Goal: Task Accomplishment & Management: Manage account settings

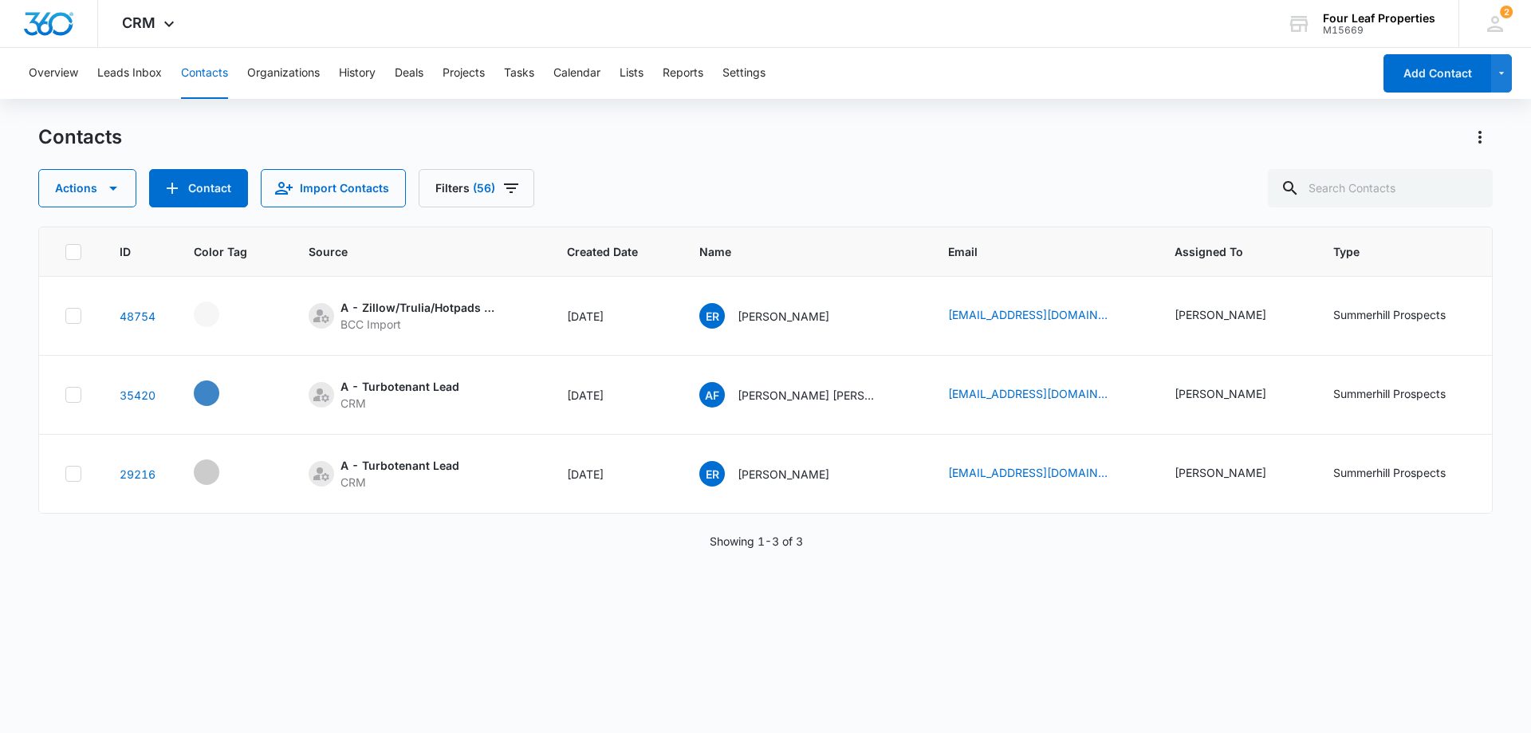
scroll to position [0, 568]
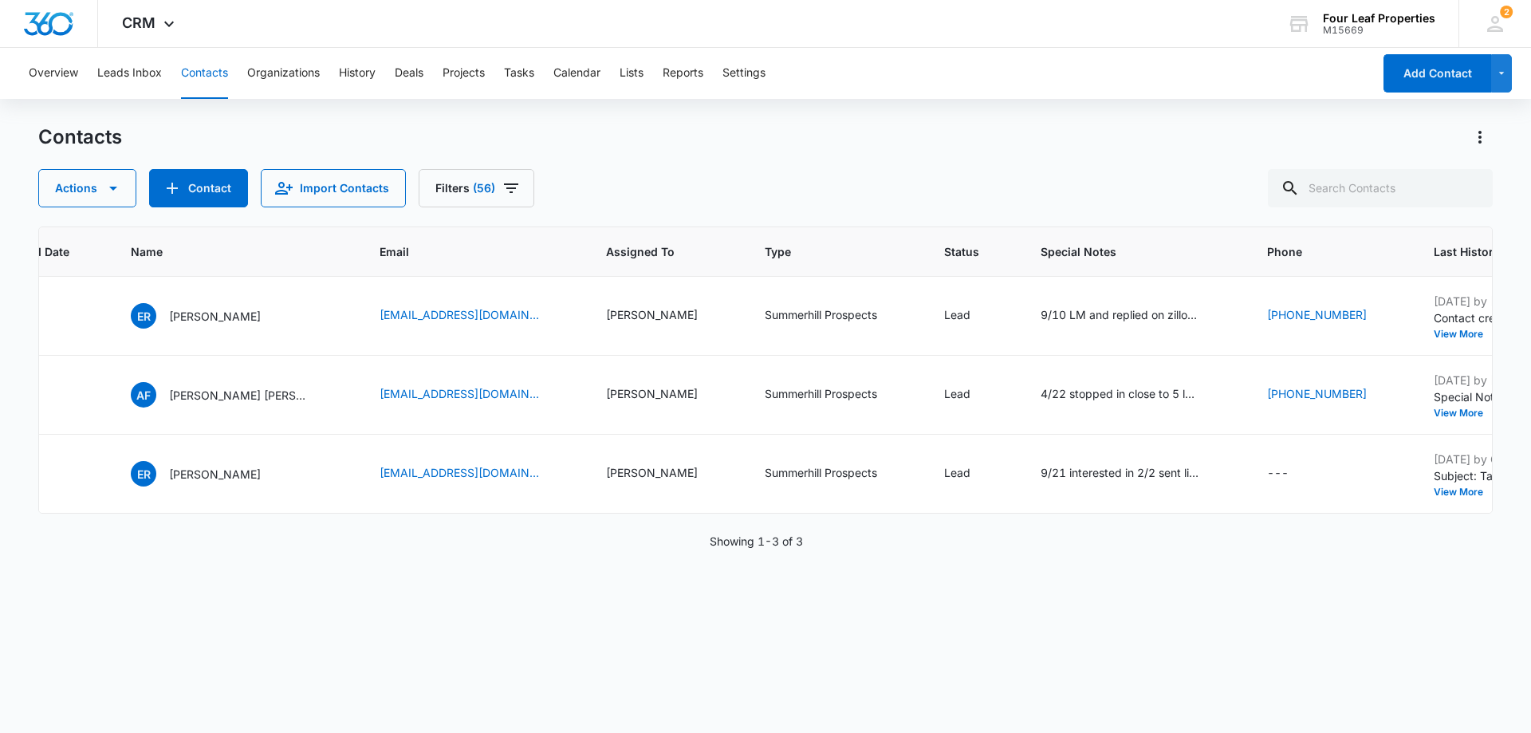
click at [682, 623] on div "ID Color Tag Source Created Date Name Email Assigned To Type Status Special Not…" at bounding box center [765, 469] width 1454 height 486
click at [1410, 188] on input "text" at bounding box center [1380, 188] width 225 height 38
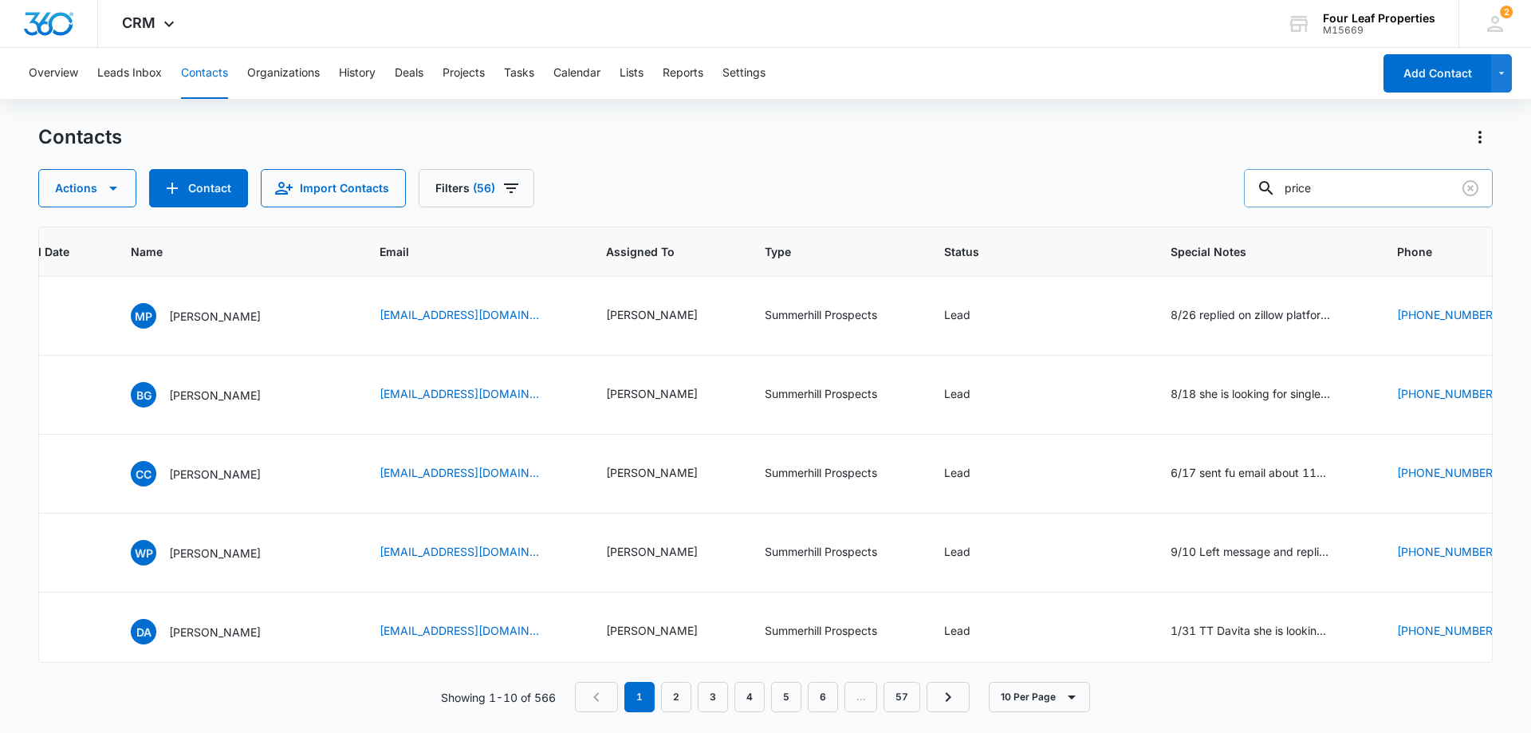
click at [1353, 198] on input "price" at bounding box center [1368, 188] width 249 height 38
type input "p"
type input "[PERSON_NAME]"
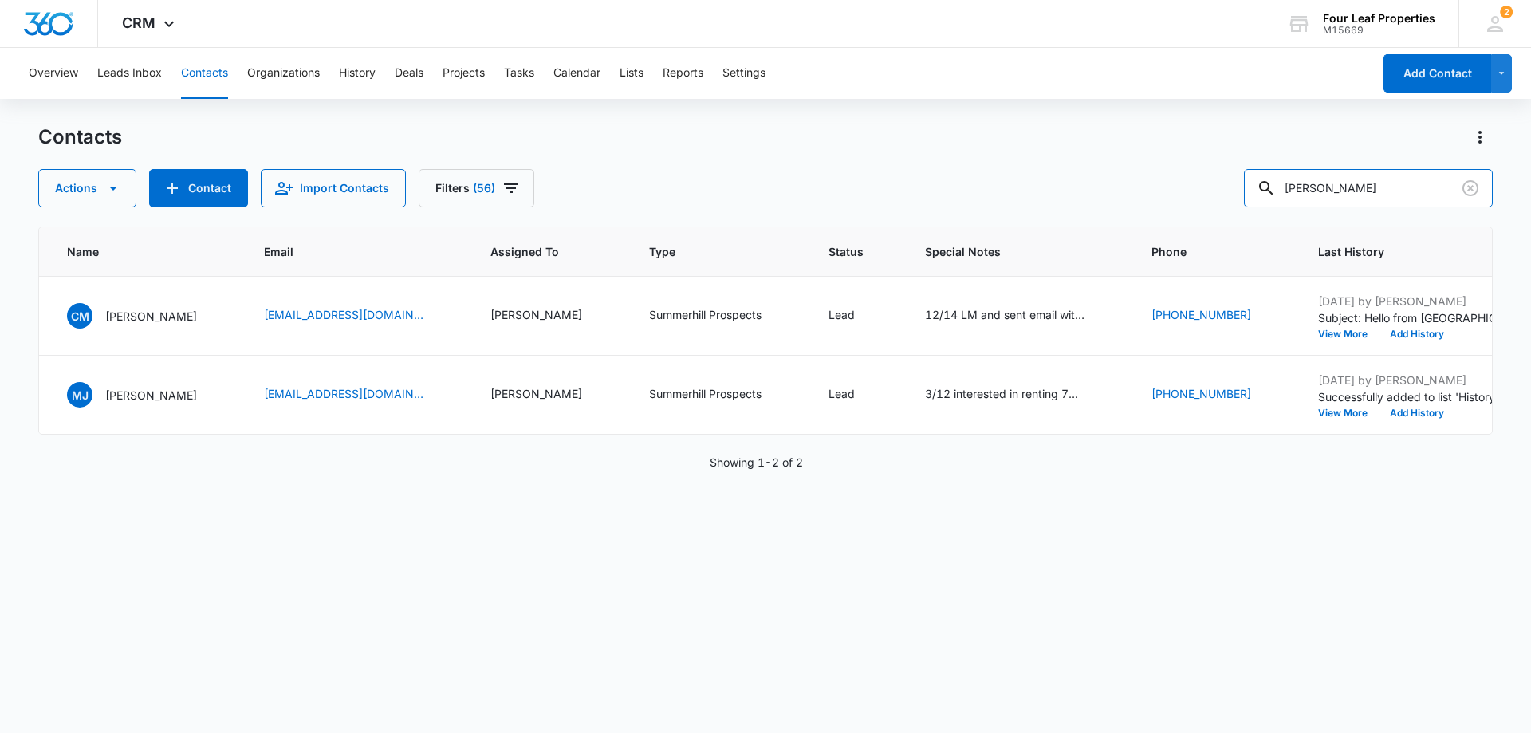
scroll to position [0, 585]
drag, startPoint x: 1353, startPoint y: 190, endPoint x: 1148, endPoint y: 191, distance: 204.9
click at [1148, 191] on div "Actions Contact Import Contacts Filters (56) [PERSON_NAME]" at bounding box center [765, 188] width 1454 height 38
paste input "[PHONE_NUMBER]"
type input "[PHONE_NUMBER]"
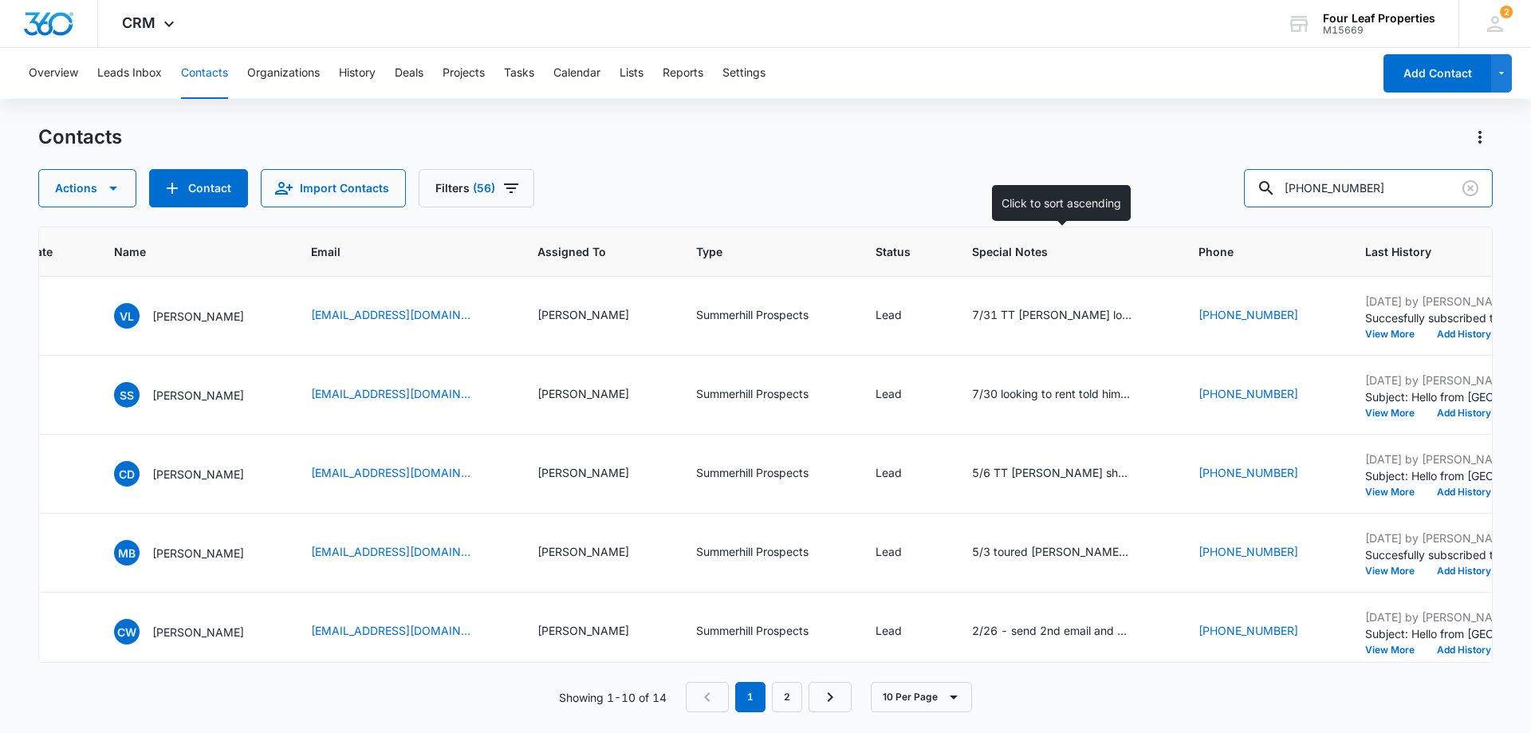
drag, startPoint x: 1388, startPoint y: 197, endPoint x: 927, endPoint y: 270, distance: 466.6
click at [929, 270] on div "Contacts Actions Contact Import Contacts Filters [PHONE_NUMBER] ID Color Tag So…" at bounding box center [765, 427] width 1454 height 607
paste input "[PERSON_NAME]"
type input "[PERSON_NAME]"
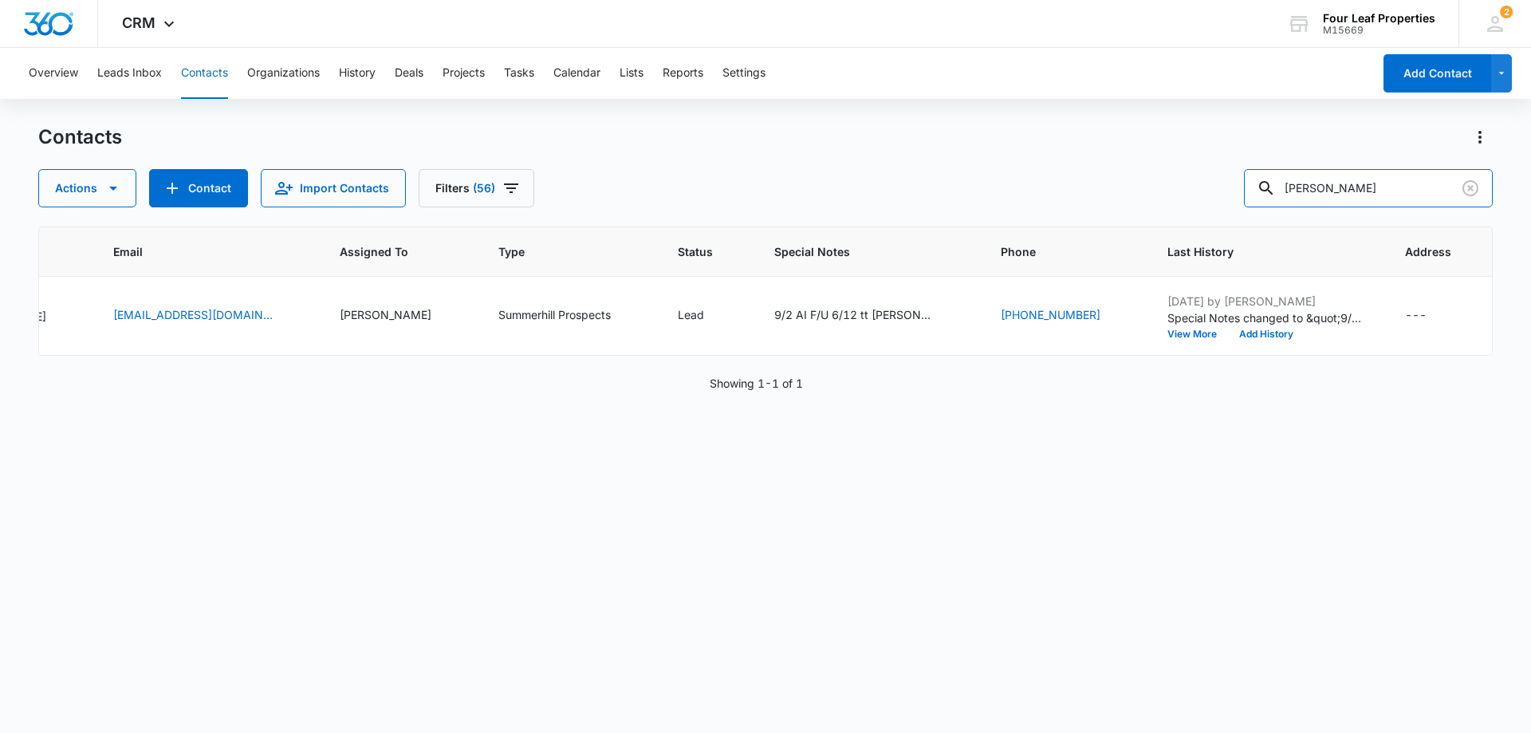
scroll to position [0, 793]
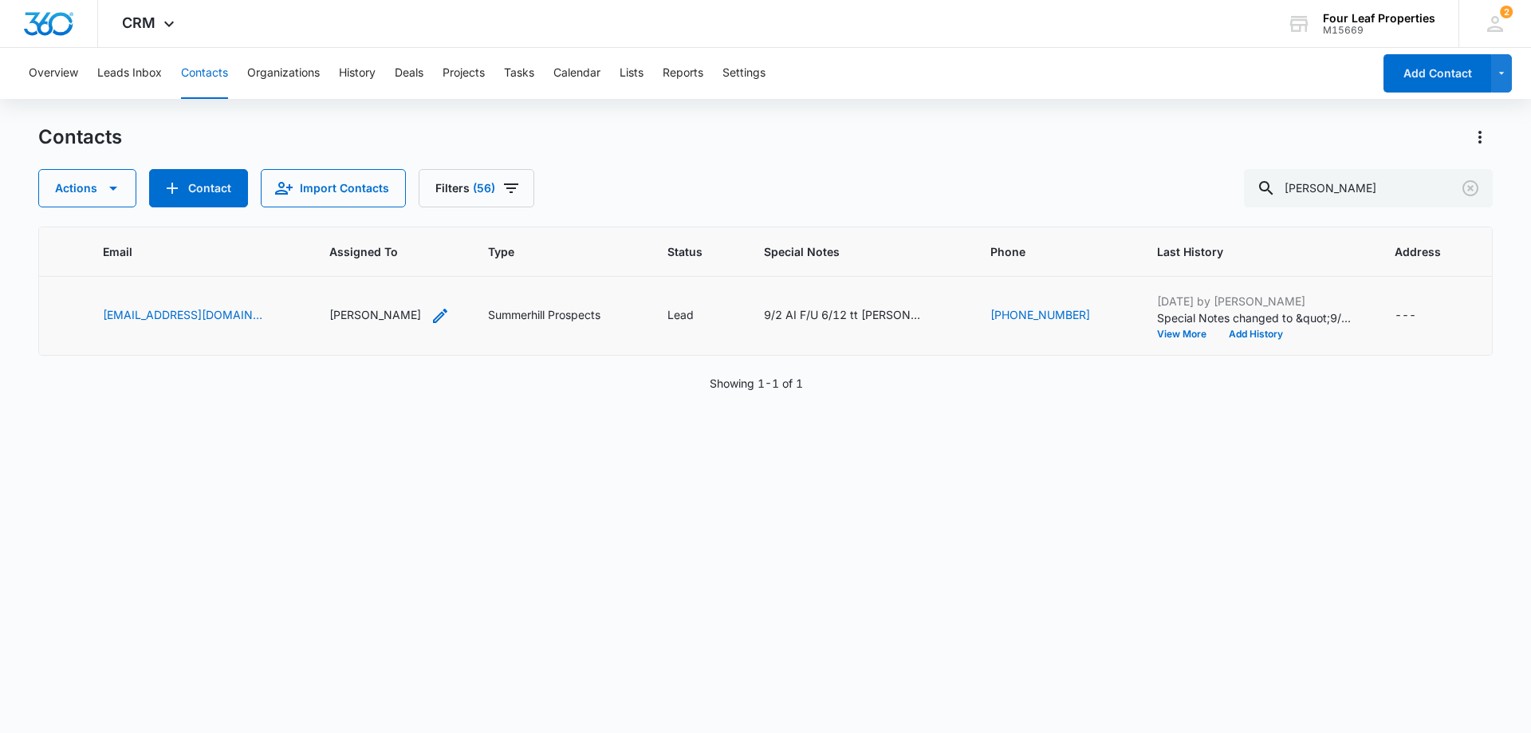
click at [431, 317] on icon "Assigned To - Kelly Mursch - Select to Edit Field" at bounding box center [440, 315] width 19 height 19
click at [347, 217] on icon "Remove Kelly Mursch" at bounding box center [352, 213] width 10 height 10
click at [364, 216] on div at bounding box center [358, 214] width 26 height 26
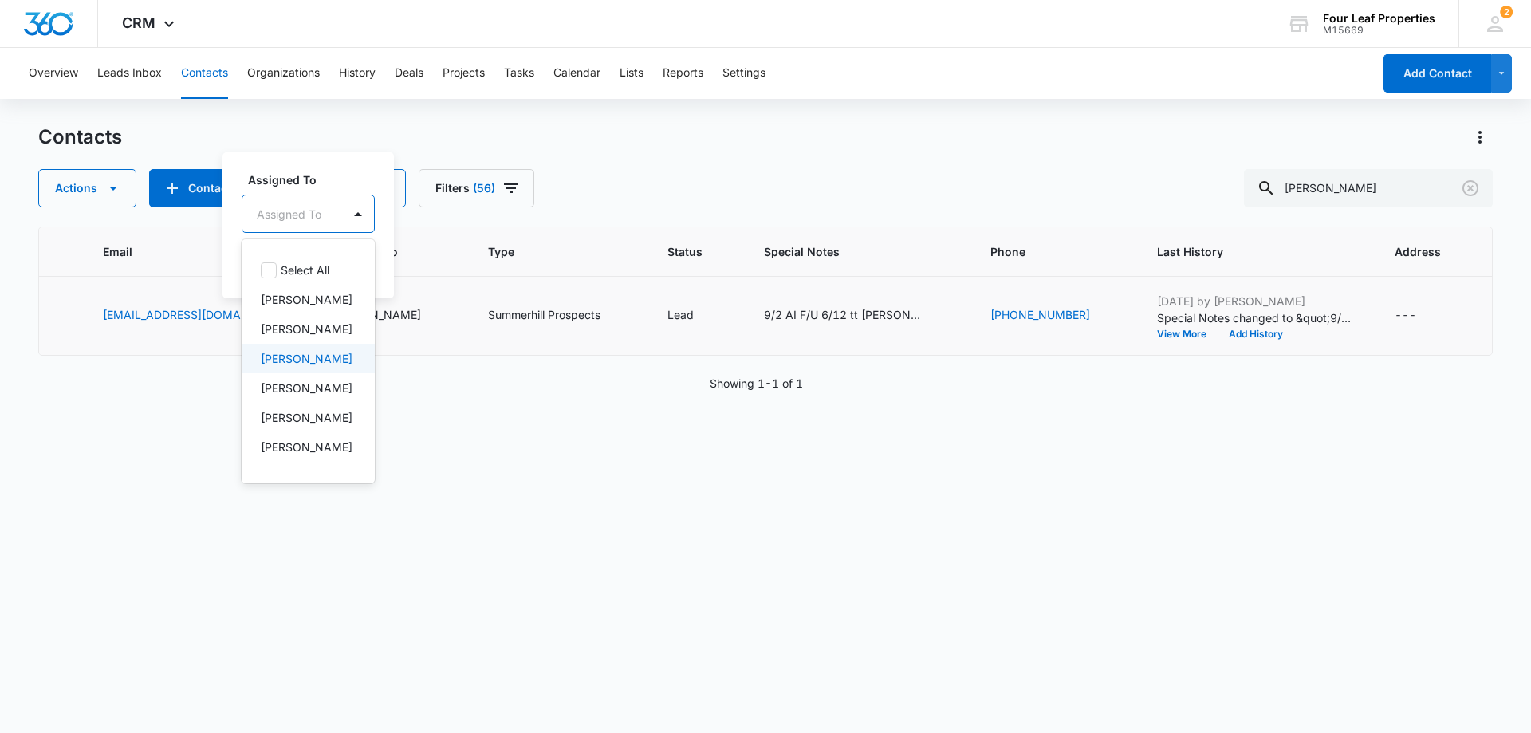
click at [309, 367] on p "[PERSON_NAME]" at bounding box center [307, 358] width 92 height 17
click at [500, 297] on td "Summerhill Prospects" at bounding box center [558, 316] width 179 height 79
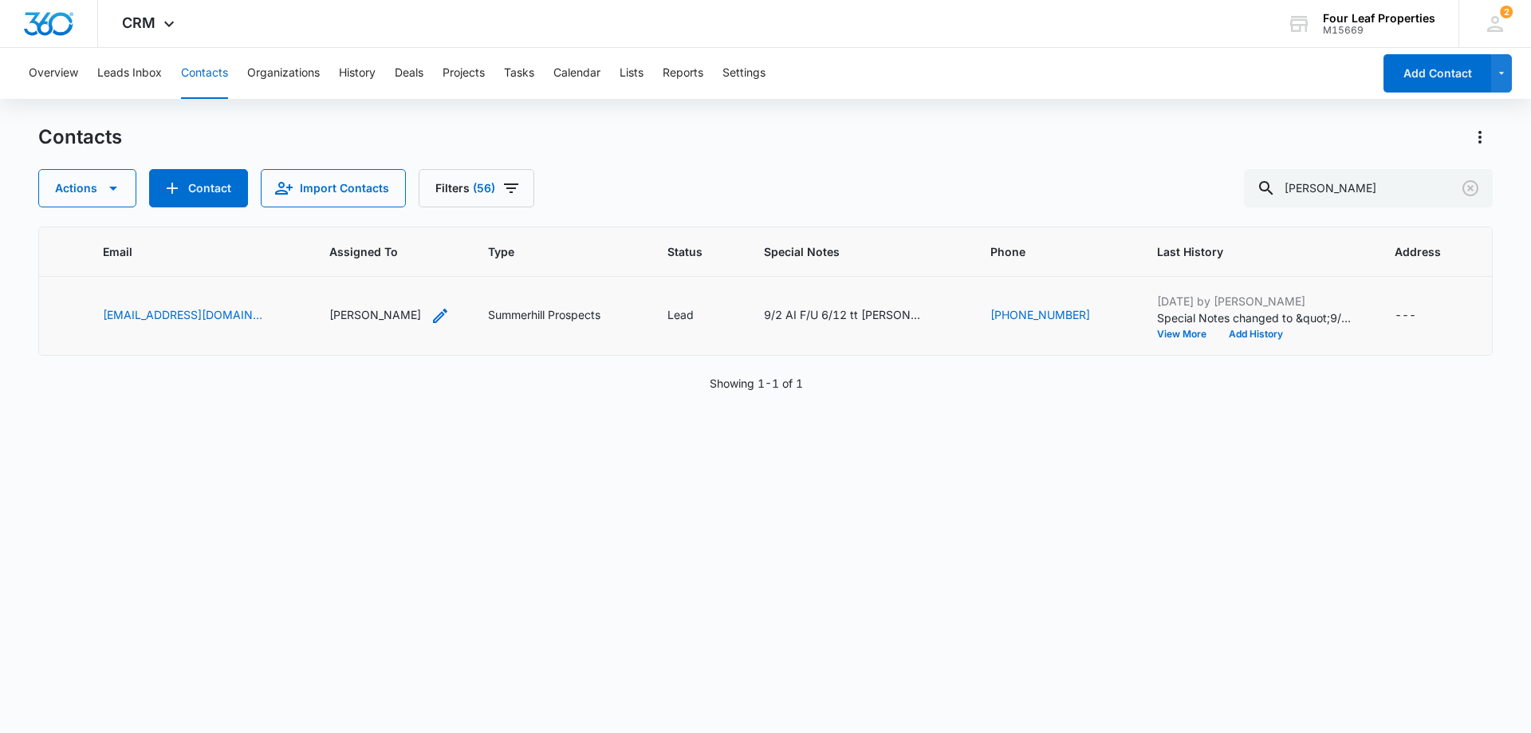
click at [431, 318] on icon "Assigned To - Kelly Mursch - Select to Edit Field" at bounding box center [440, 315] width 19 height 19
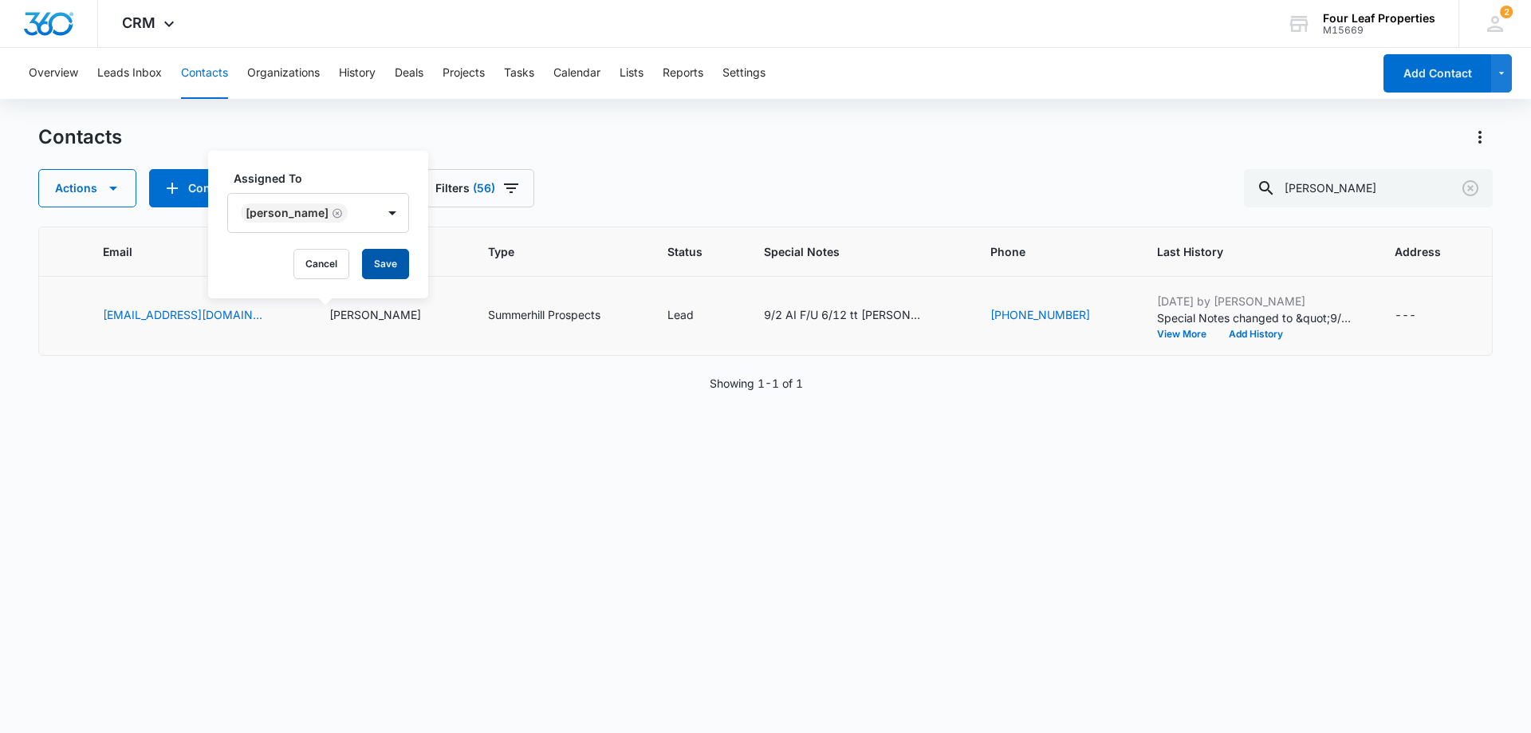
click at [400, 274] on button "Save" at bounding box center [385, 264] width 47 height 30
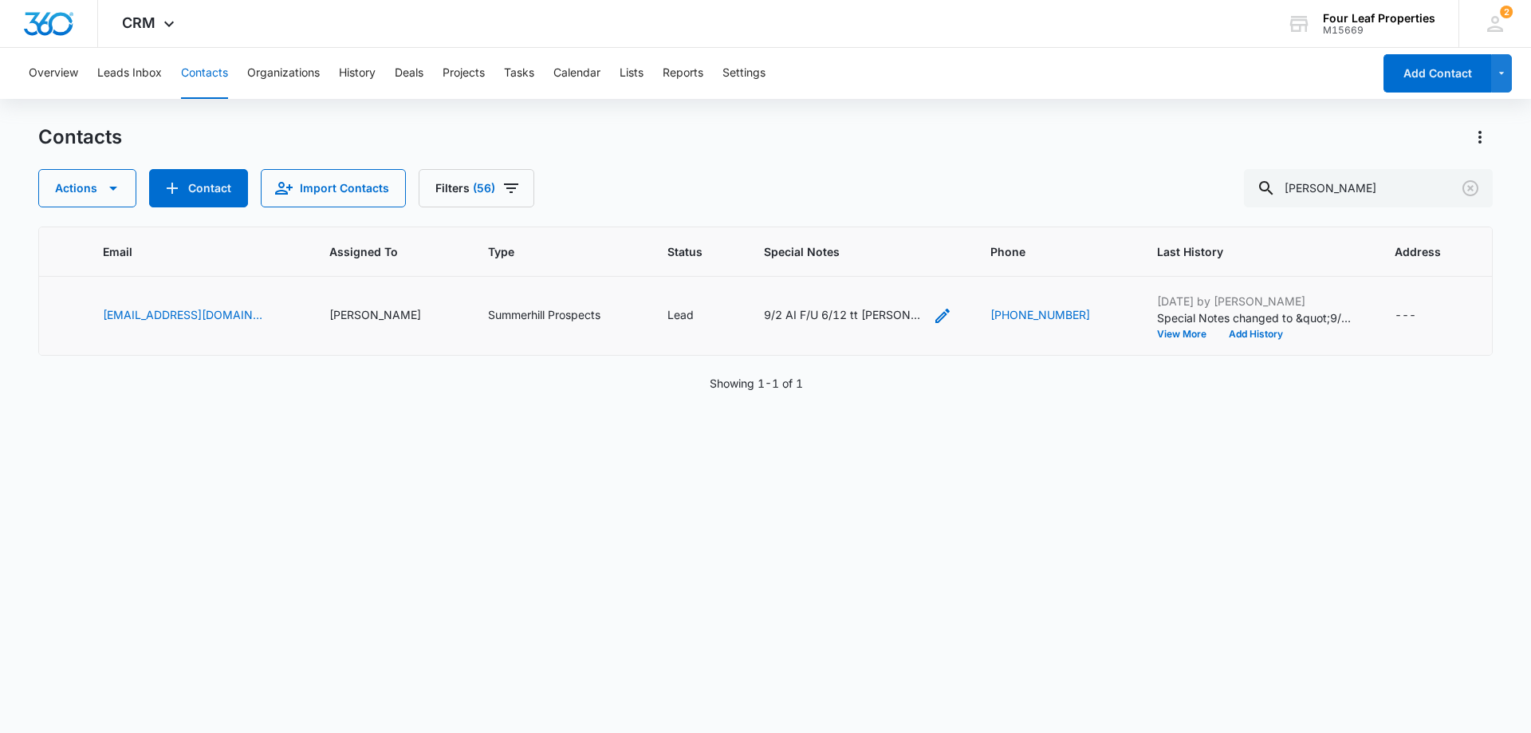
click at [933, 318] on icon "Special Notes - 9/2 AI F/U 6/12 tt William no empl history or rental. new job t…" at bounding box center [942, 315] width 19 height 19
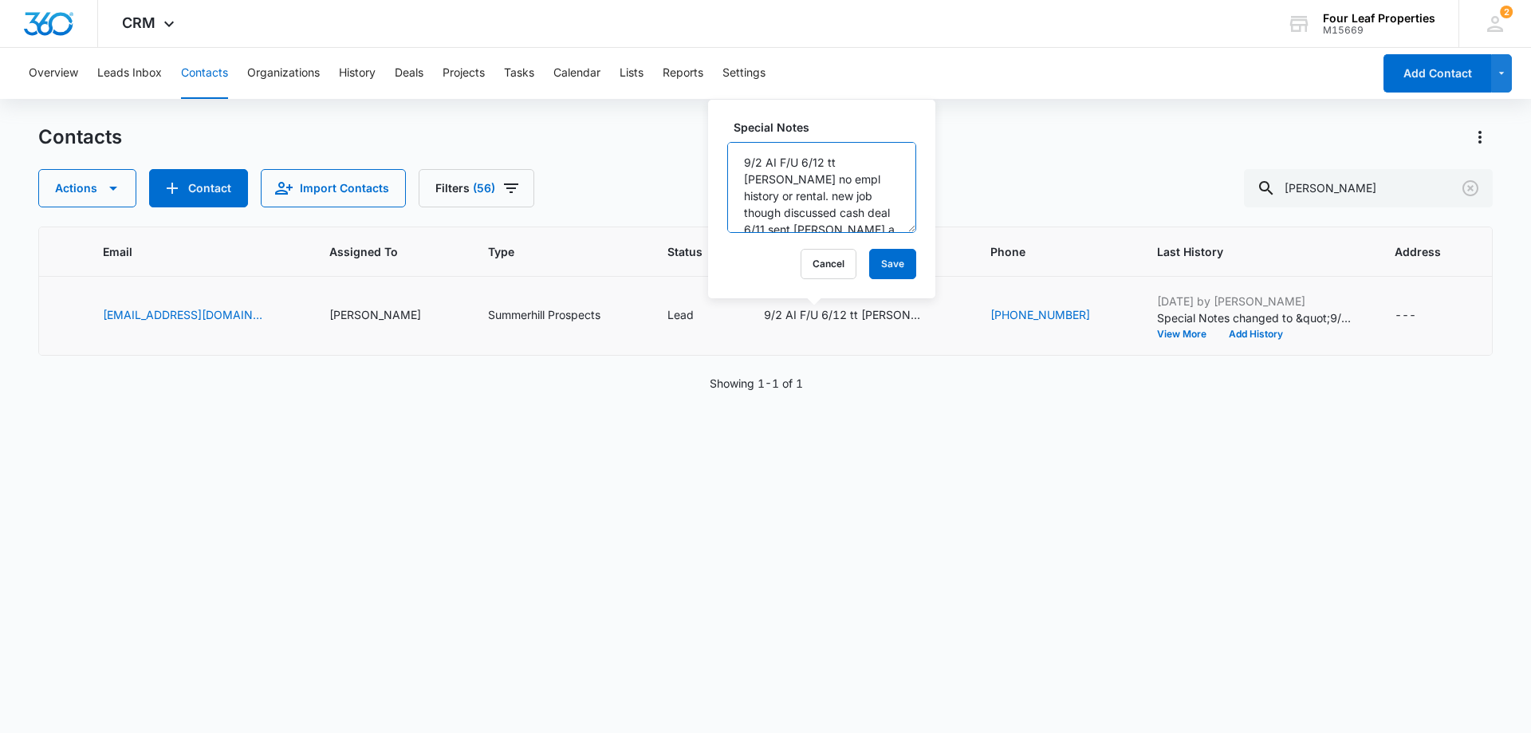
click at [736, 160] on textarea "9/2 AI F/U 6/12 tt [PERSON_NAME] no empl history or rental. new job though disc…" at bounding box center [821, 187] width 189 height 91
type textarea "9/11 LM and replied on the zillow platform 9/2 AI F/U 6/12 tt [PERSON_NAME] no …"
click at [874, 266] on button "Save" at bounding box center [892, 264] width 47 height 30
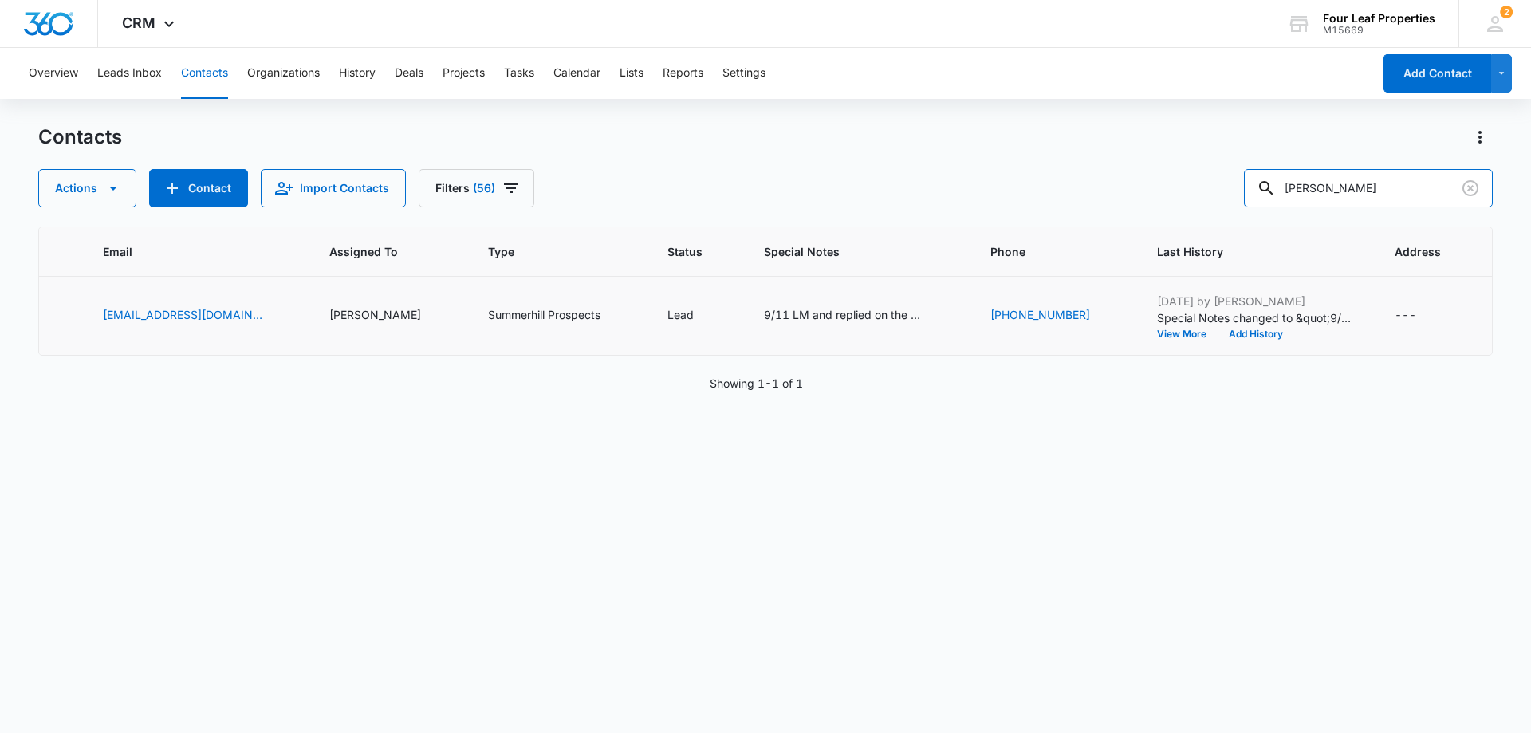
drag, startPoint x: 1407, startPoint y: 183, endPoint x: 1230, endPoint y: 203, distance: 178.1
click at [1230, 203] on div "Actions Contact Import Contacts Filters (56) [PERSON_NAME]" at bounding box center [765, 188] width 1454 height 38
type input "9894444866"
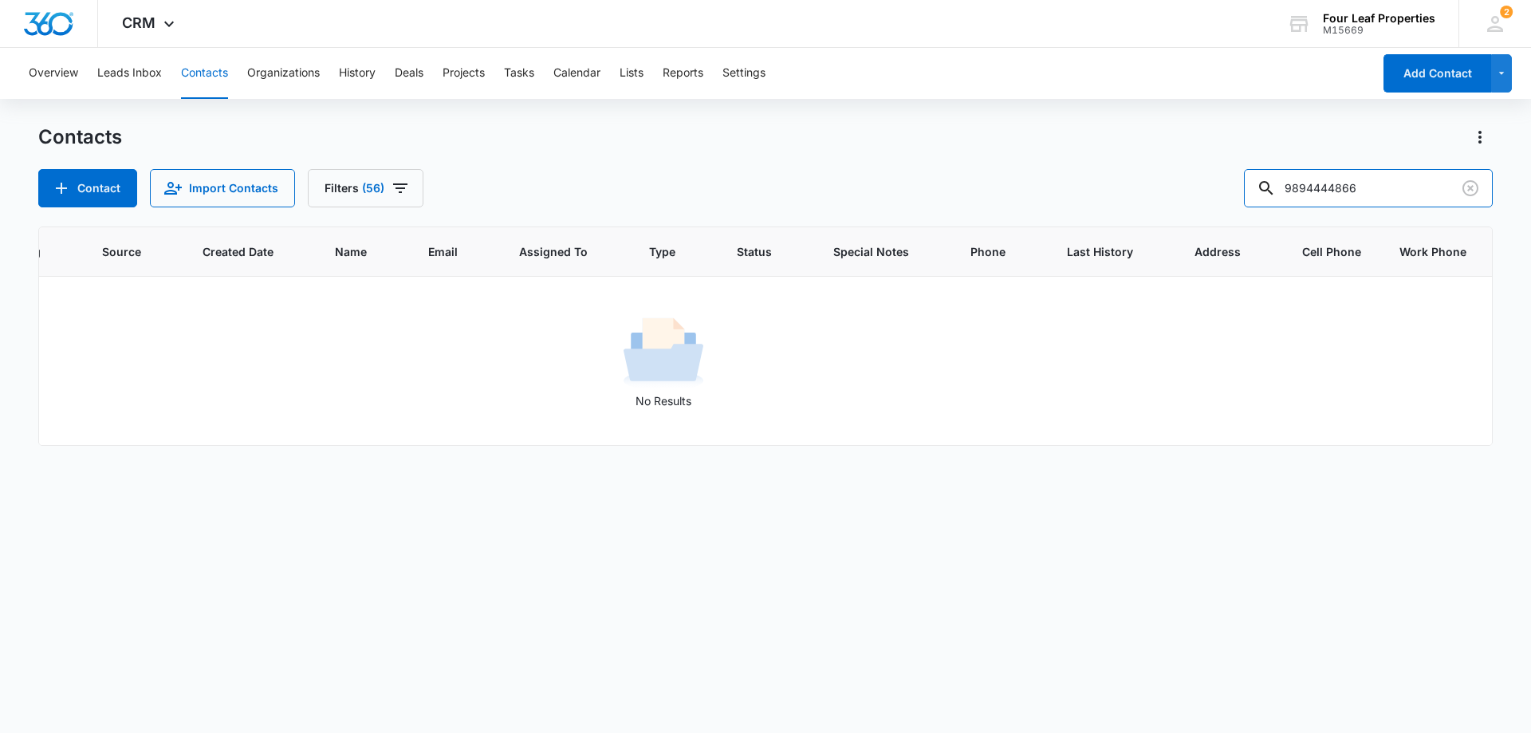
scroll to position [0, 205]
click at [38, 189] on button "Contact" at bounding box center [87, 188] width 99 height 38
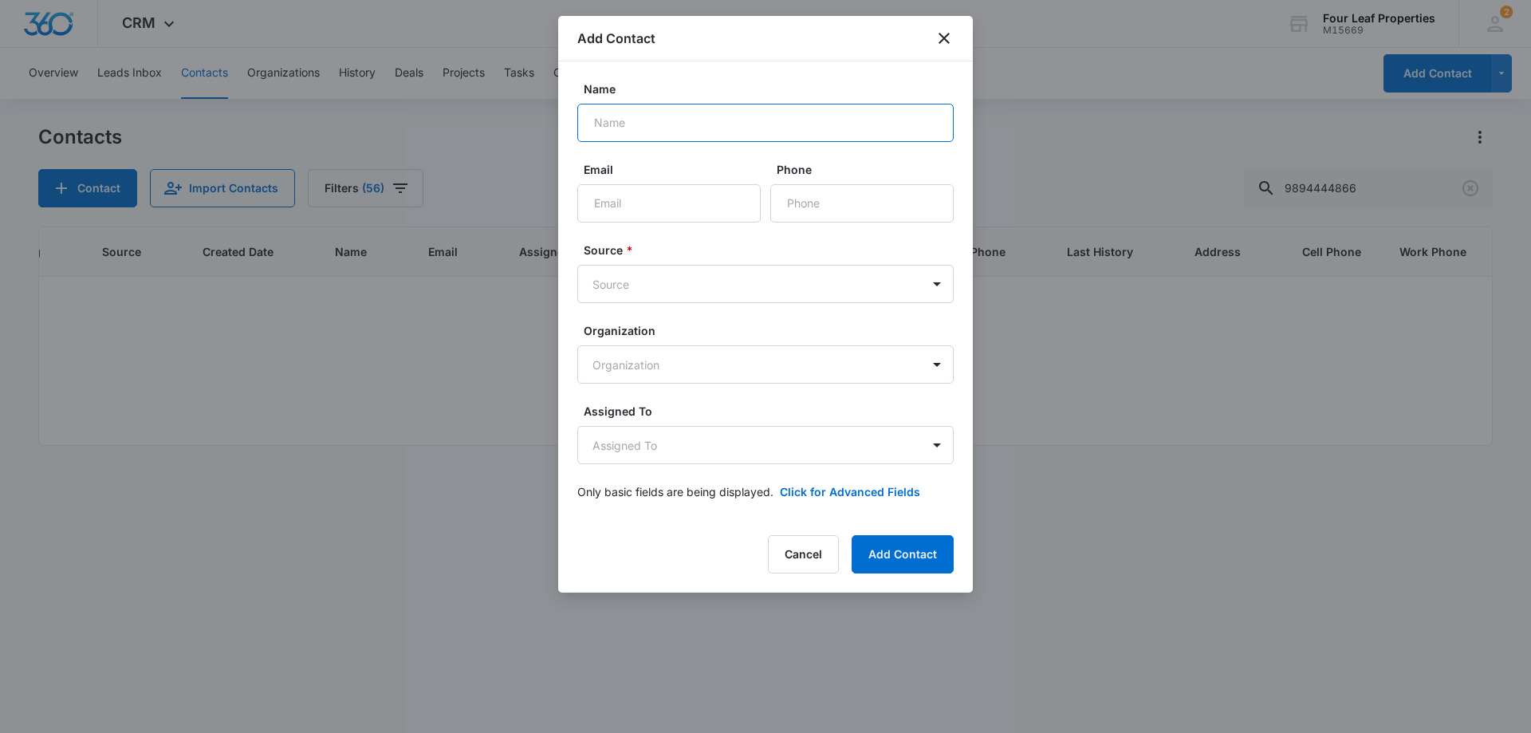
click at [626, 133] on input "Name" at bounding box center [765, 123] width 376 height 38
type input "[PERSON_NAME]"
type input "F"
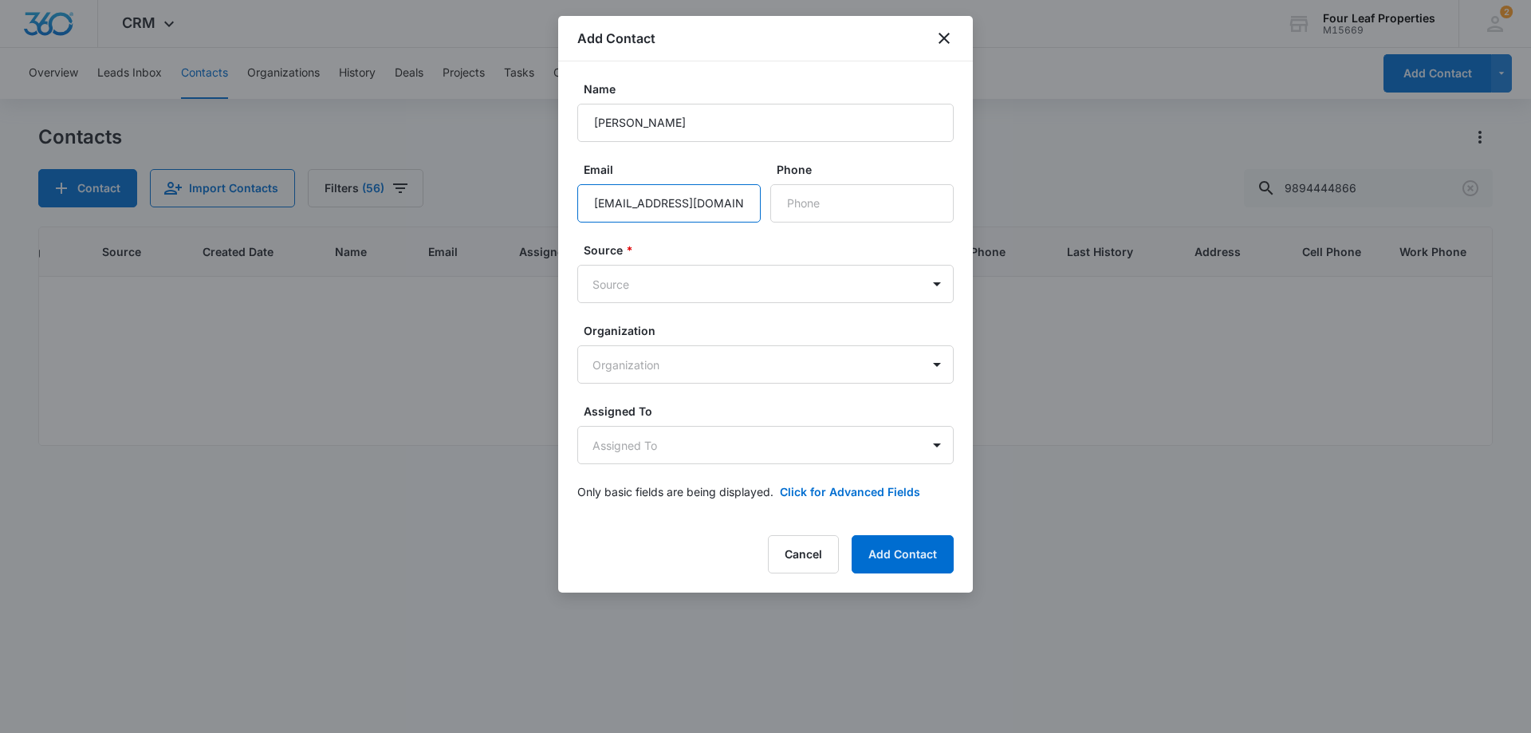
type input "[EMAIL_ADDRESS][DOMAIN_NAME]"
type input "[PHONE_NUMBER]"
click at [688, 297] on body "CRM Apps Reputation Websites Forms CRM Email Social Shop Payments POS Content A…" at bounding box center [765, 366] width 1531 height 733
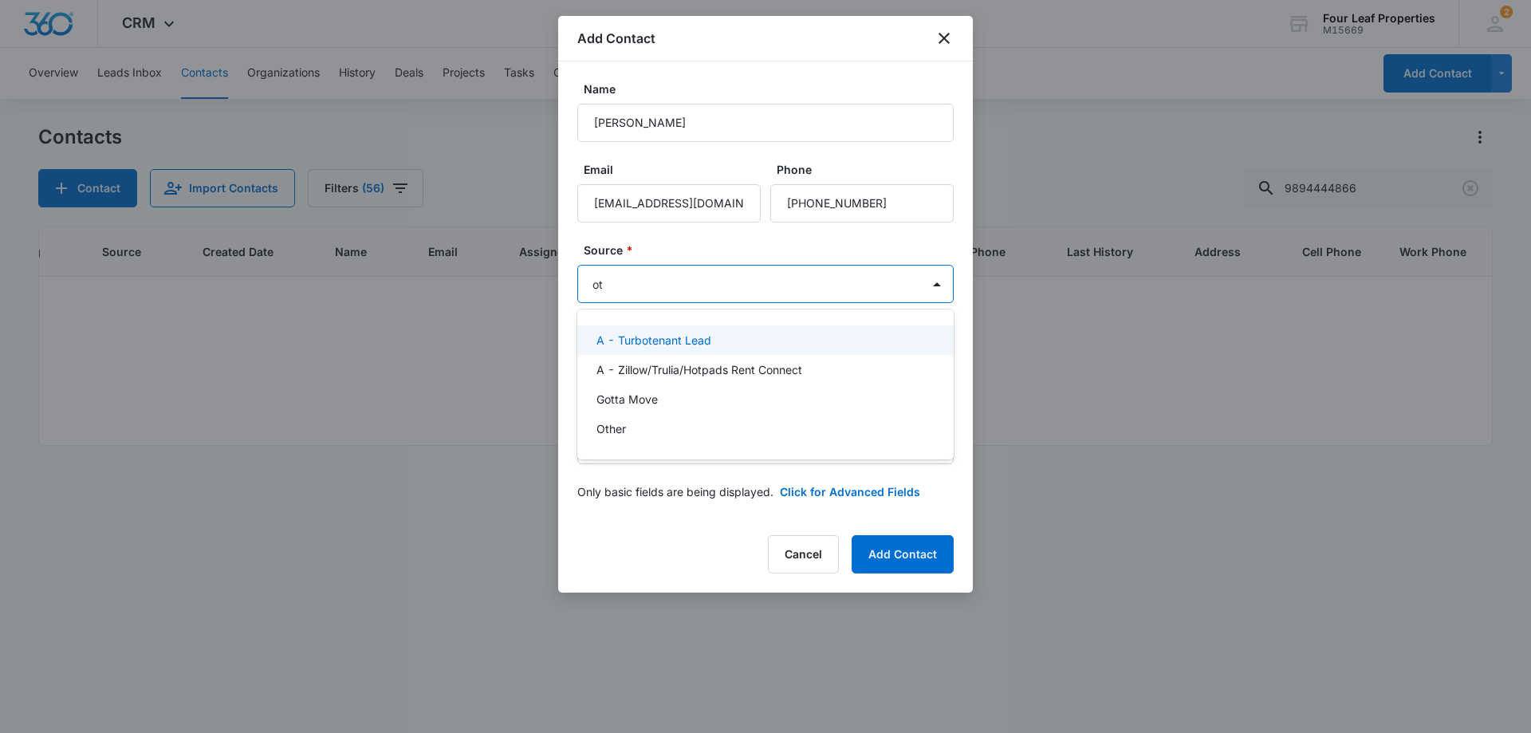
type input "oth"
click at [678, 359] on body "CRM Apps Reputation Websites Forms CRM Email Social Shop Payments POS Content A…" at bounding box center [765, 366] width 1531 height 733
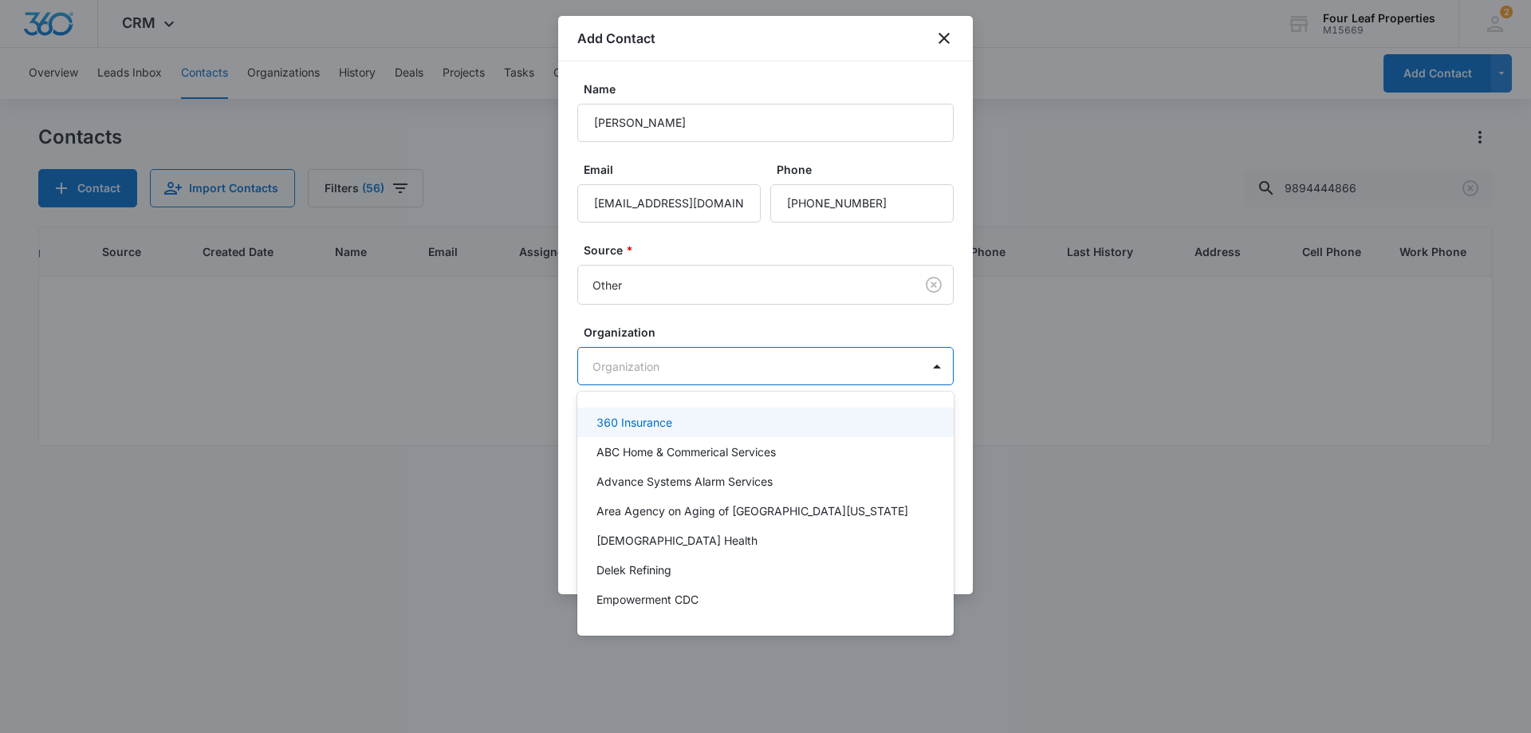
click at [698, 316] on div at bounding box center [765, 366] width 1531 height 733
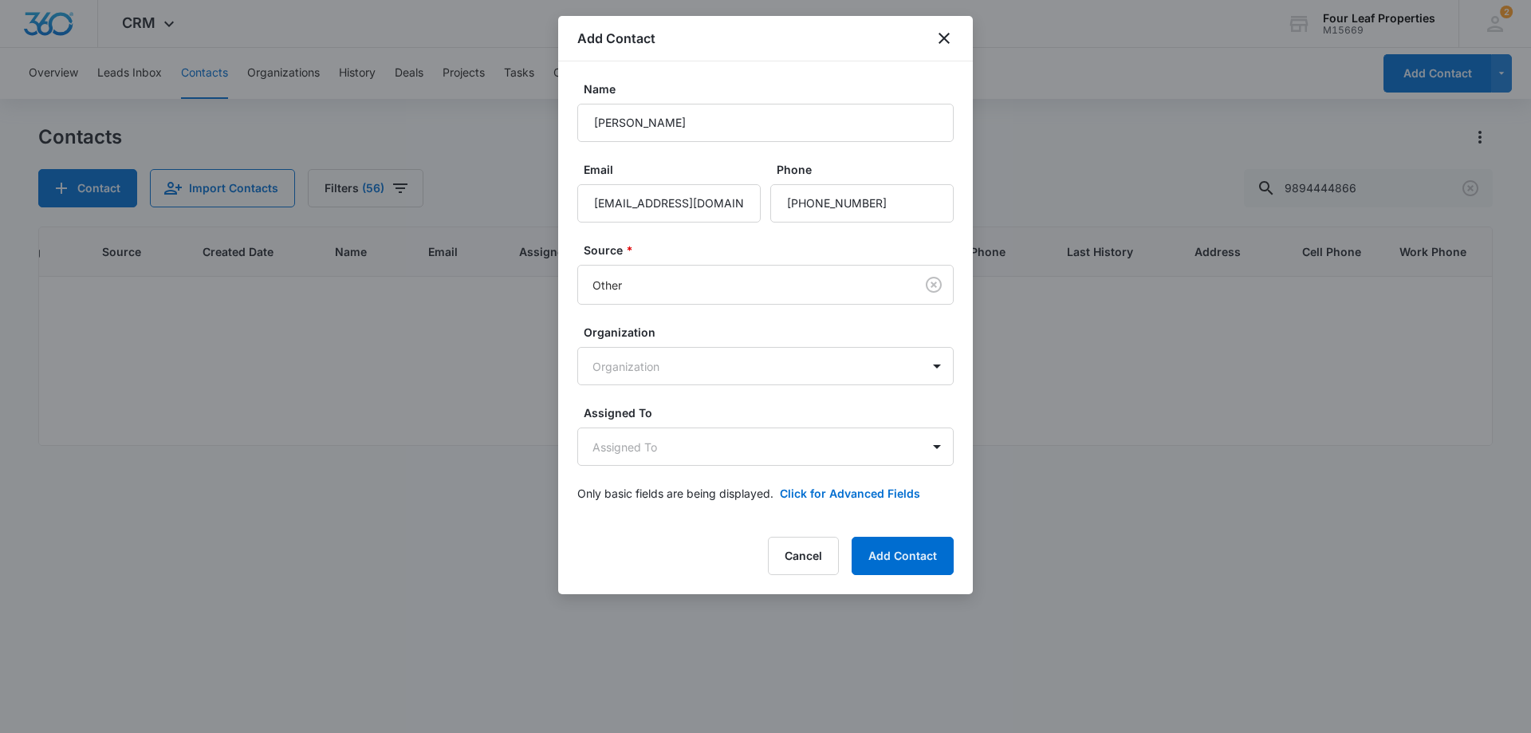
click at [701, 474] on form "Name [PERSON_NAME] Email [EMAIL_ADDRESS][DOMAIN_NAME] Phone Source * Other Orga…" at bounding box center [765, 301] width 376 height 440
click at [696, 458] on body "CRM Apps Reputation Websites Forms CRM Email Social Shop Payments POS Content A…" at bounding box center [765, 366] width 1531 height 733
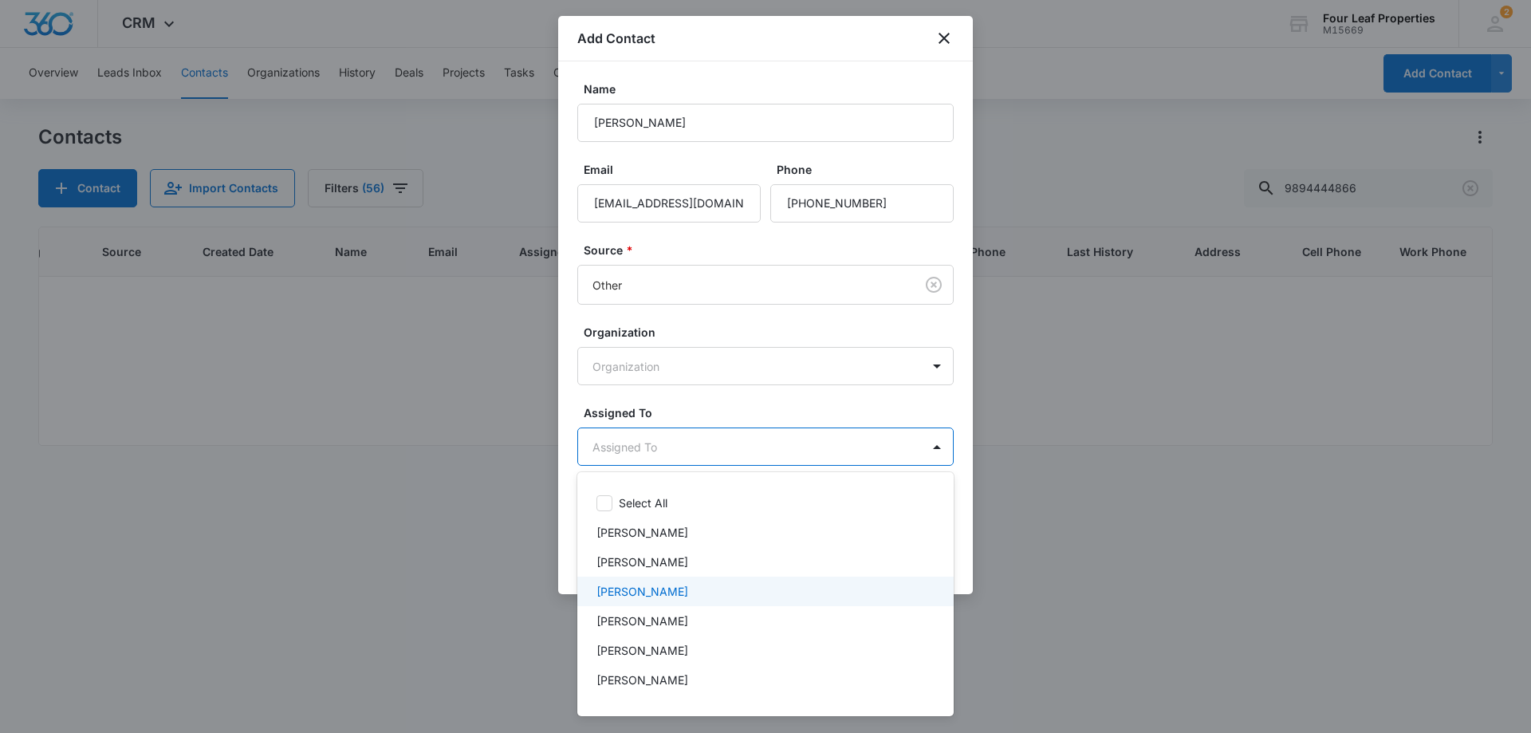
click at [674, 597] on p "[PERSON_NAME]" at bounding box center [642, 591] width 92 height 17
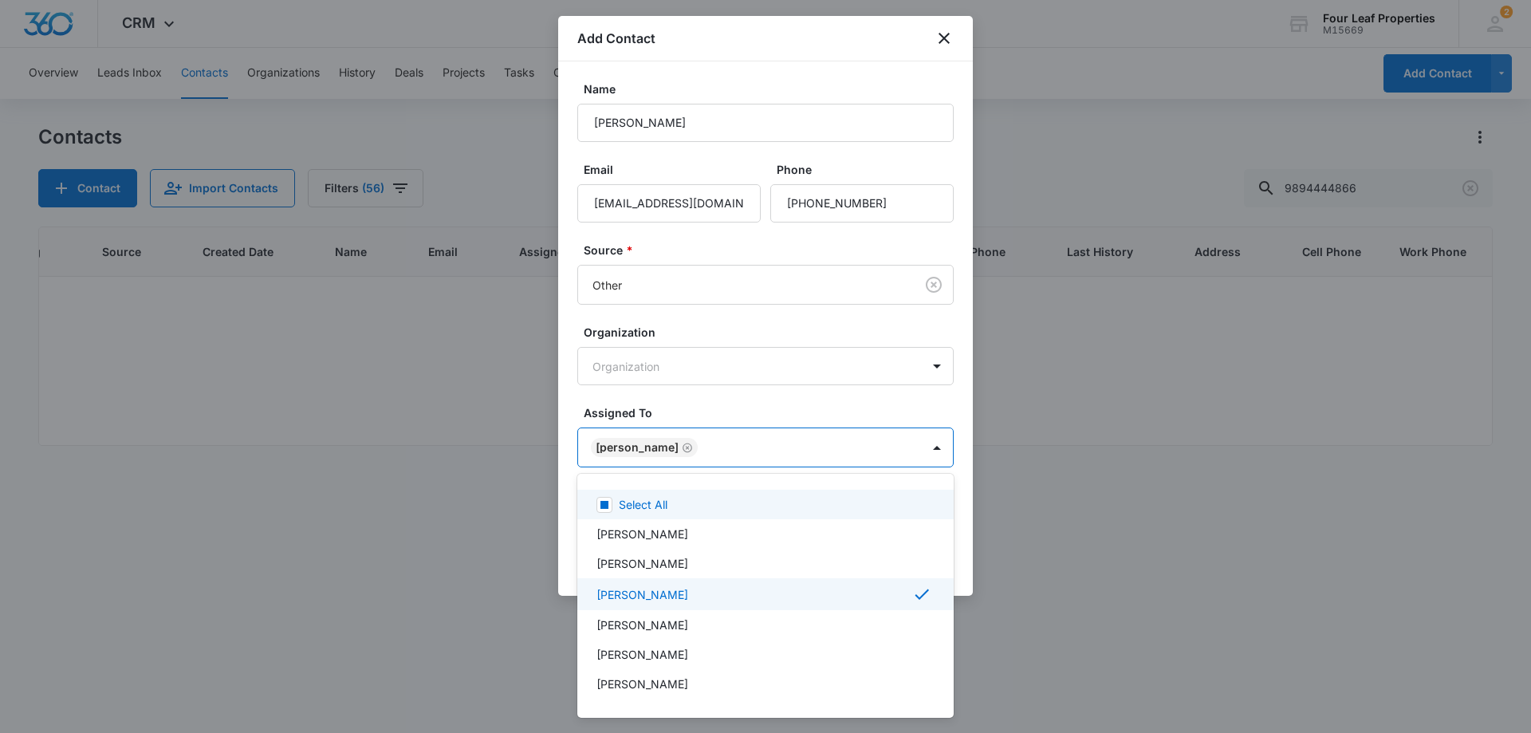
click at [738, 384] on div at bounding box center [765, 366] width 1531 height 733
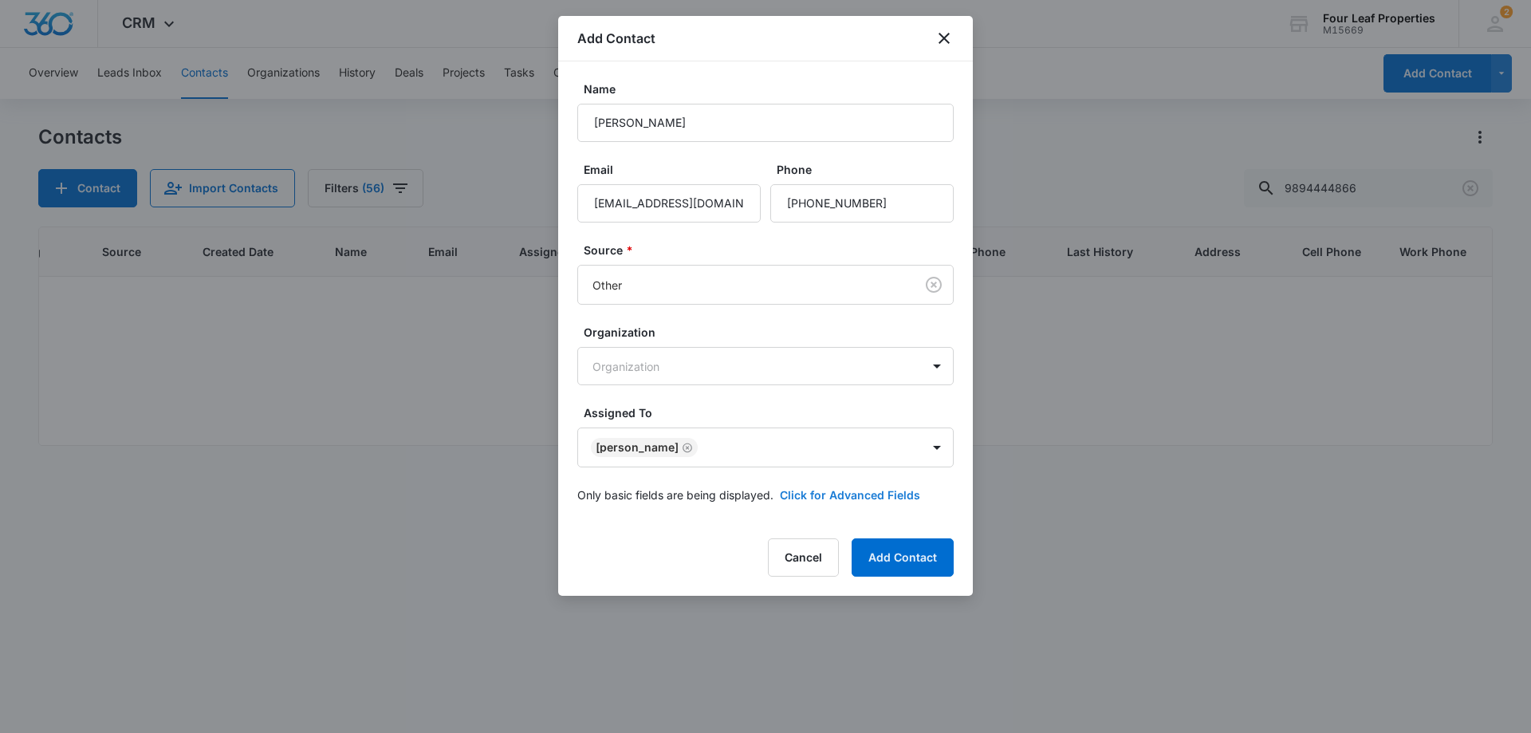
click at [822, 496] on button "Click for Advanced Fields" at bounding box center [850, 494] width 140 height 17
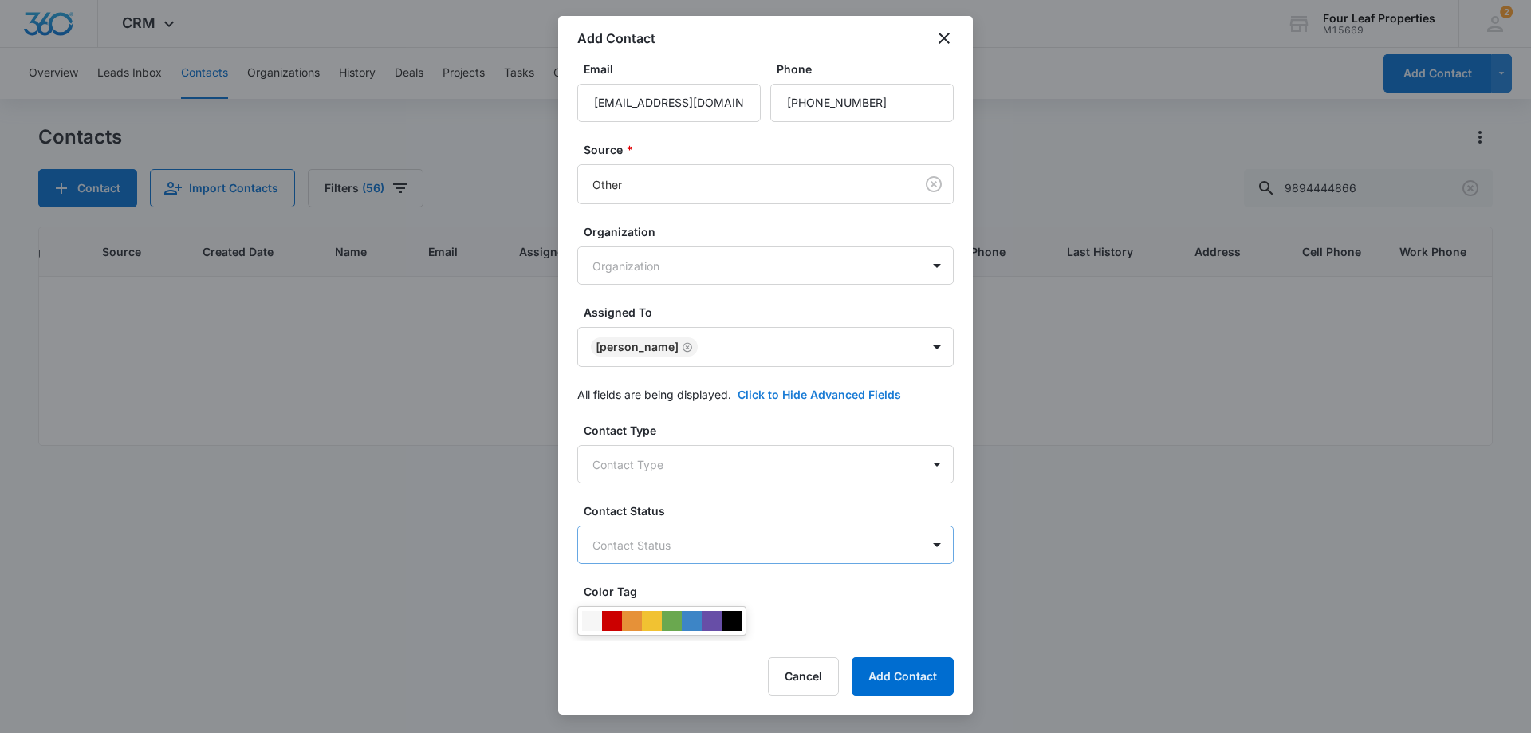
scroll to position [239, 0]
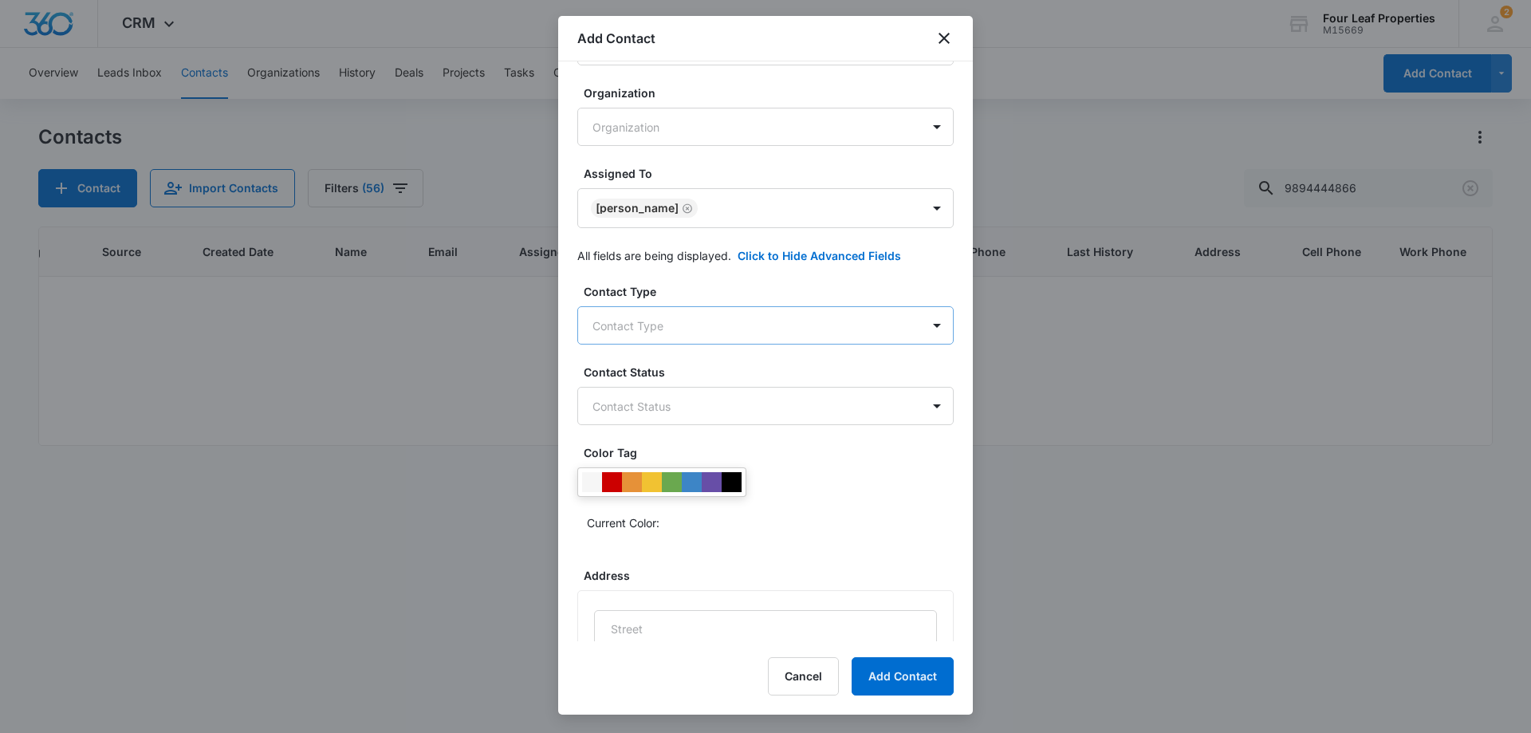
click at [758, 341] on body "CRM Apps Reputation Websites Forms CRM Email Social Shop Payments POS Content A…" at bounding box center [765, 366] width 1531 height 733
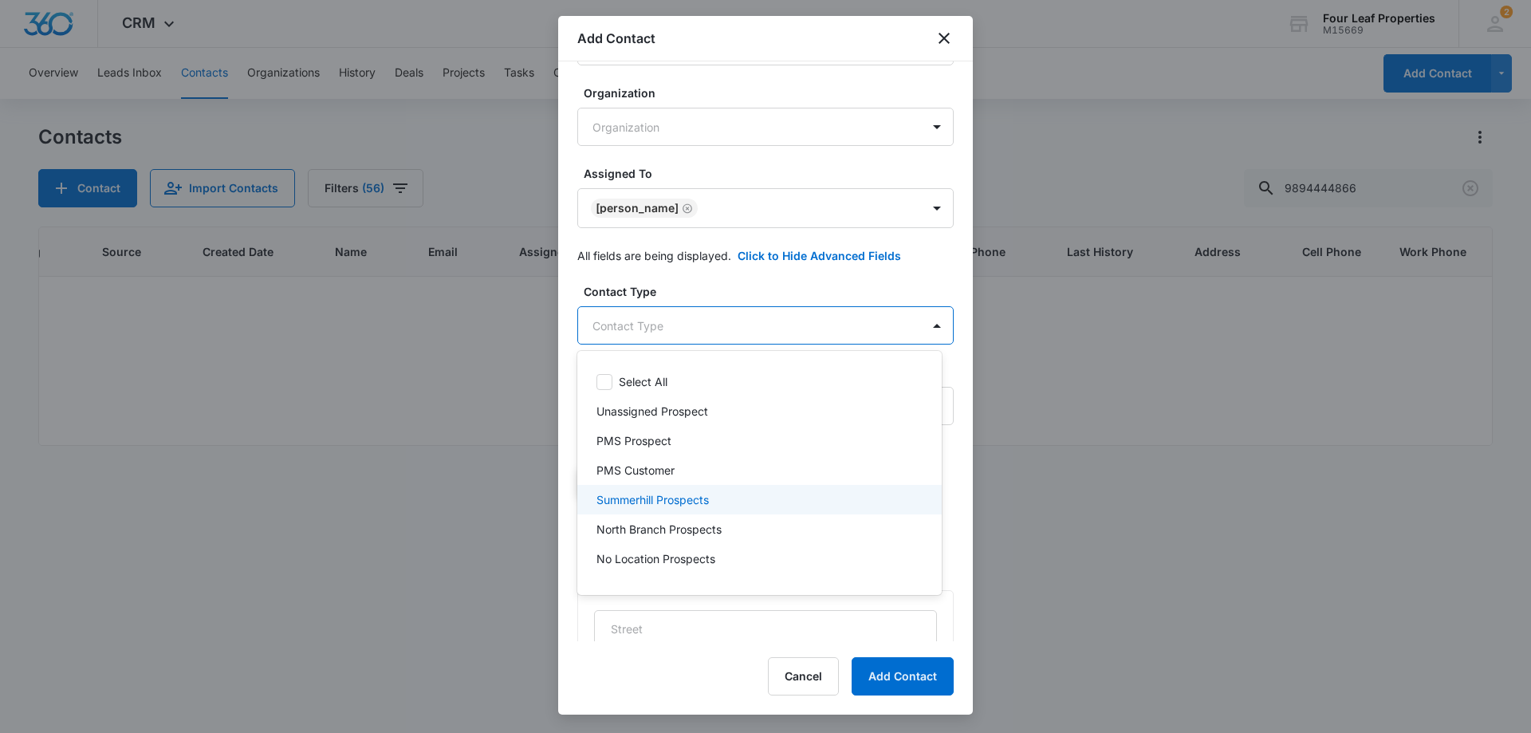
click at [736, 501] on div "Summerhill Prospects" at bounding box center [757, 499] width 323 height 17
click at [785, 293] on div at bounding box center [765, 366] width 1531 height 733
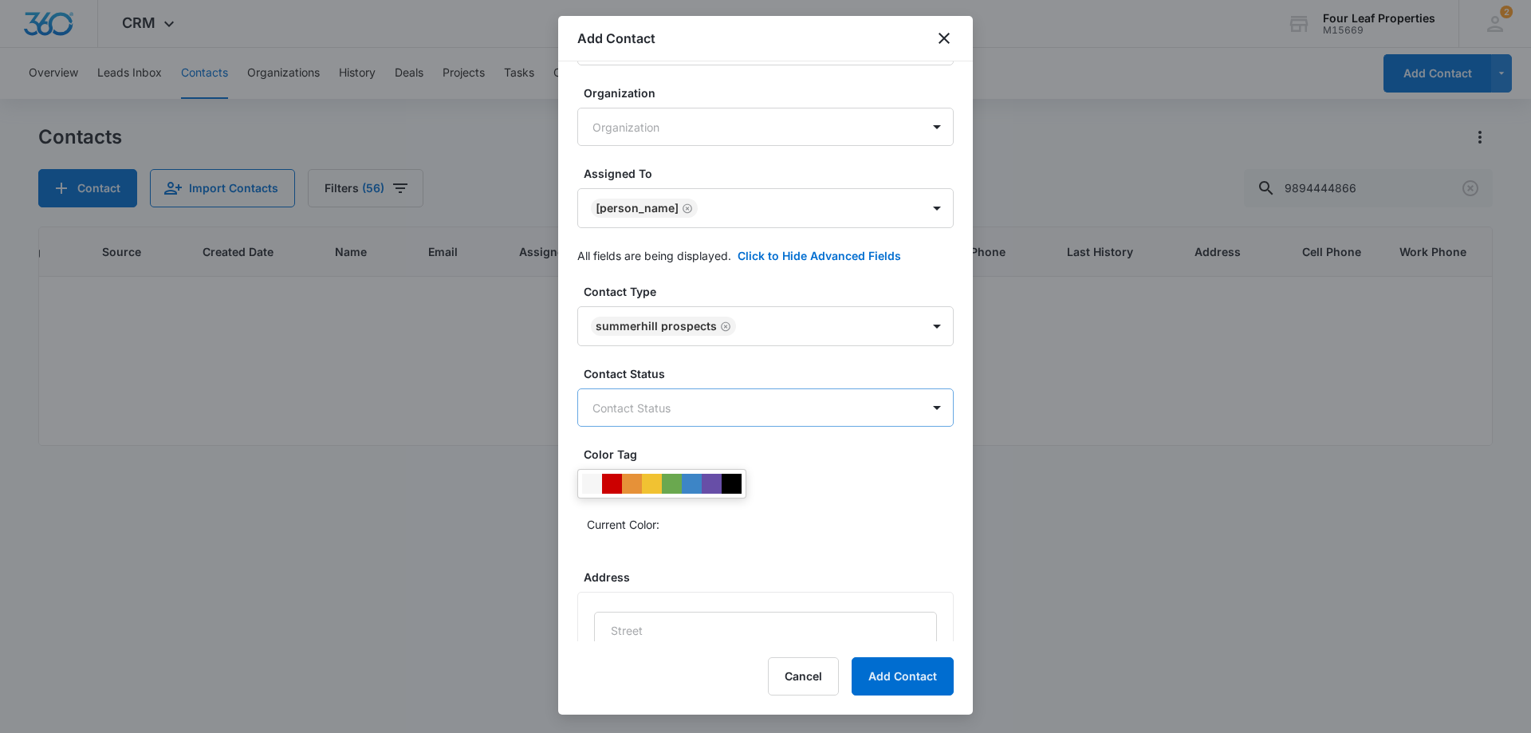
click at [753, 403] on body "CRM Apps Reputation Websites Forms CRM Email Social Shop Payments POS Content A…" at bounding box center [765, 366] width 1531 height 733
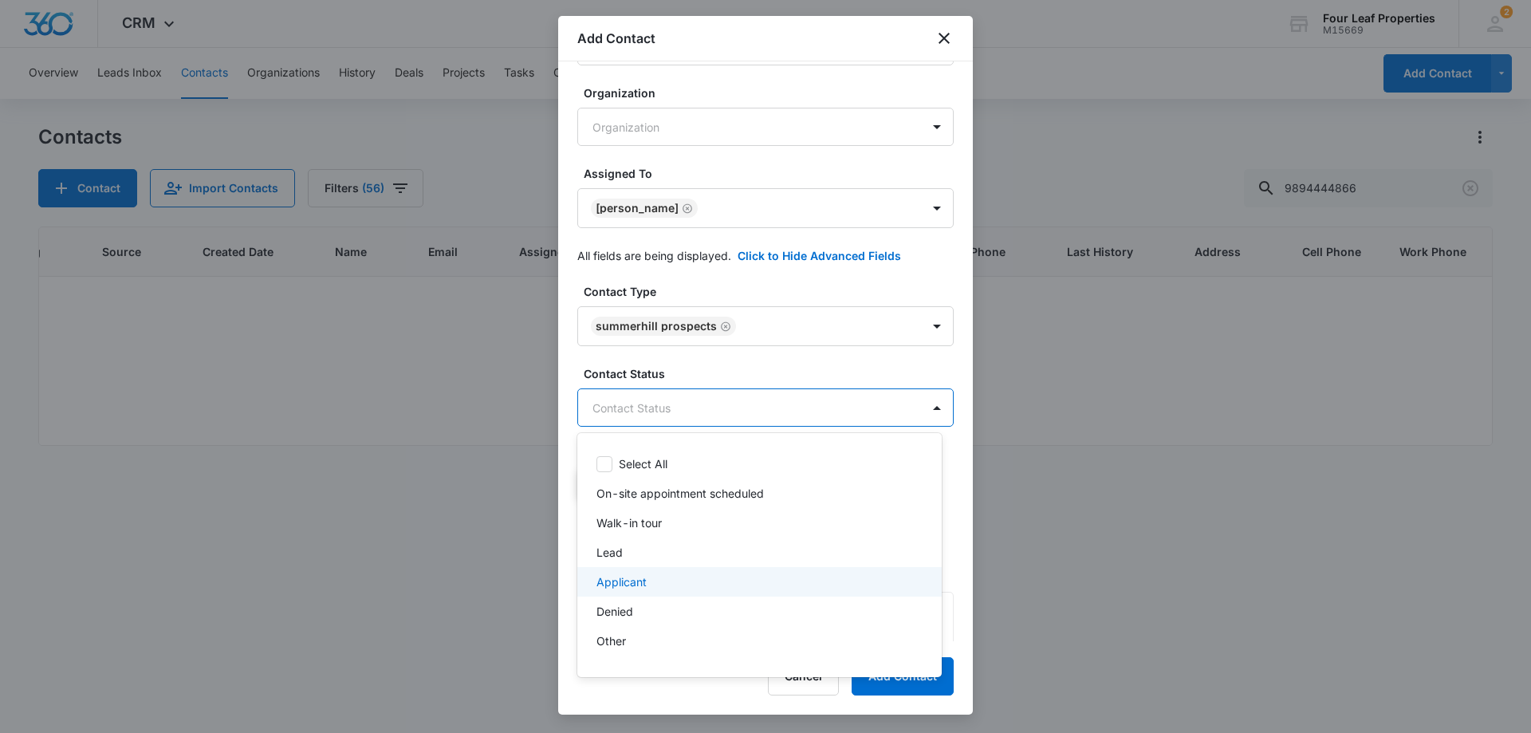
click at [688, 560] on div "Lead" at bounding box center [759, 551] width 364 height 29
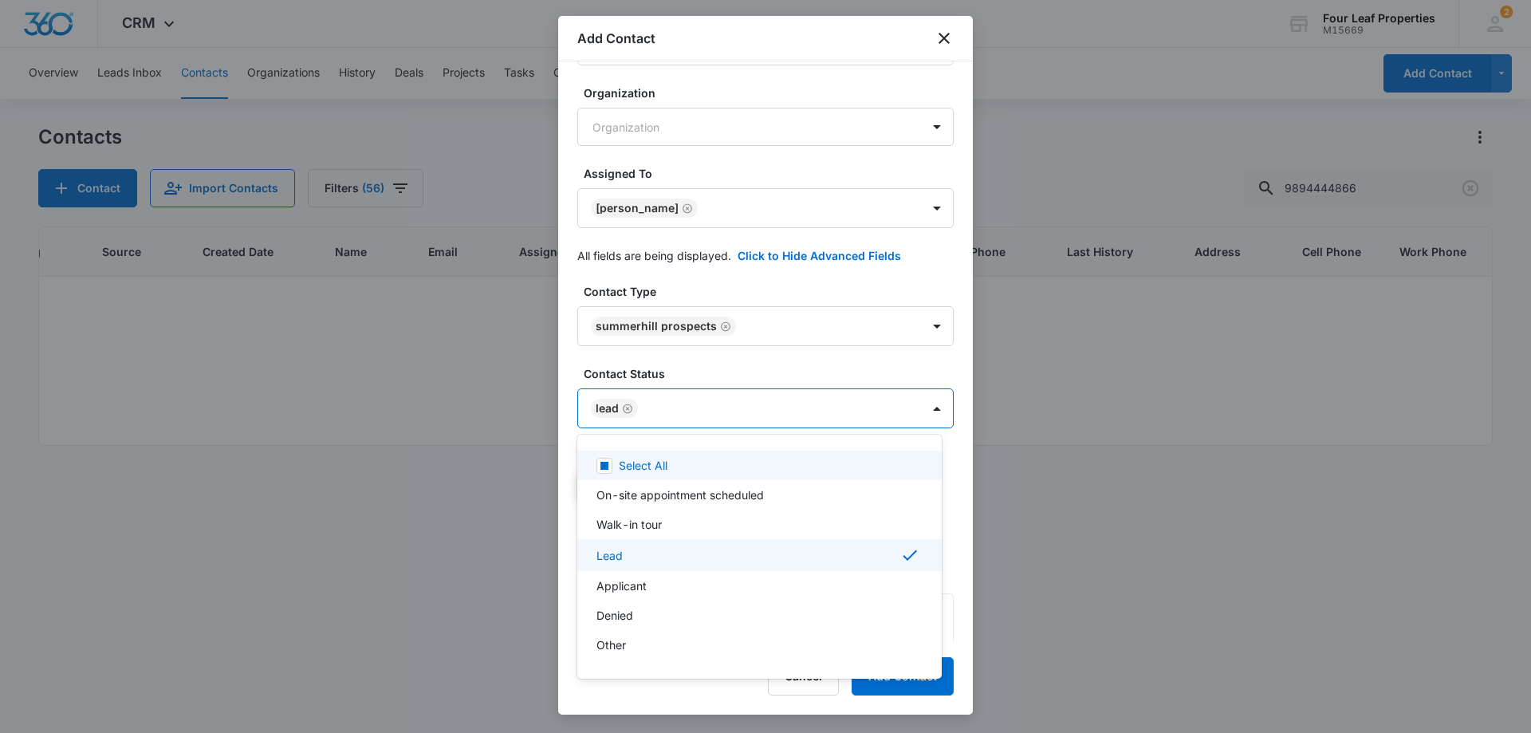
click at [750, 323] on div at bounding box center [765, 366] width 1531 height 733
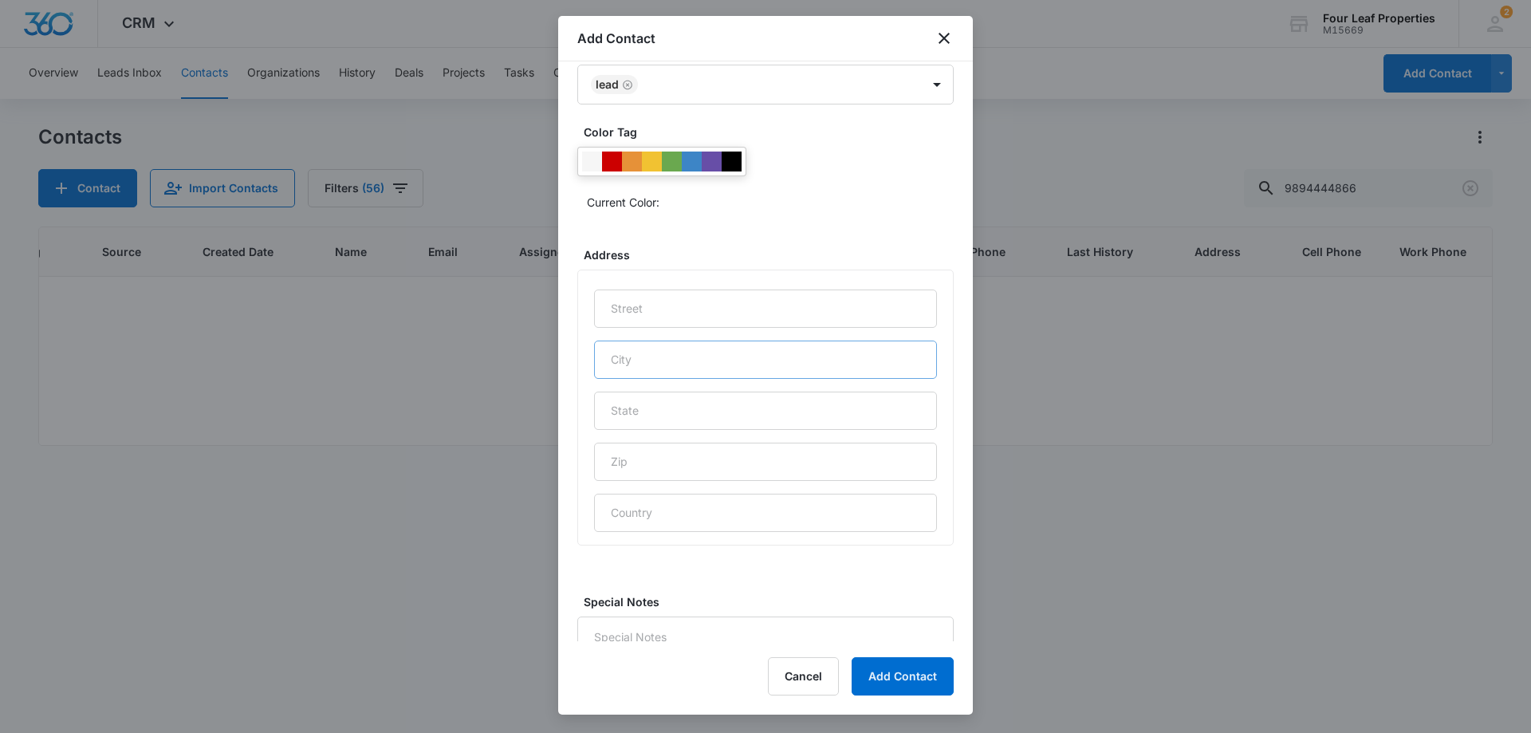
scroll to position [629, 0]
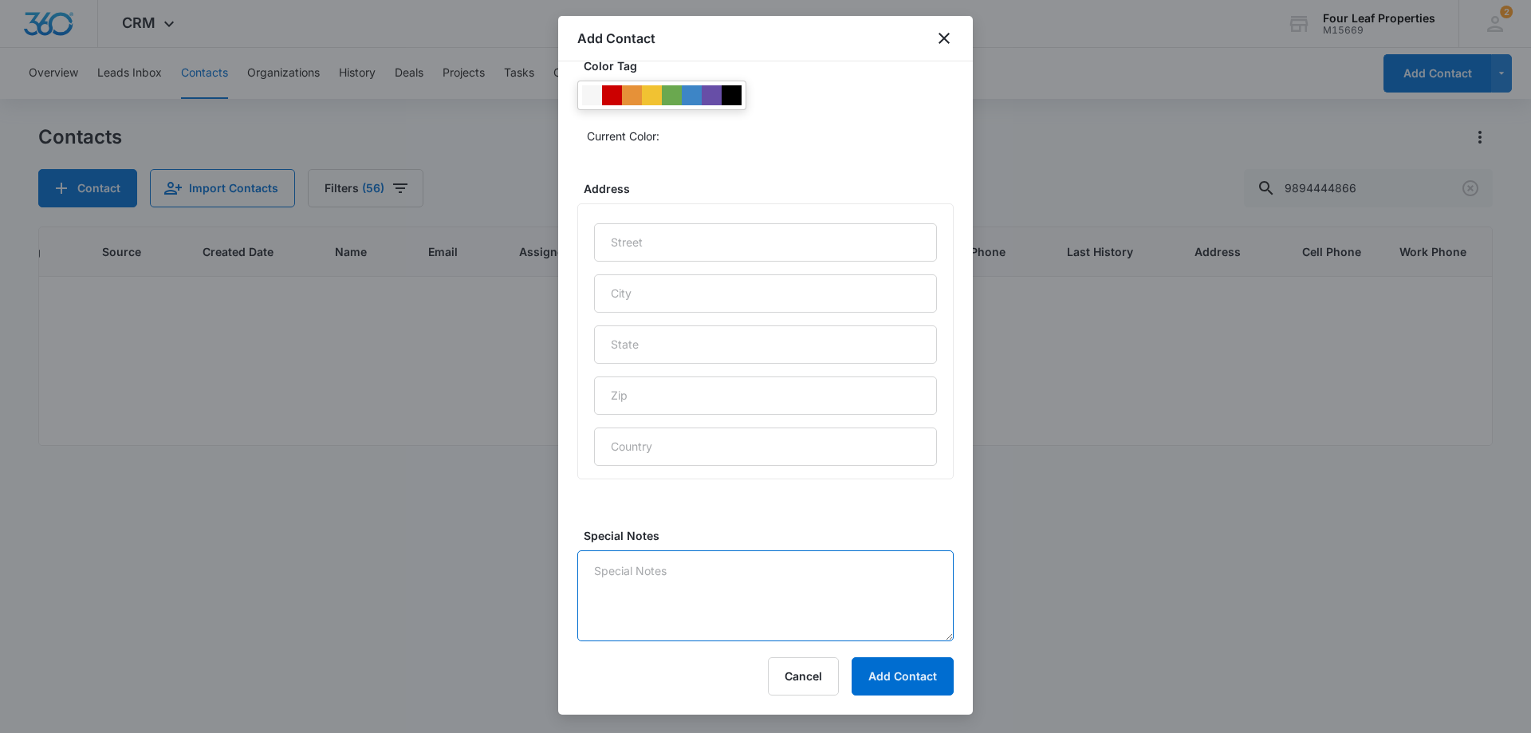
click at [675, 585] on textarea "Special Notes" at bounding box center [765, 595] width 376 height 91
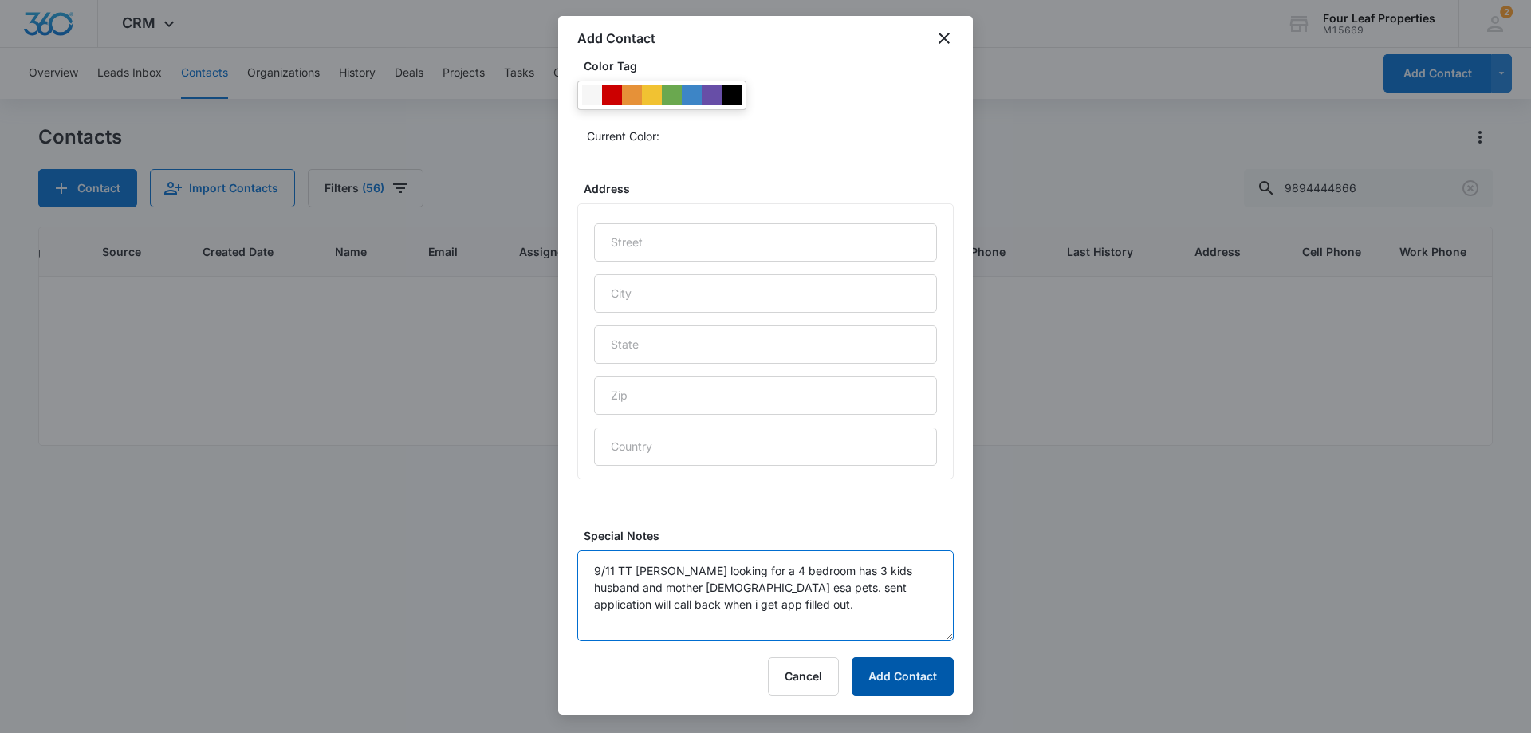
type textarea "9/11 TT [PERSON_NAME] looking for a 4 bedroom has 3 kids husband and mother [DE…"
click at [898, 682] on button "Add Contact" at bounding box center [903, 676] width 102 height 38
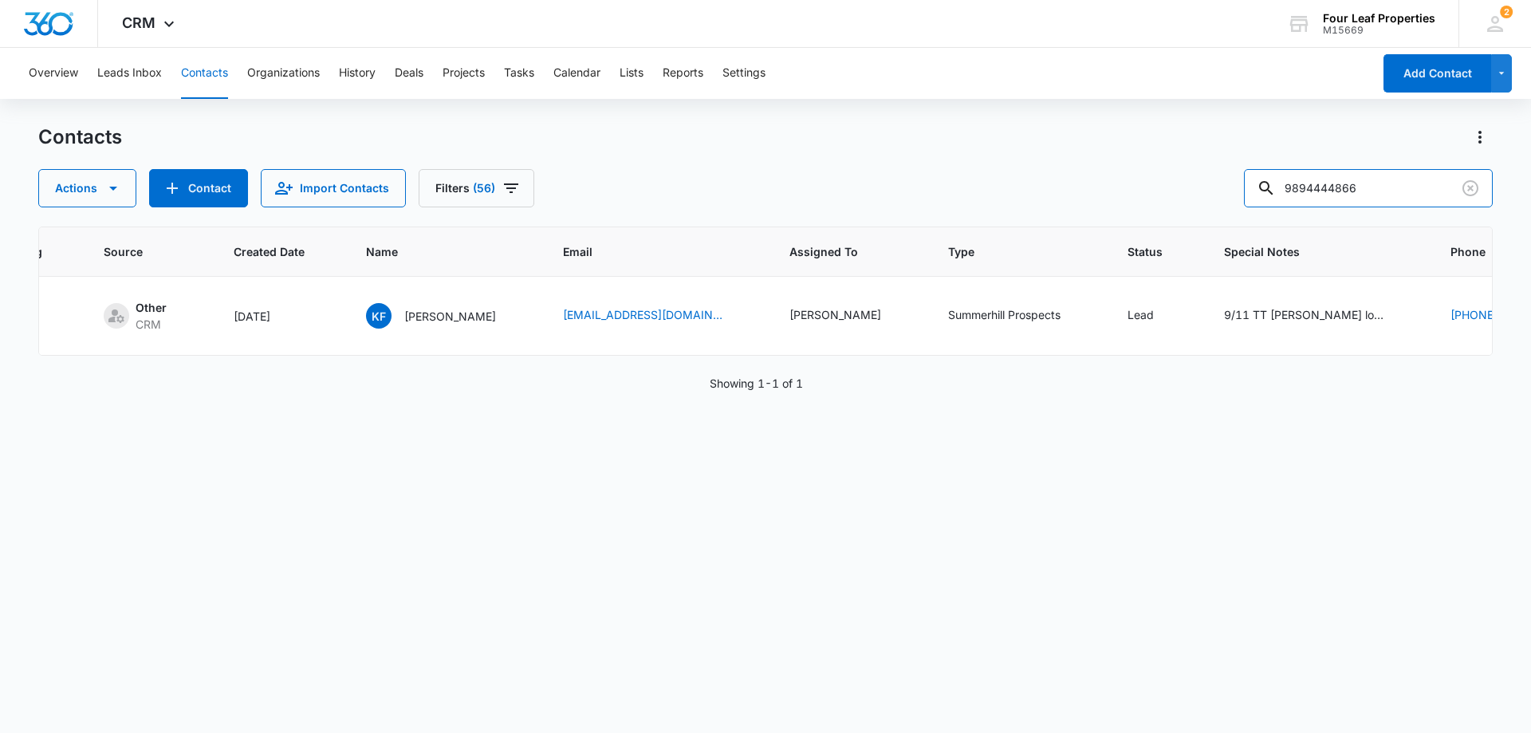
drag, startPoint x: 1384, startPoint y: 190, endPoint x: 1091, endPoint y: 203, distance: 292.9
click at [1095, 203] on div "Actions Contact Import Contacts Filters [PHONE_NUMBER]" at bounding box center [765, 188] width 1454 height 38
paste input "[PHONE_NUMBER]"
type input "[PHONE_NUMBER]"
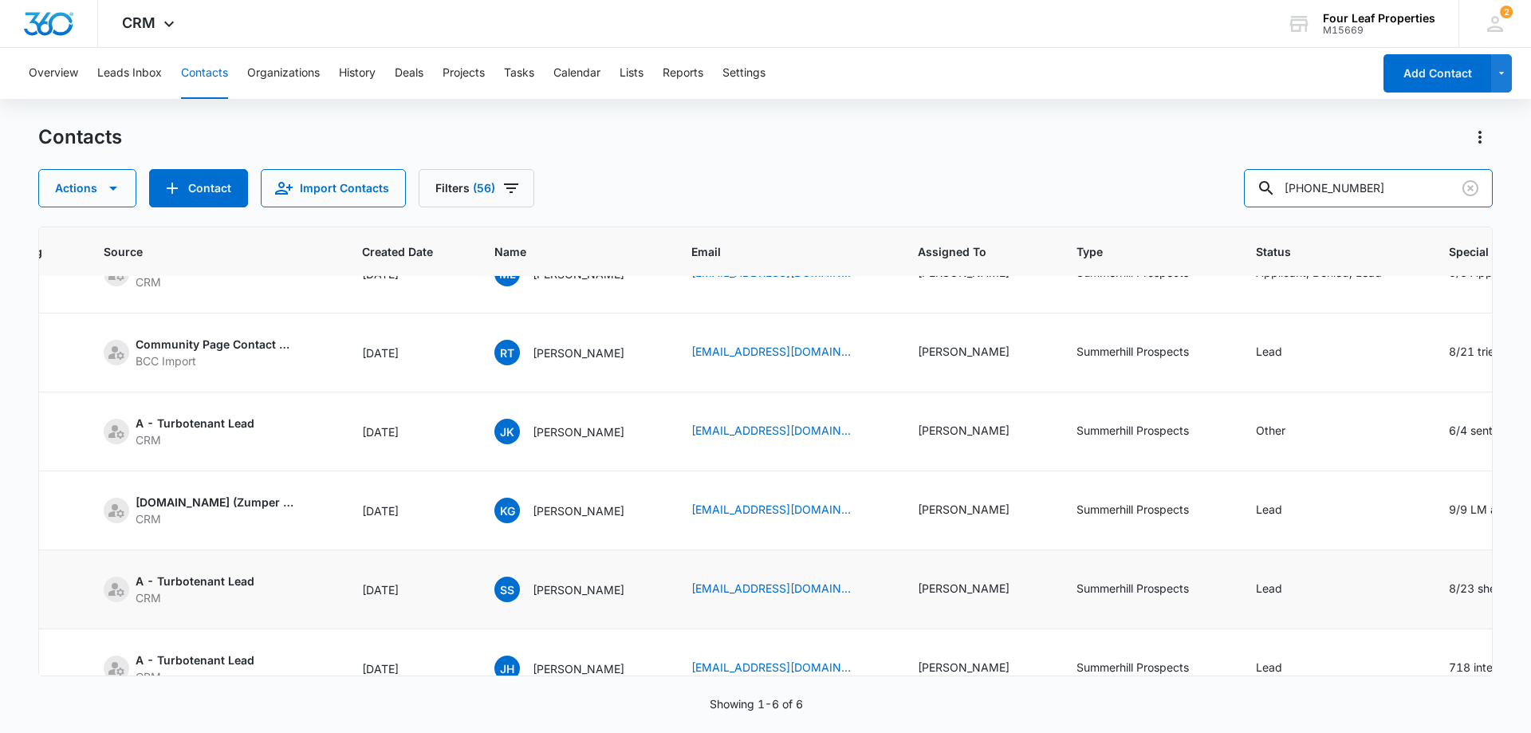
scroll to position [0, 205]
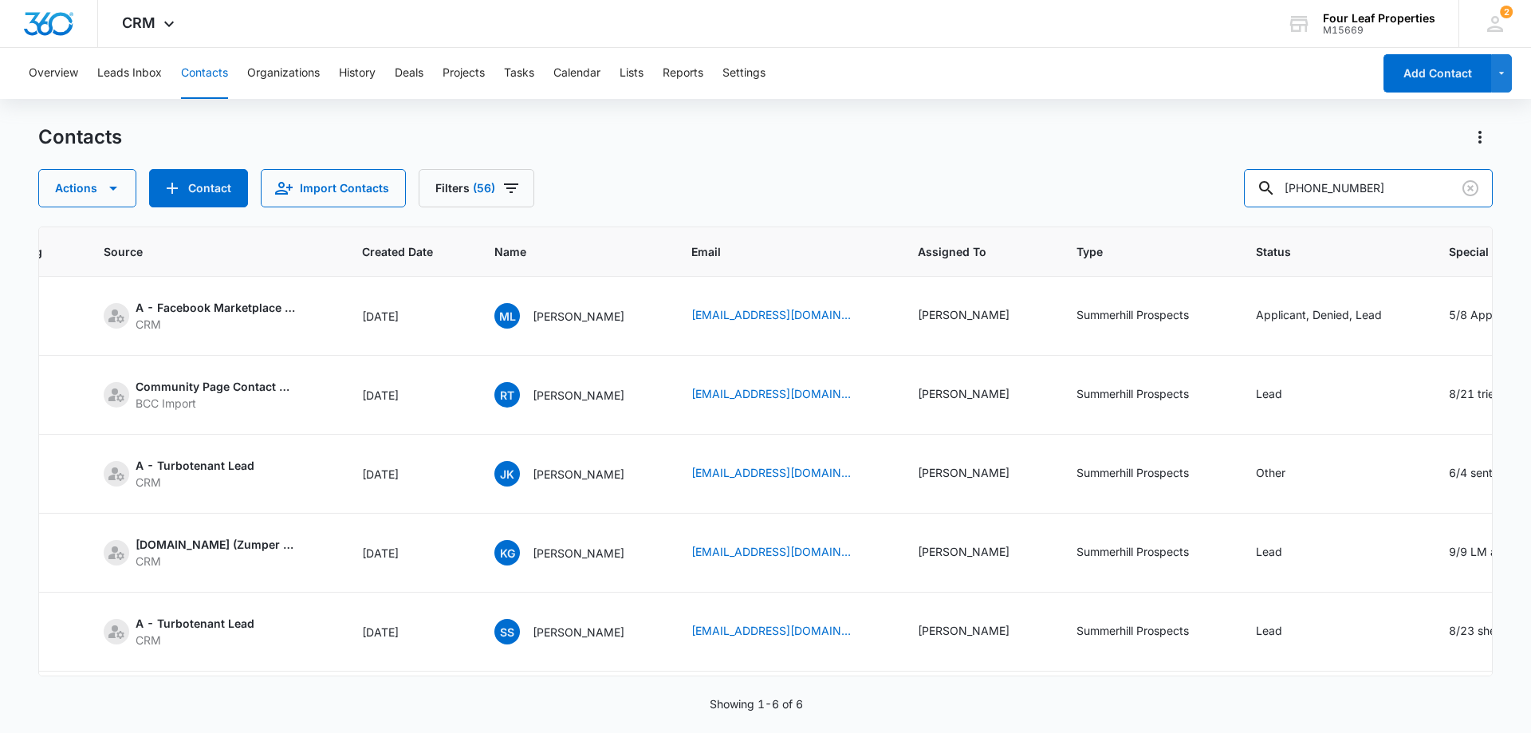
drag, startPoint x: 1406, startPoint y: 185, endPoint x: 1165, endPoint y: 175, distance: 241.0
click at [1176, 175] on div "Actions Contact Import Contacts Filters [PHONE_NUMBER]" at bounding box center [765, 188] width 1454 height 38
paste input "9898173612"
type input "9898173612"
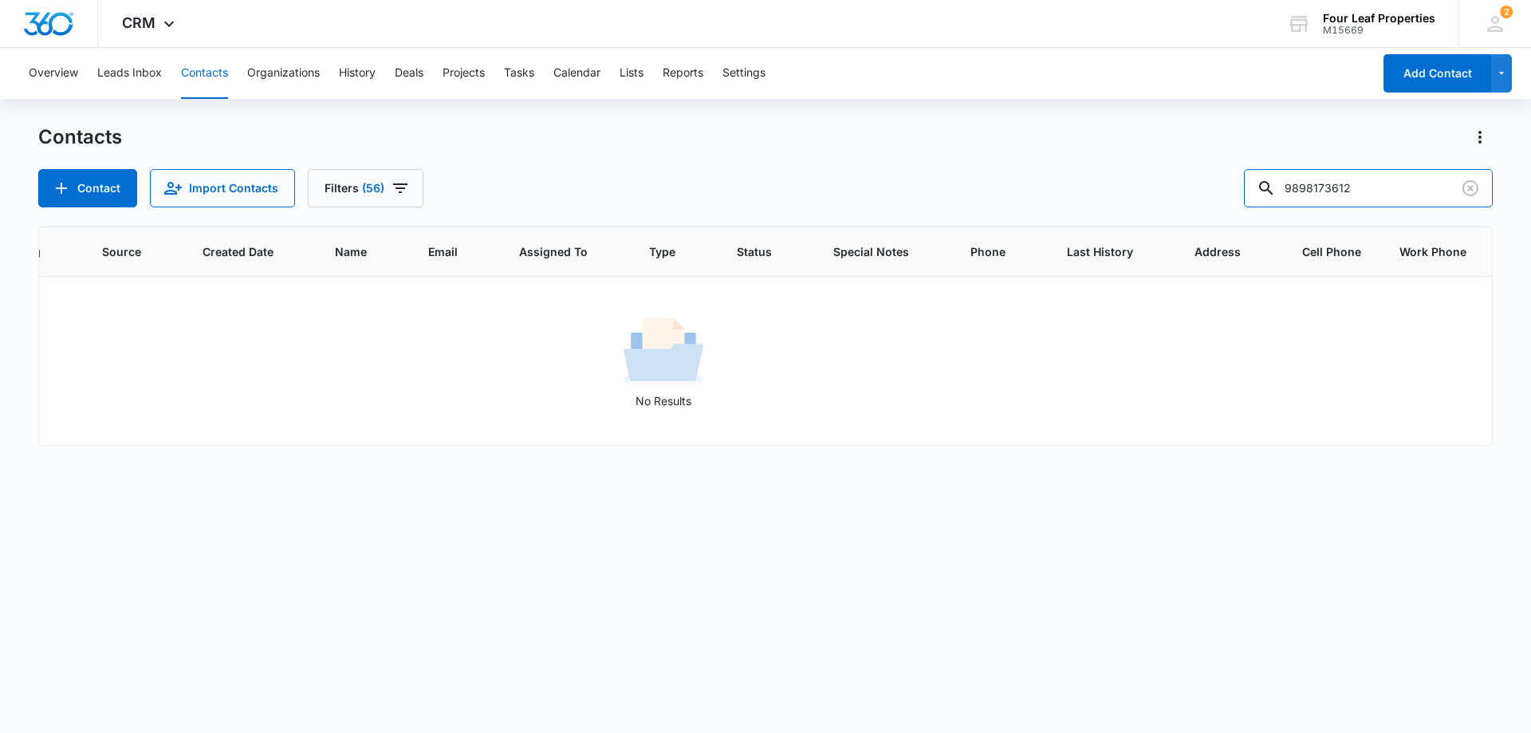
drag, startPoint x: 1369, startPoint y: 189, endPoint x: 1177, endPoint y: 193, distance: 192.2
click at [1177, 193] on div "Contact Import Contacts Filters [PHONE_NUMBER]" at bounding box center [765, 188] width 1454 height 38
paste input "[PHONE_NUMBER]"
type input "[PHONE_NUMBER]"
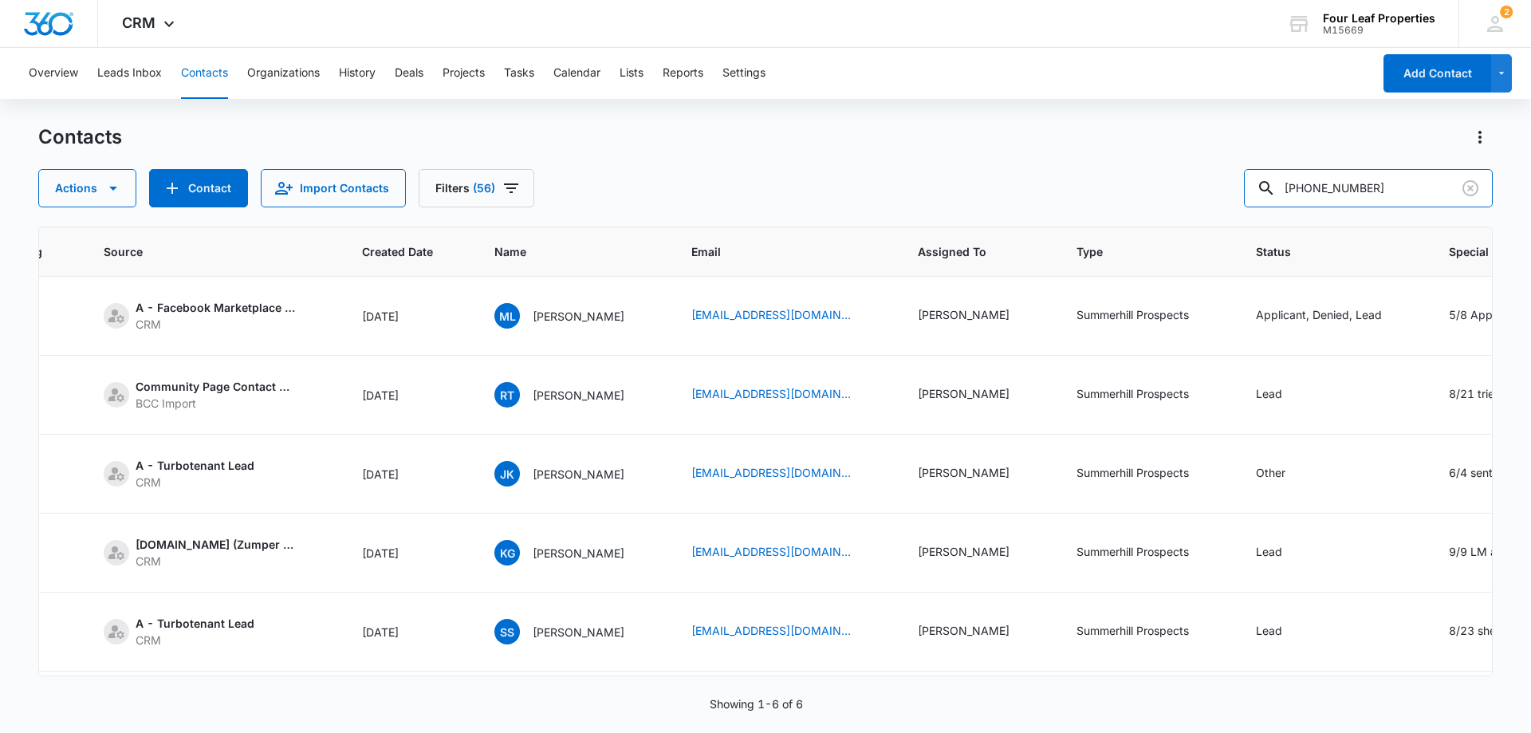
drag, startPoint x: 1393, startPoint y: 189, endPoint x: 1070, endPoint y: 210, distance: 323.6
click at [1070, 210] on div "Contacts Actions Contact Import Contacts Filters [PHONE_NUMBER] ID Color Tag So…" at bounding box center [765, 427] width 1454 height 607
paste input "[PERSON_NAME]"
type input "[PERSON_NAME]"
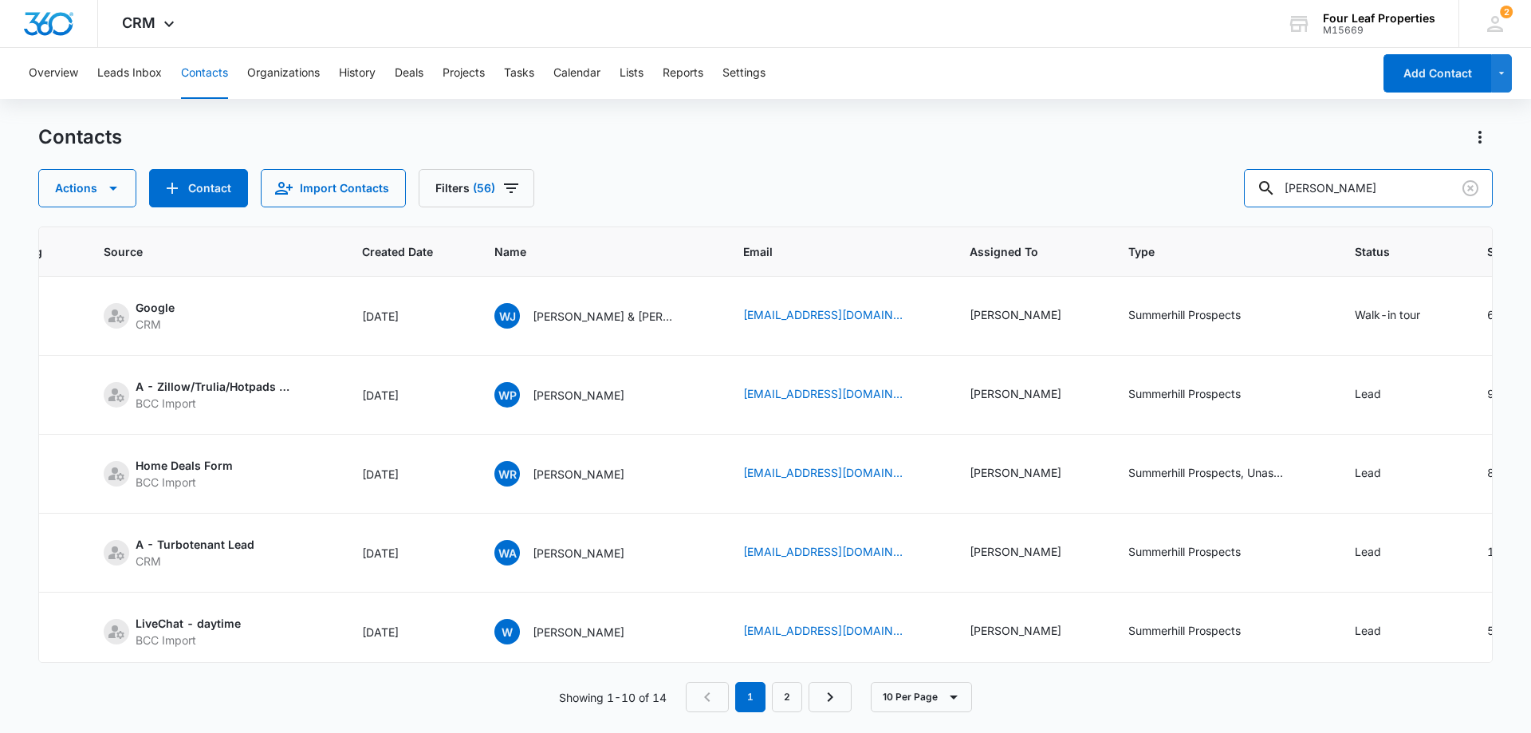
drag, startPoint x: 1397, startPoint y: 186, endPoint x: 997, endPoint y: 221, distance: 401.8
click at [998, 221] on div "Contacts Actions Contact Import Contacts Filters (56) [PERSON_NAME] ID Color Ta…" at bounding box center [765, 427] width 1454 height 607
click at [176, 195] on icon "Add Contact" at bounding box center [172, 188] width 19 height 19
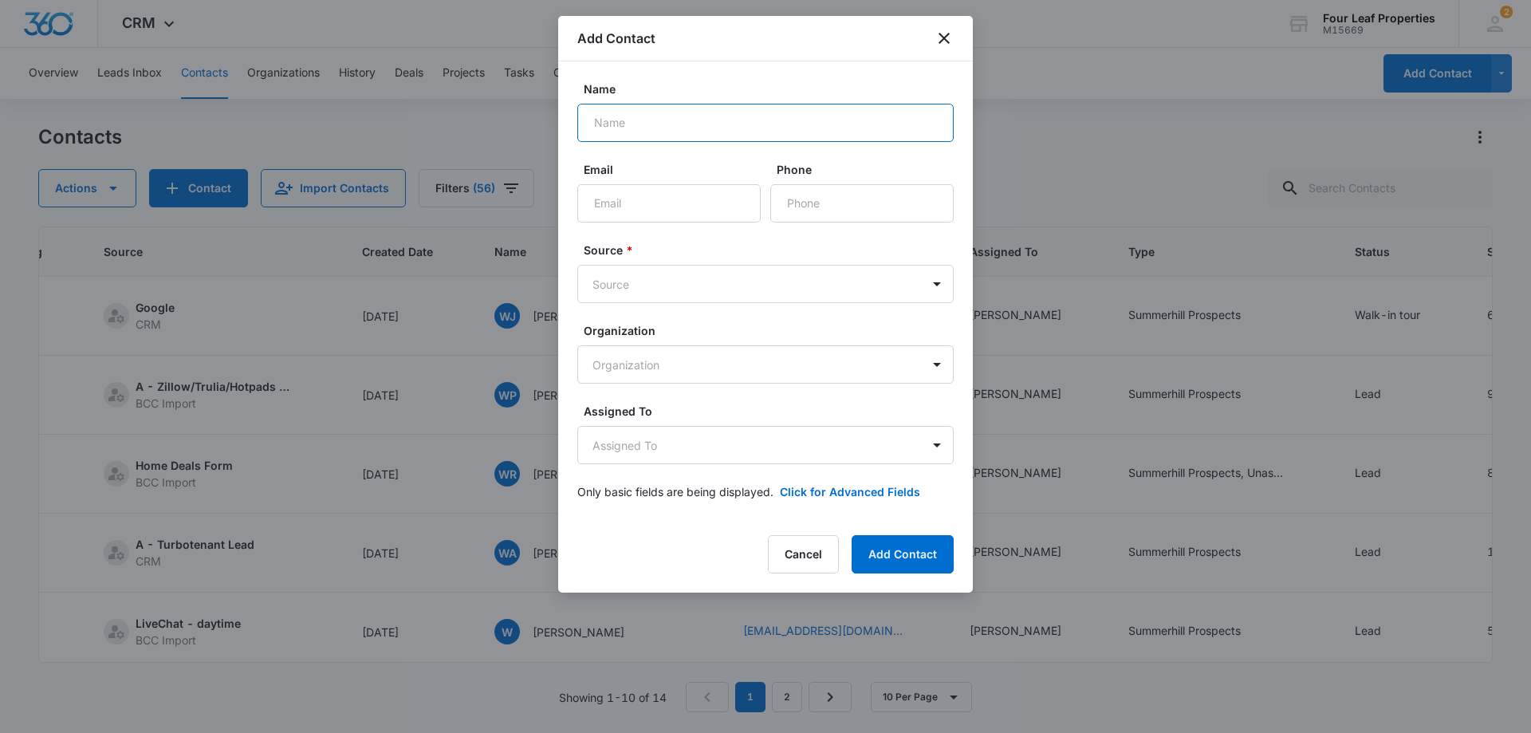
click at [647, 115] on input "Name" at bounding box center [765, 123] width 376 height 38
paste input "[PERSON_NAME]"
drag, startPoint x: 641, startPoint y: 123, endPoint x: 606, endPoint y: 124, distance: 35.1
click at [606, 124] on input "[PERSON_NAME]" at bounding box center [765, 123] width 376 height 38
drag, startPoint x: 679, startPoint y: 121, endPoint x: 638, endPoint y: 121, distance: 41.5
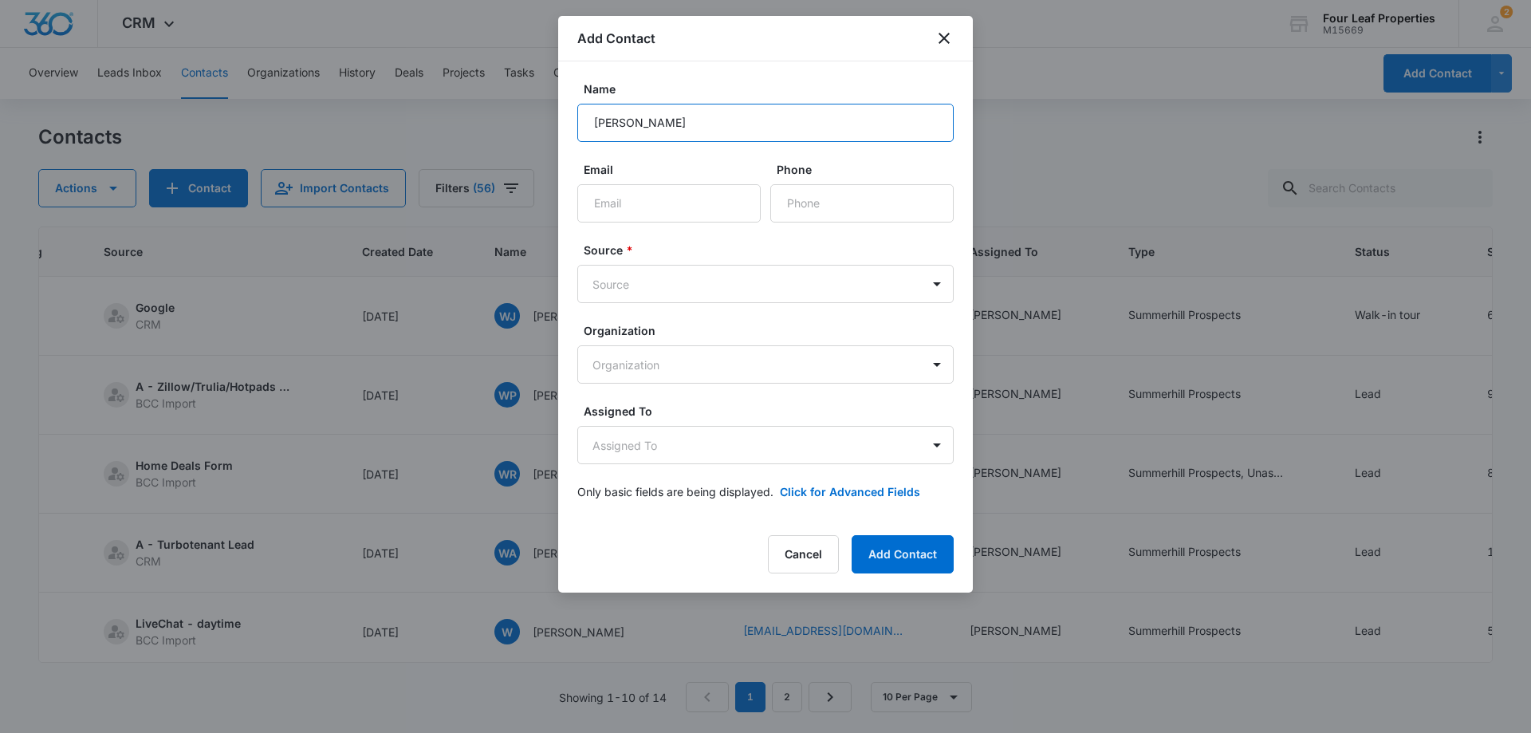
click at [638, 121] on input "[PERSON_NAME]" at bounding box center [765, 123] width 376 height 38
click at [687, 120] on input "[PERSON_NAME]" at bounding box center [765, 123] width 376 height 38
drag, startPoint x: 686, startPoint y: 120, endPoint x: 663, endPoint y: 124, distance: 24.4
click at [663, 124] on input "[PERSON_NAME]" at bounding box center [765, 123] width 376 height 38
click at [693, 123] on input "[PERSON_NAME]" at bounding box center [765, 123] width 376 height 38
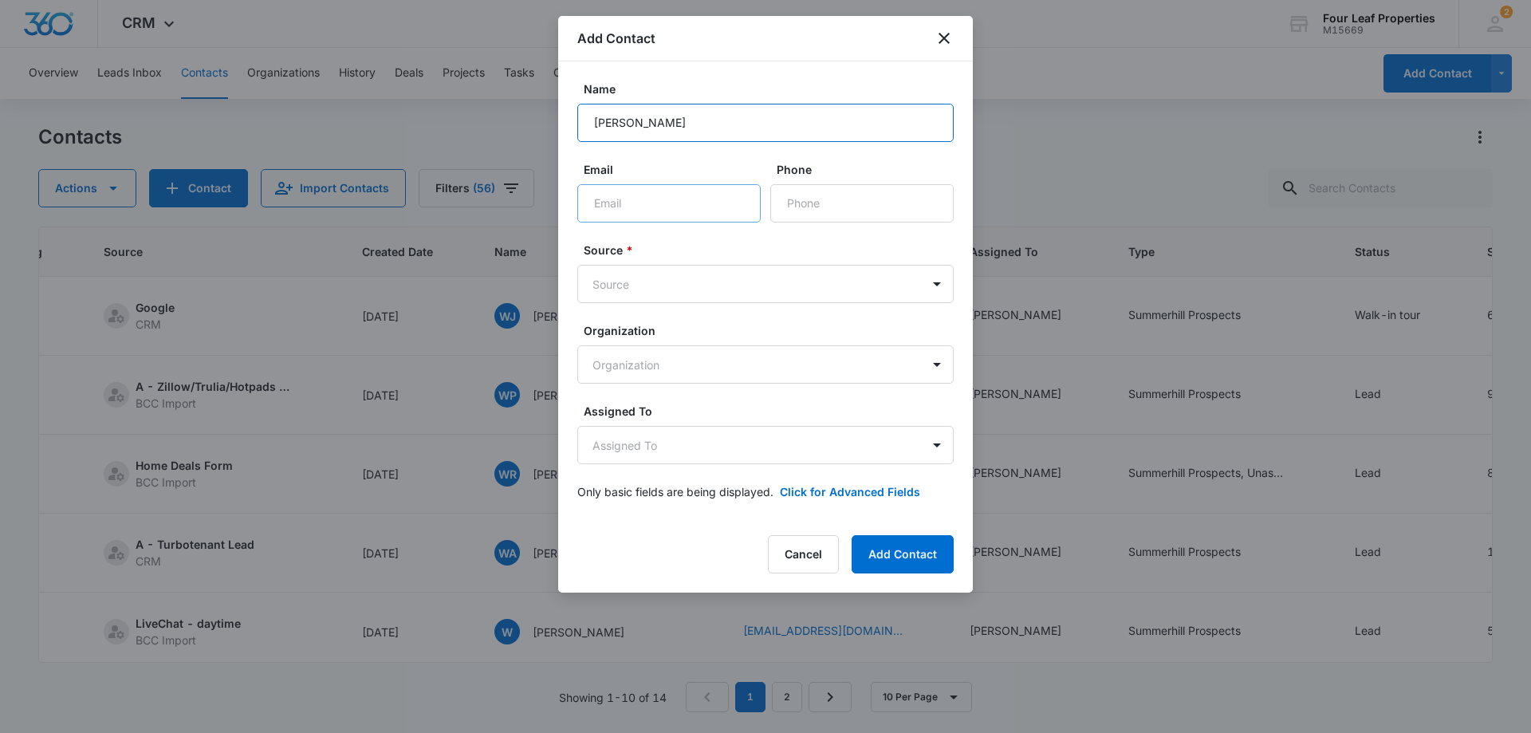
type input "[PERSON_NAME]"
click at [686, 192] on input "Email" at bounding box center [668, 203] width 183 height 38
click at [943, 38] on icon "close" at bounding box center [943, 38] width 11 height 11
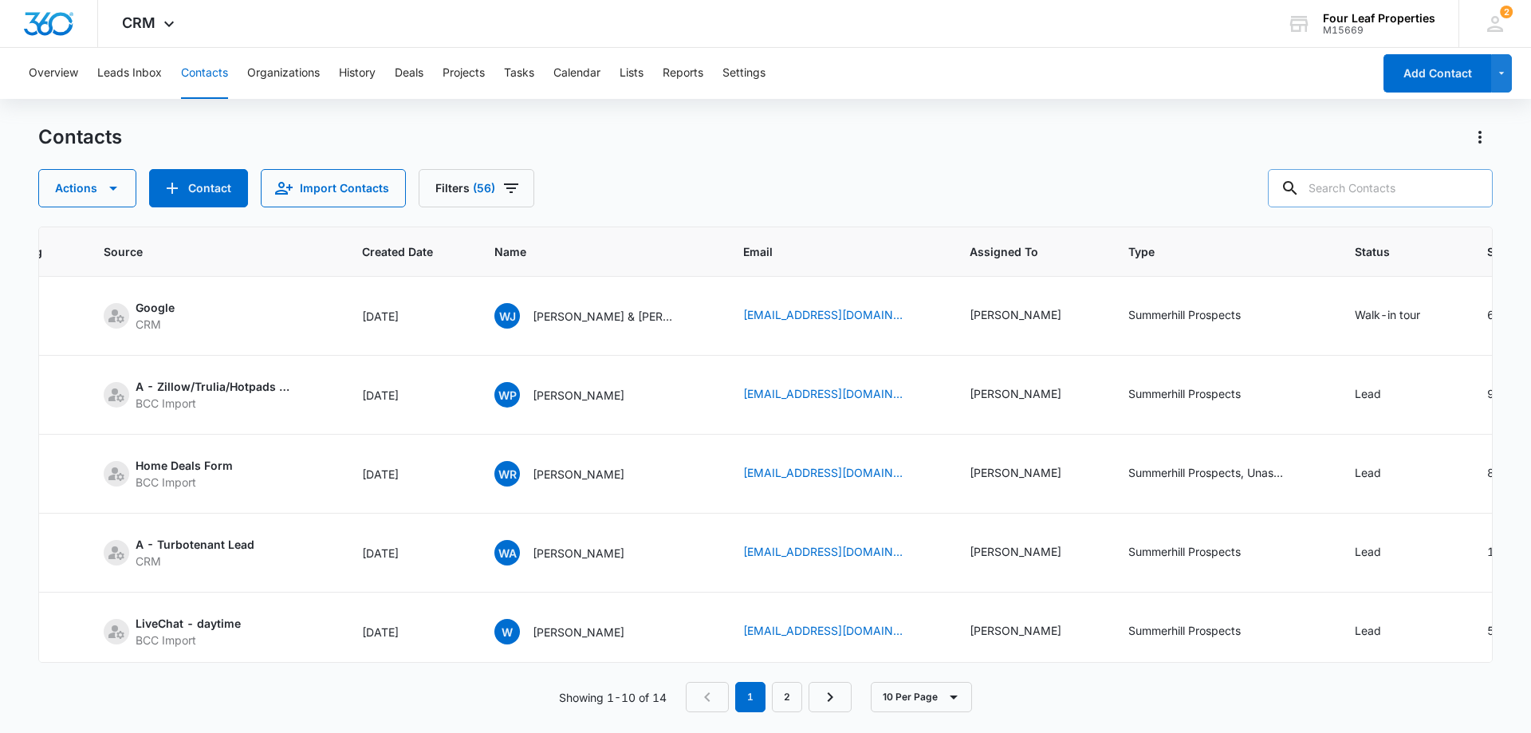
click at [1362, 191] on input "text" at bounding box center [1380, 188] width 225 height 38
paste input "[PHONE_NUMBER]"
type input "[PHONE_NUMBER]"
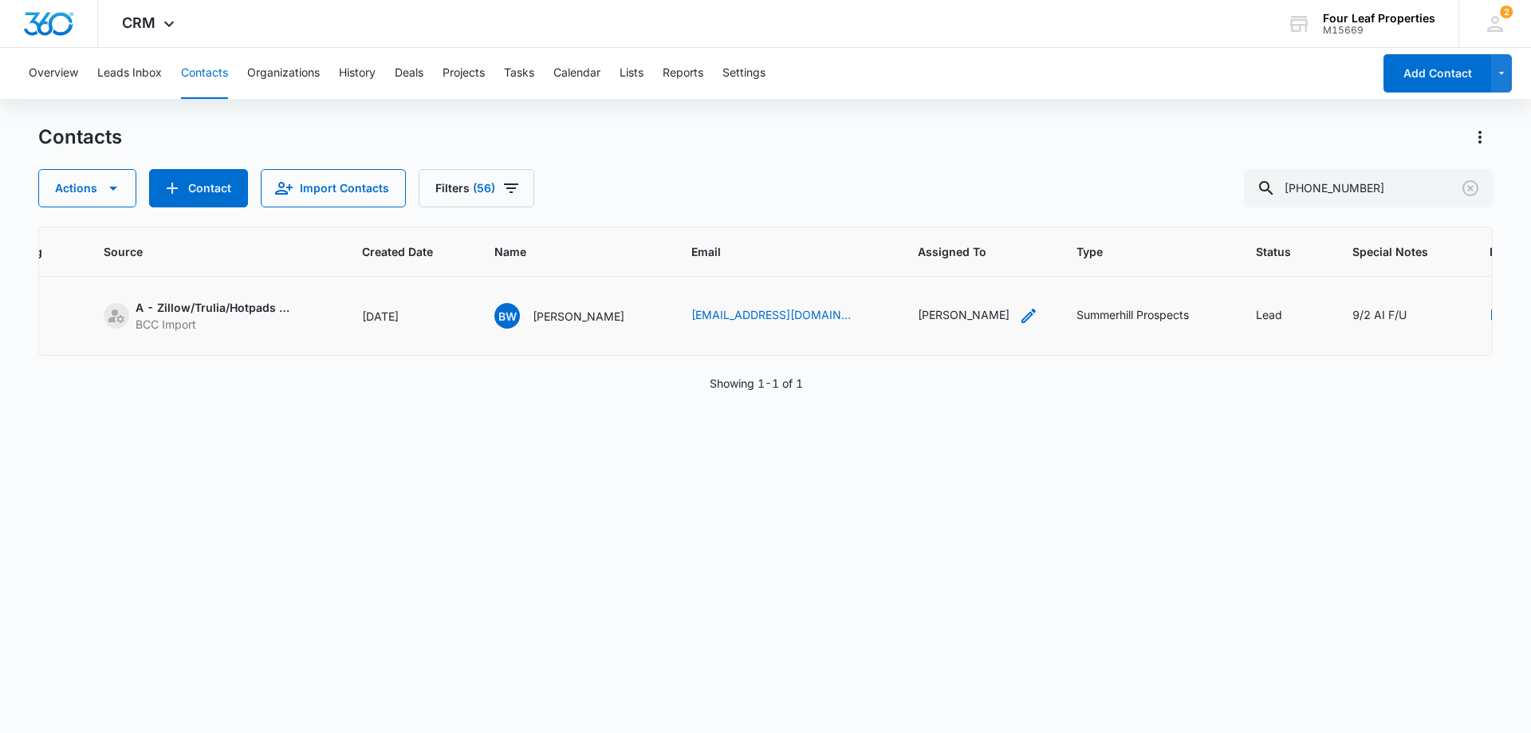
click at [946, 309] on div "[PERSON_NAME]" at bounding box center [964, 314] width 92 height 17
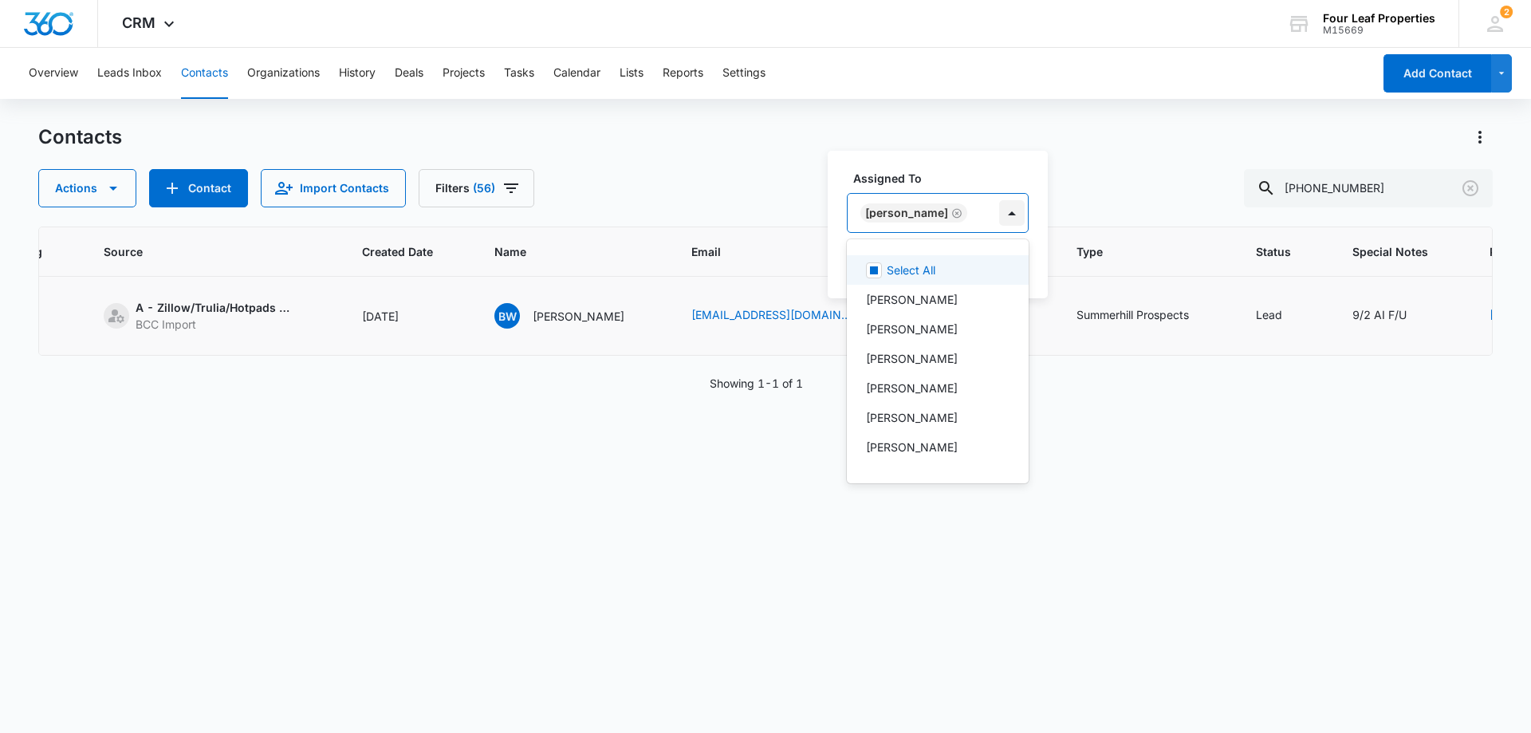
click at [999, 210] on div at bounding box center [1012, 213] width 26 height 26
click at [933, 348] on div "[PERSON_NAME]" at bounding box center [938, 358] width 182 height 29
click at [951, 223] on icon "Remove Kelly Mursch" at bounding box center [956, 226] width 11 height 12
click at [1077, 172] on div "Actions Contact Import Contacts Filters [PHONE_NUMBER]" at bounding box center [765, 188] width 1454 height 38
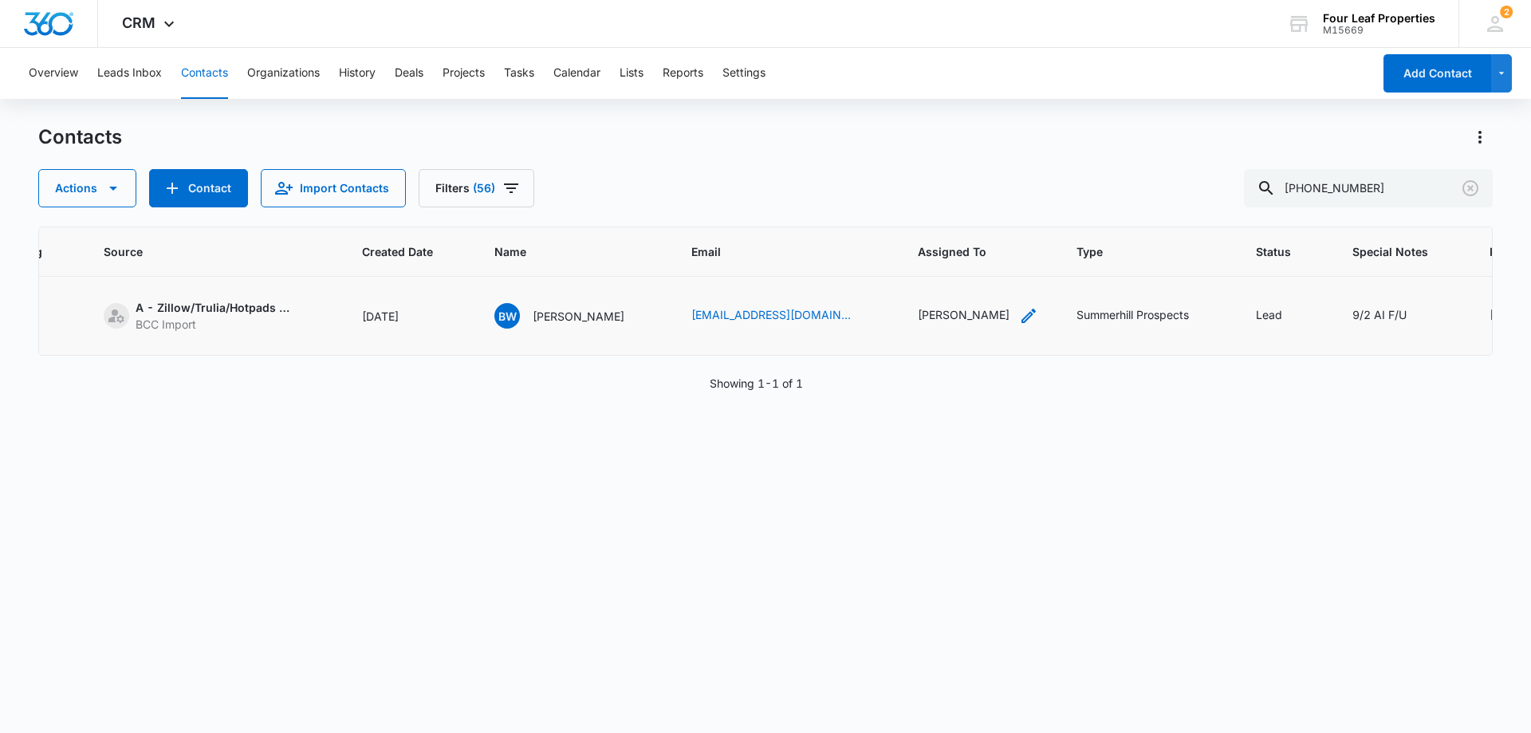
click at [1019, 311] on icon "Assigned To - Kelly Mursch - Select to Edit Field" at bounding box center [1028, 315] width 19 height 19
click at [1009, 273] on button "Save" at bounding box center [990, 264] width 47 height 30
drag, startPoint x: 929, startPoint y: 354, endPoint x: 1064, endPoint y: 353, distance: 134.7
click at [1064, 353] on tr "48586 A - Zillow/Trulia/Hotpads Rent Connect BCC Import [DATE] BW [PERSON_NAME]…" at bounding box center [1012, 316] width 2357 height 79
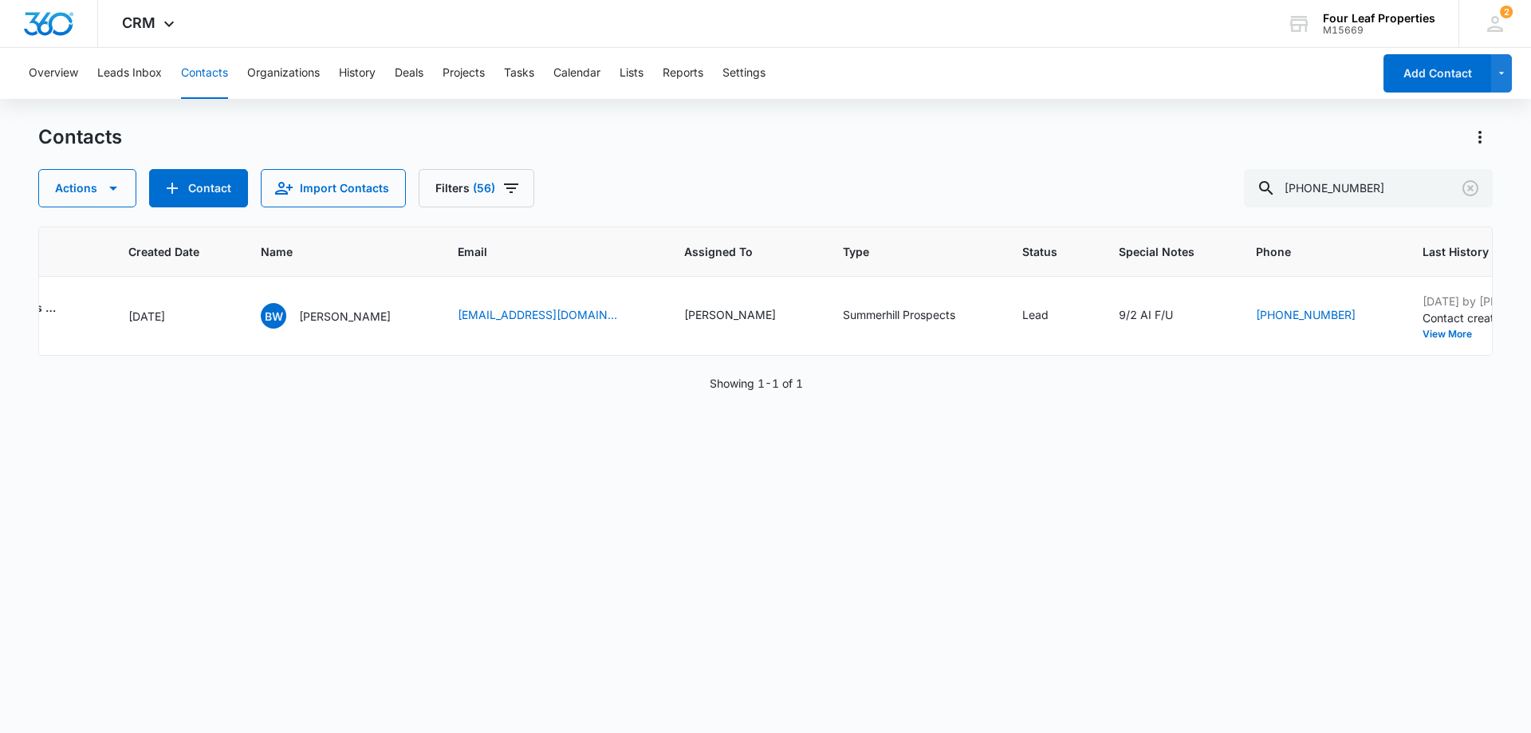
scroll to position [0, 435]
click at [1186, 314] on icon "Special Notes - 9/2 AI F/U - Select to Edit Field" at bounding box center [1195, 315] width 19 height 19
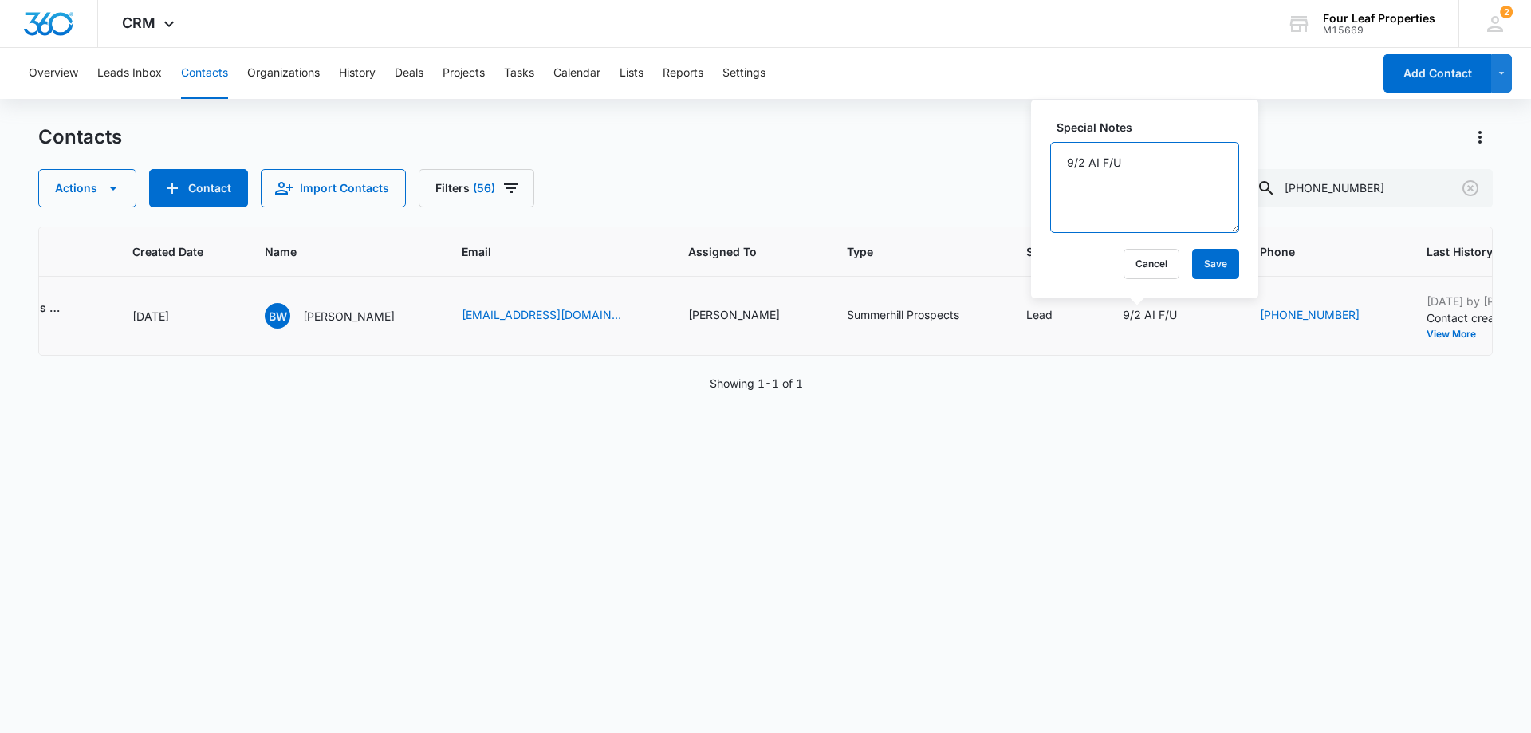
click at [1066, 163] on textarea "9/2 AI F/U" at bounding box center [1144, 187] width 189 height 91
type textarea "9/11 TT [PERSON_NAME] she has applied for a rental elsewhere 9/2 AI F/U"
click at [1171, 268] on div "Cancel Save" at bounding box center [1144, 264] width 189 height 30
click at [1192, 267] on button "Save" at bounding box center [1215, 264] width 47 height 30
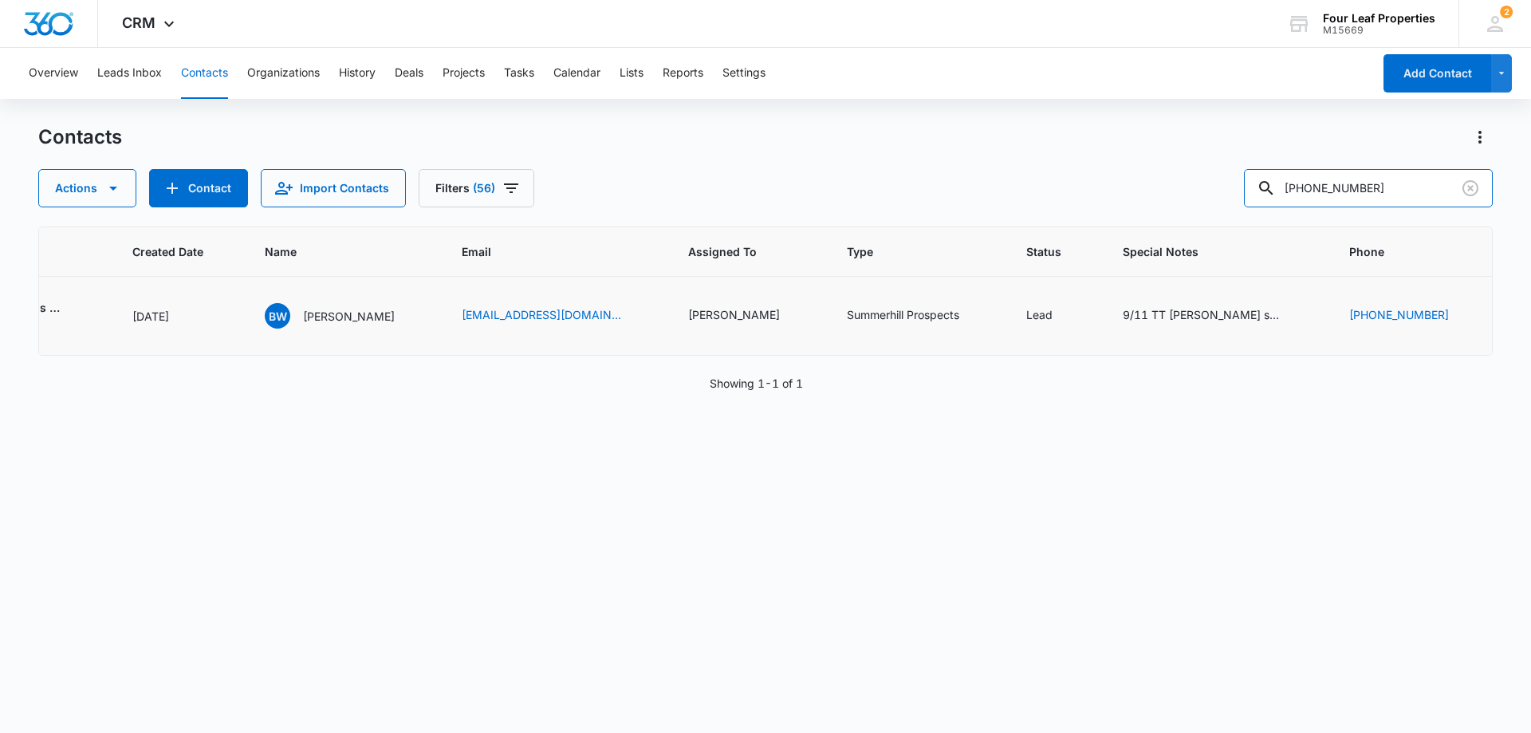
drag, startPoint x: 1411, startPoint y: 192, endPoint x: 1072, endPoint y: 211, distance: 339.4
click at [1072, 211] on div "Contacts Actions Contact Import Contacts Filters [PHONE_NUMBER] ID Color Tag So…" at bounding box center [765, 427] width 1454 height 607
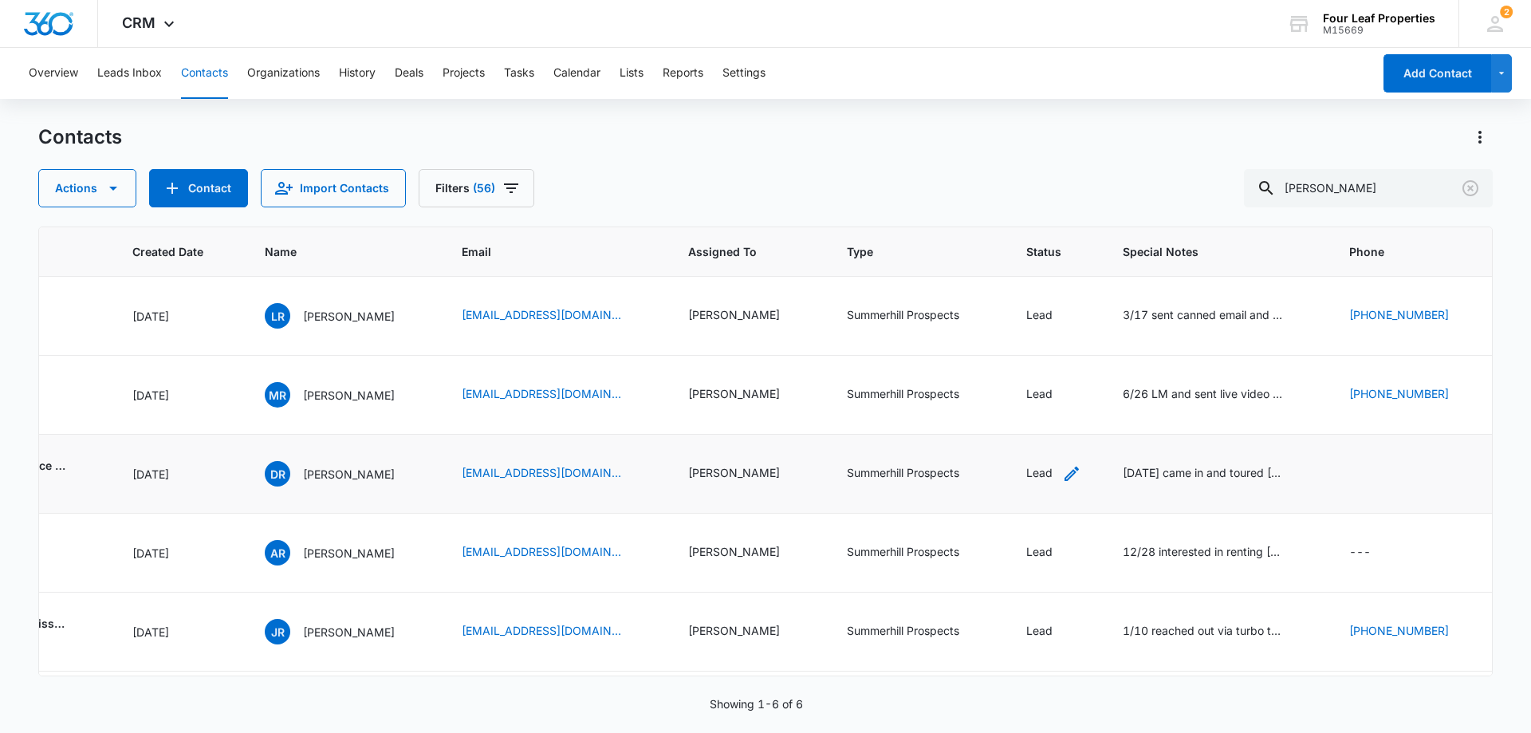
click at [1062, 473] on icon "Status - Lead - Select to Edit Field" at bounding box center [1071, 473] width 19 height 19
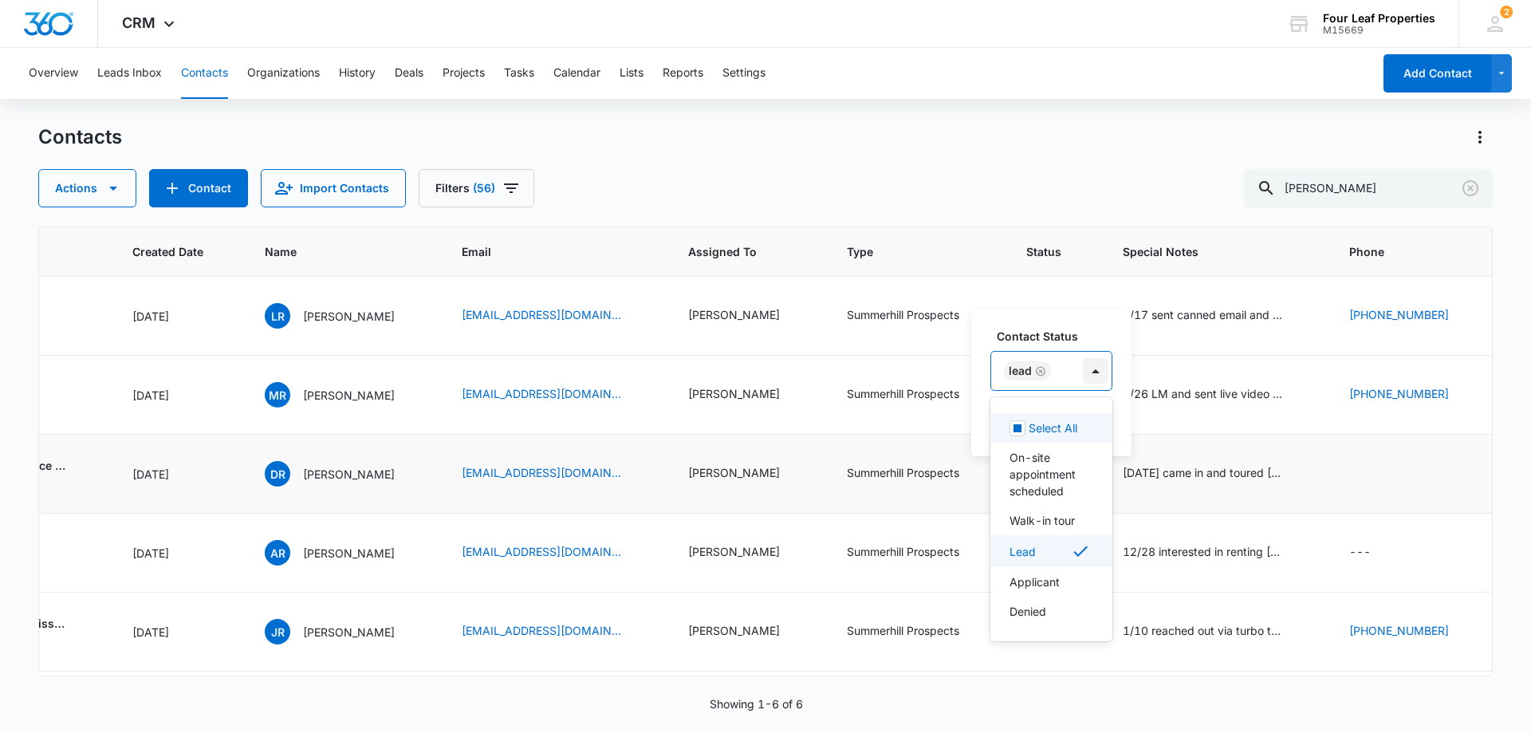
click at [1095, 374] on div at bounding box center [1096, 371] width 26 height 26
click at [1054, 578] on p "Applicant" at bounding box center [1034, 581] width 50 height 17
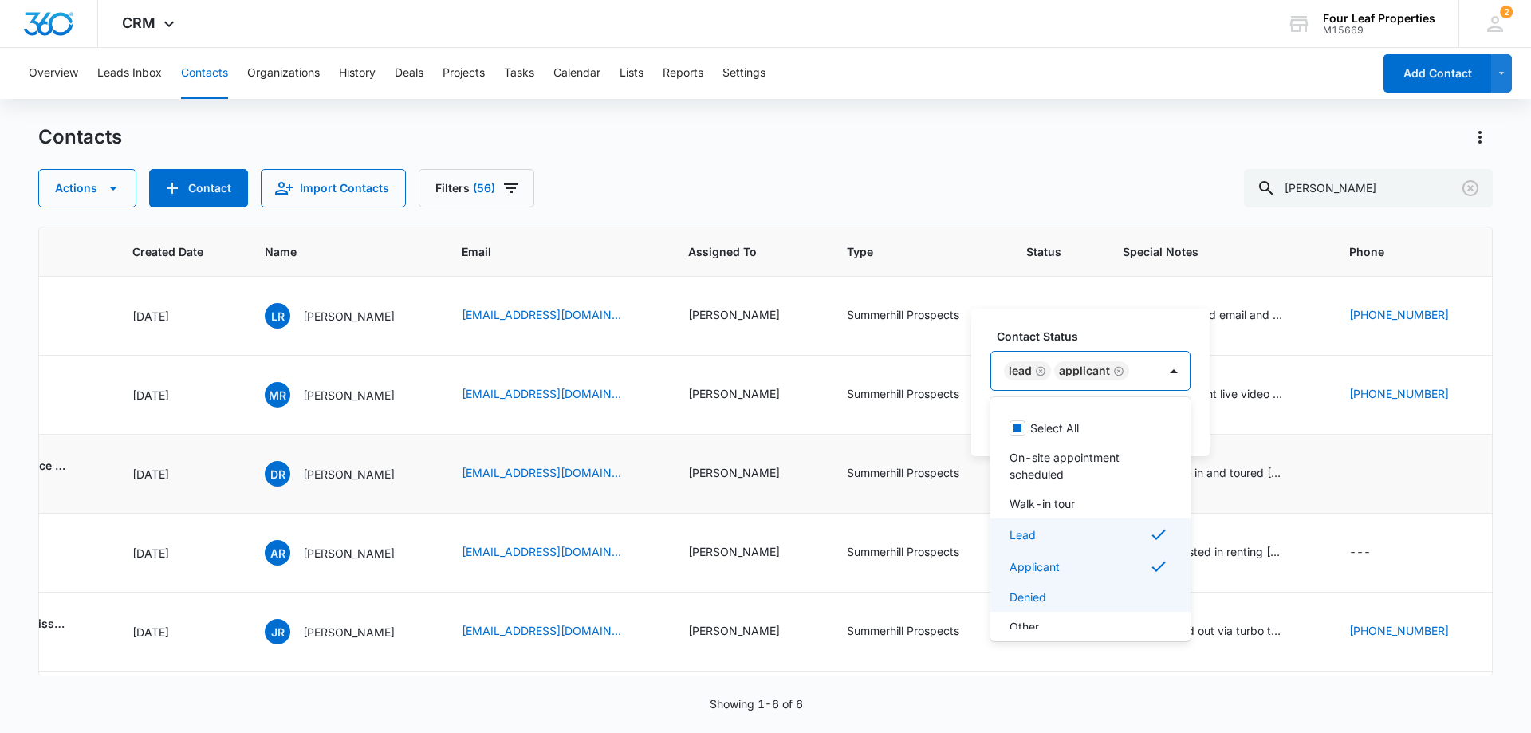
click at [1041, 593] on p "Denied" at bounding box center [1027, 596] width 37 height 17
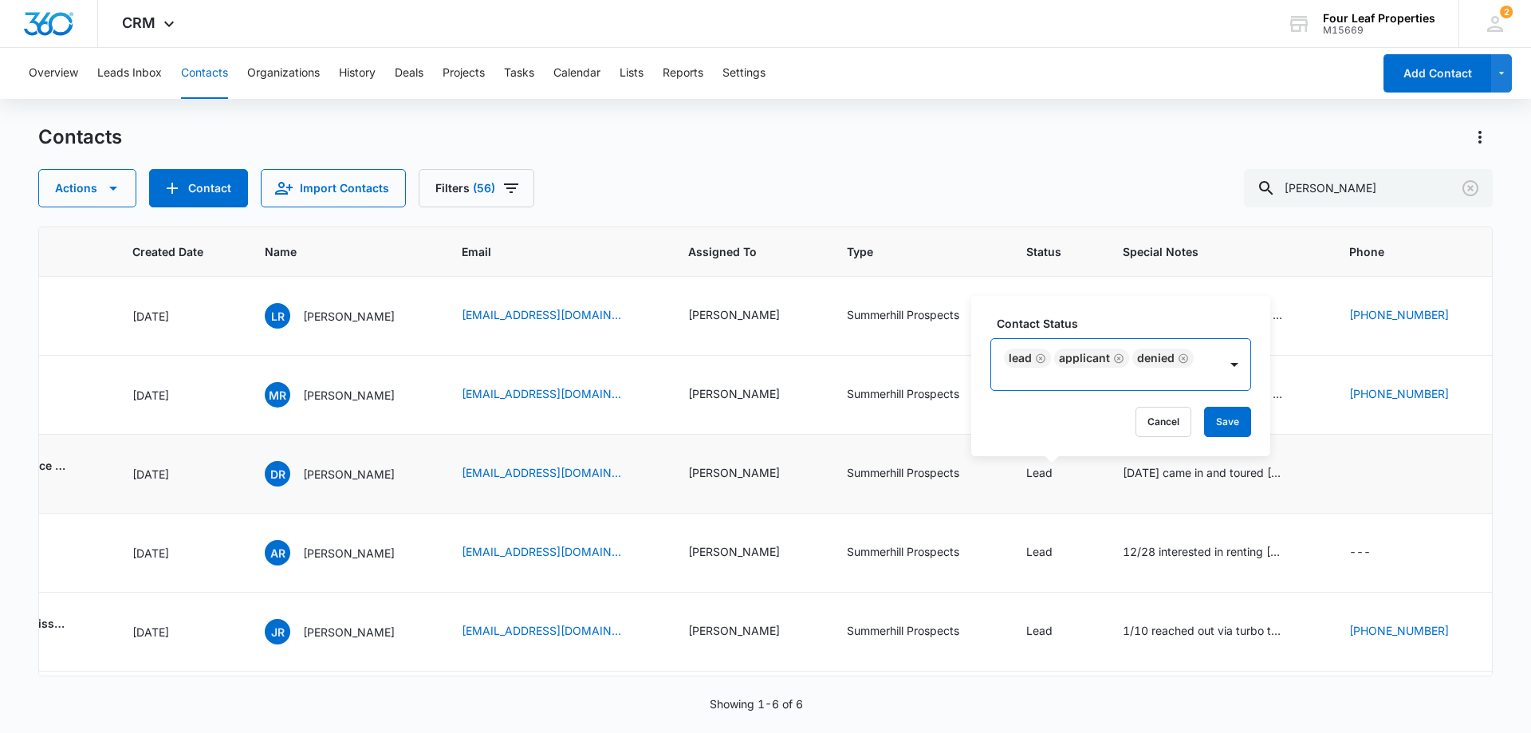
click at [1158, 380] on div at bounding box center [1101, 382] width 192 height 20
click at [1217, 419] on button "Save" at bounding box center [1227, 422] width 47 height 30
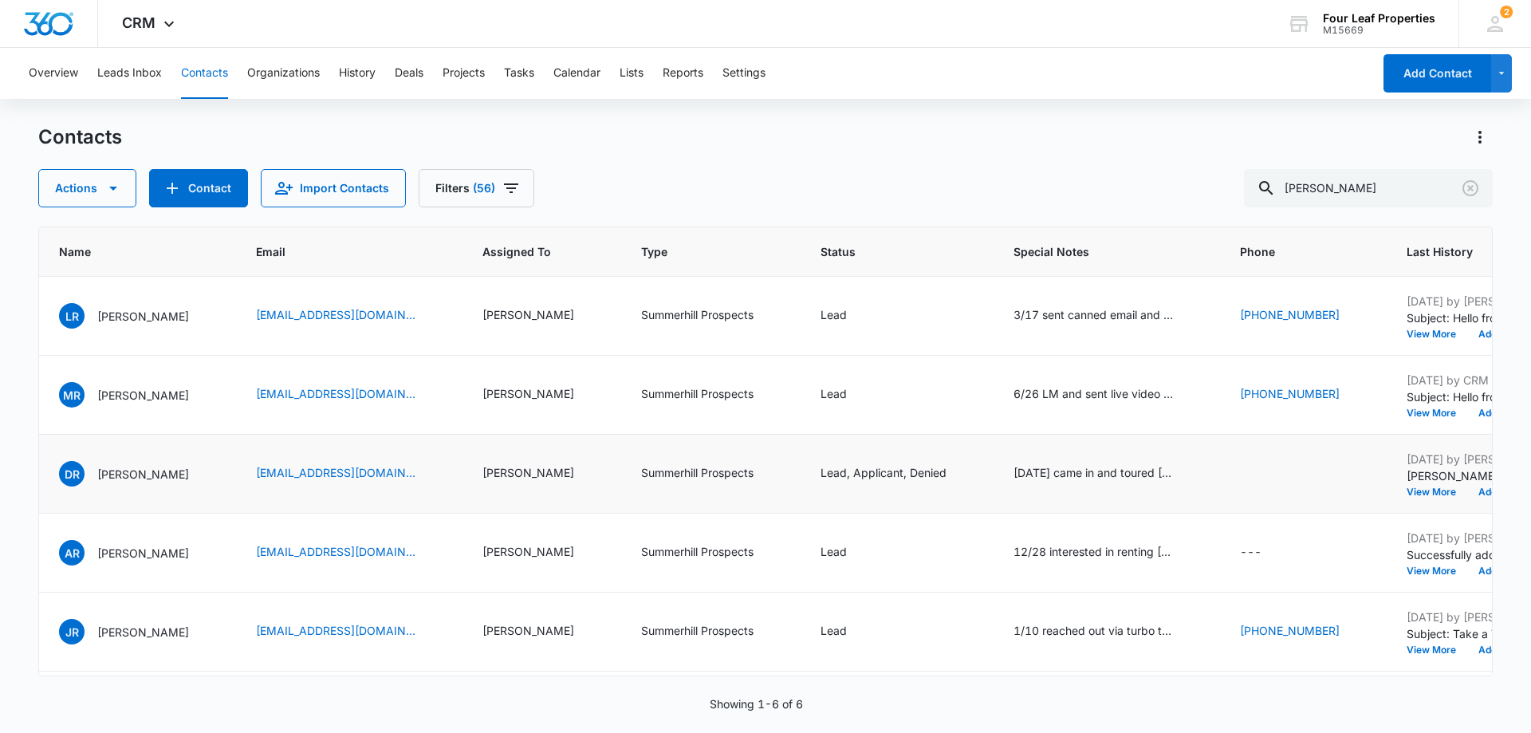
scroll to position [0, 678]
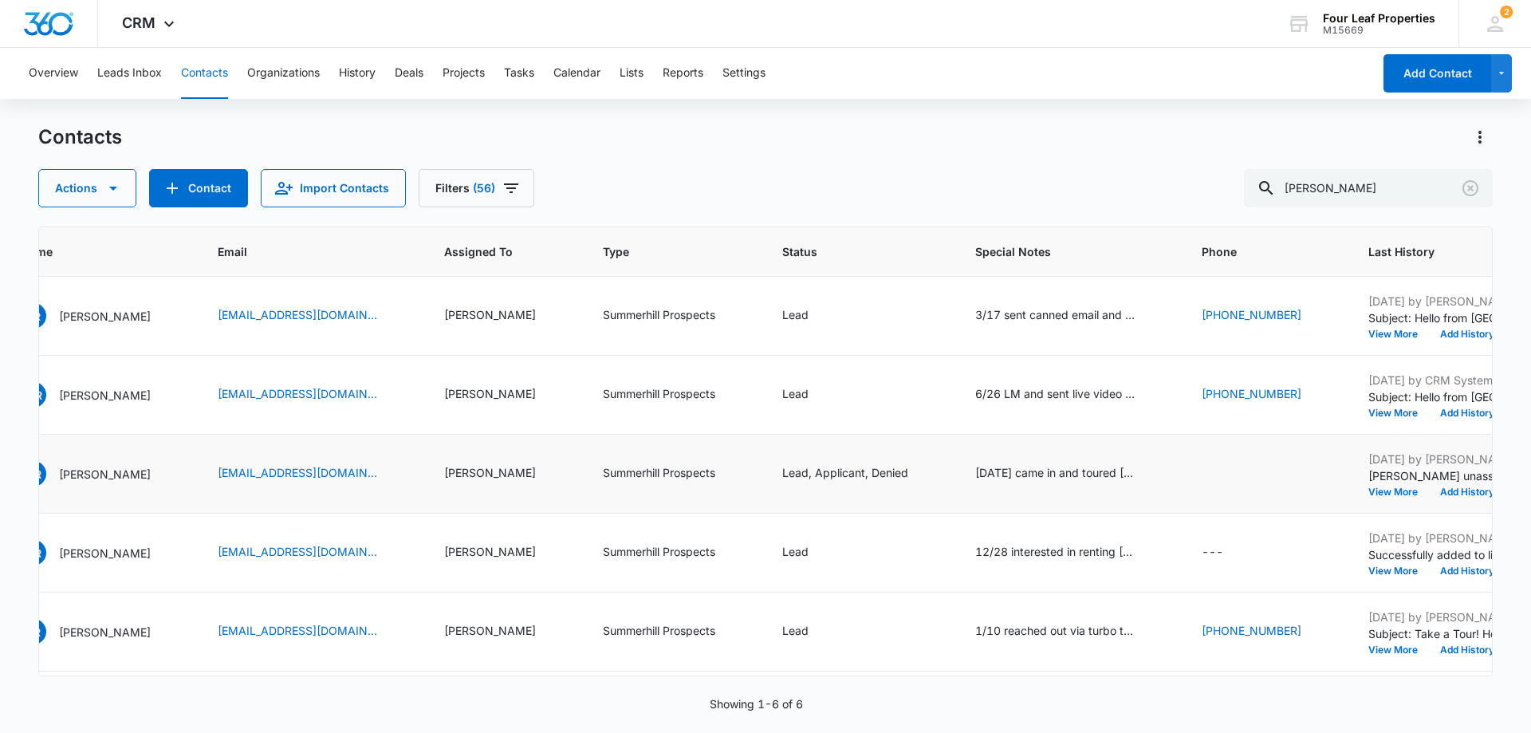
click at [1259, 462] on div at bounding box center [1266, 474] width 128 height 32
click at [1254, 479] on div at bounding box center [1266, 474] width 128 height 32
click at [1223, 478] on icon "Phone - (989) 941-5269 (989) 308-8509 - Select to Edit Field" at bounding box center [1220, 479] width 19 height 19
click at [1300, 413] on button "Save" at bounding box center [1296, 415] width 47 height 30
drag, startPoint x: 1345, startPoint y: 185, endPoint x: 959, endPoint y: 245, distance: 390.5
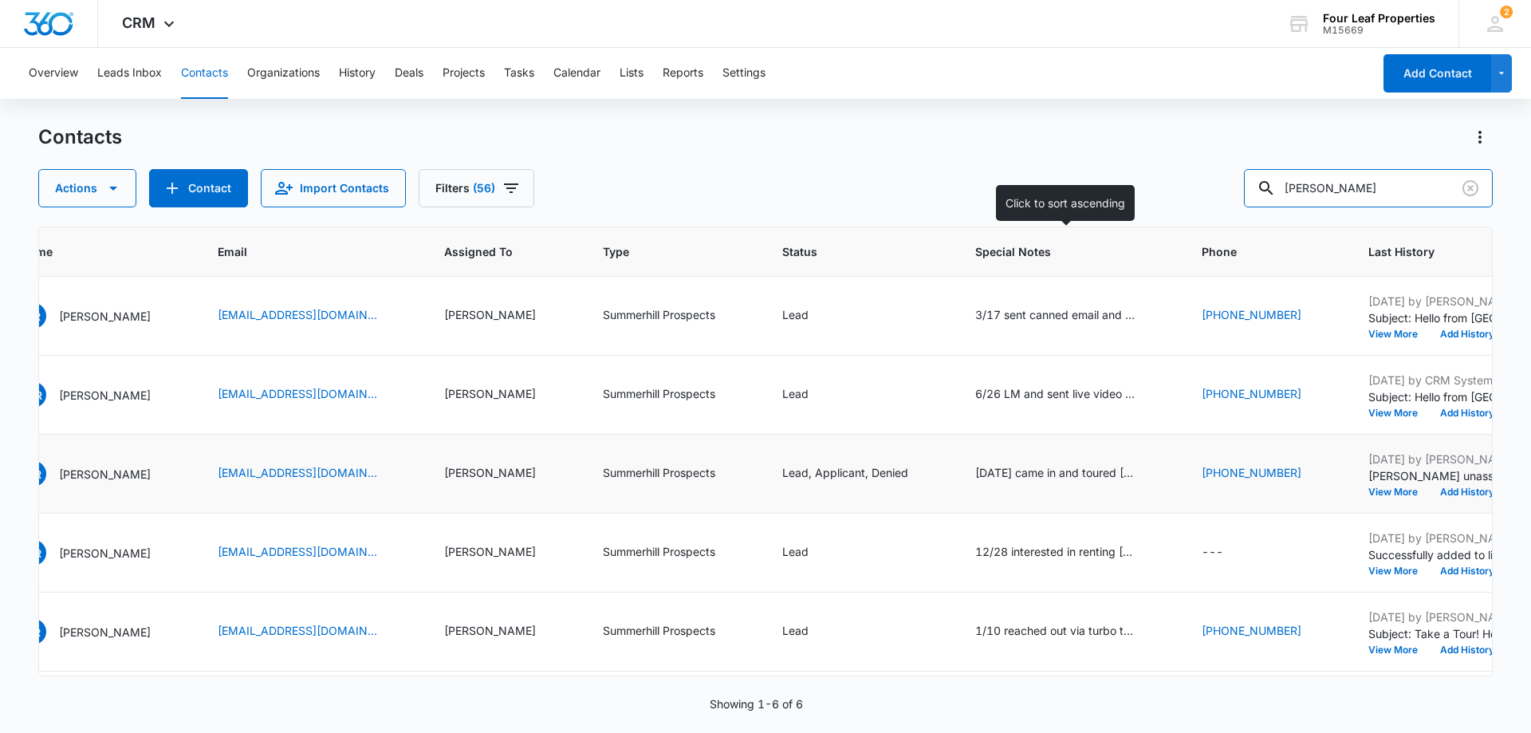
click at [959, 245] on div "Contacts Actions Contact Import Contacts Filters (56) [PERSON_NAME] ID Color Ta…" at bounding box center [765, 427] width 1454 height 607
type input "[PERSON_NAME]"
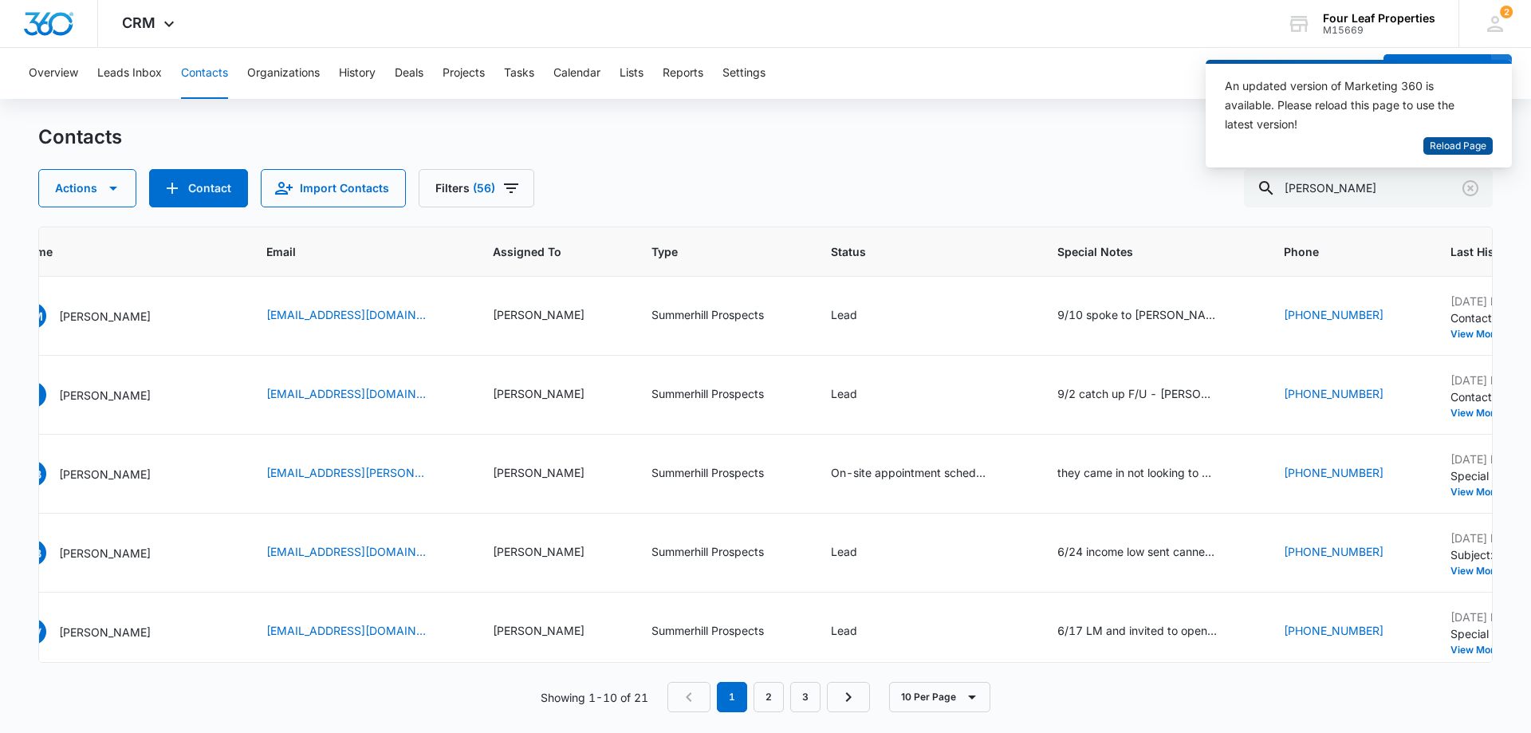
click at [1478, 147] on span "Reload Page" at bounding box center [1458, 146] width 57 height 15
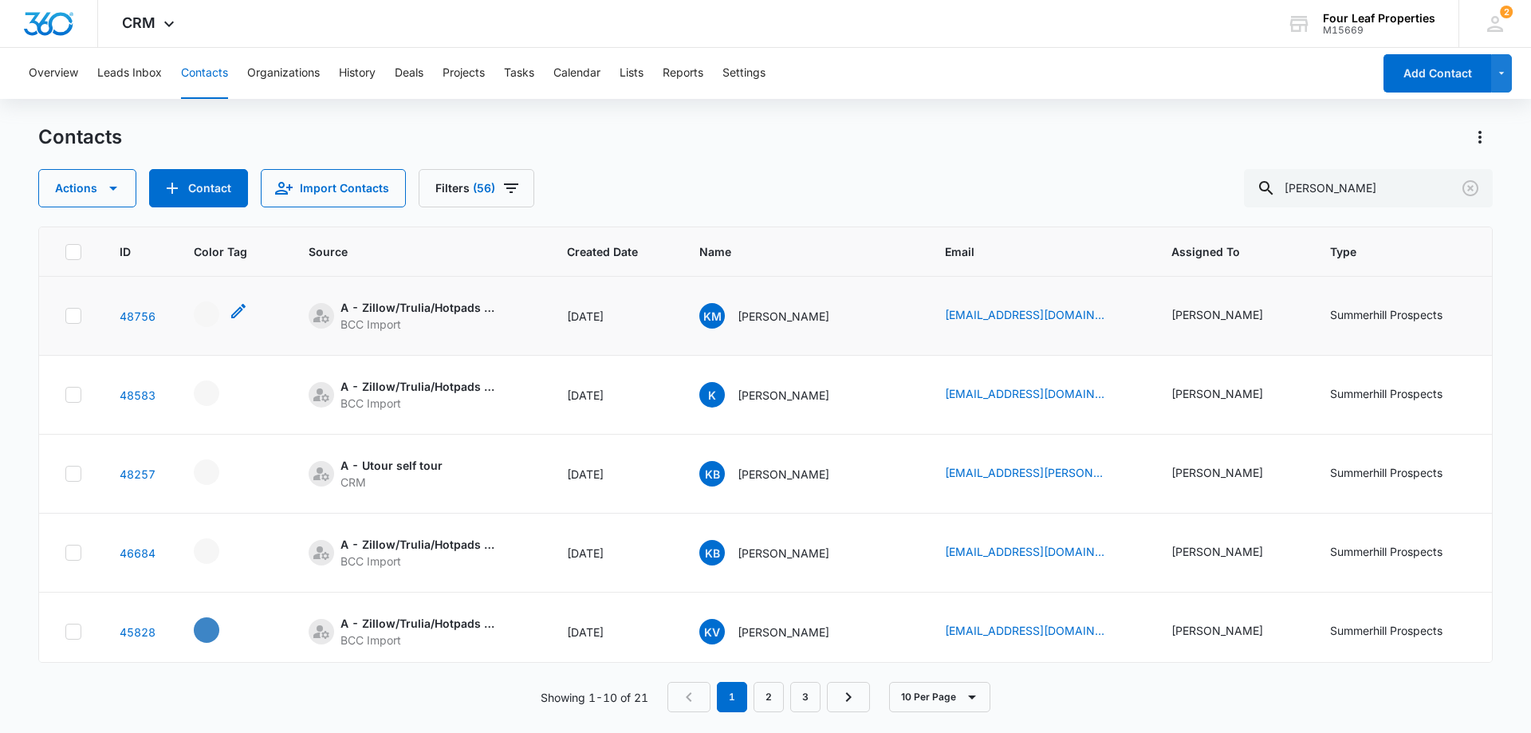
click at [211, 317] on div "- - Select to Edit Field" at bounding box center [207, 314] width 26 height 26
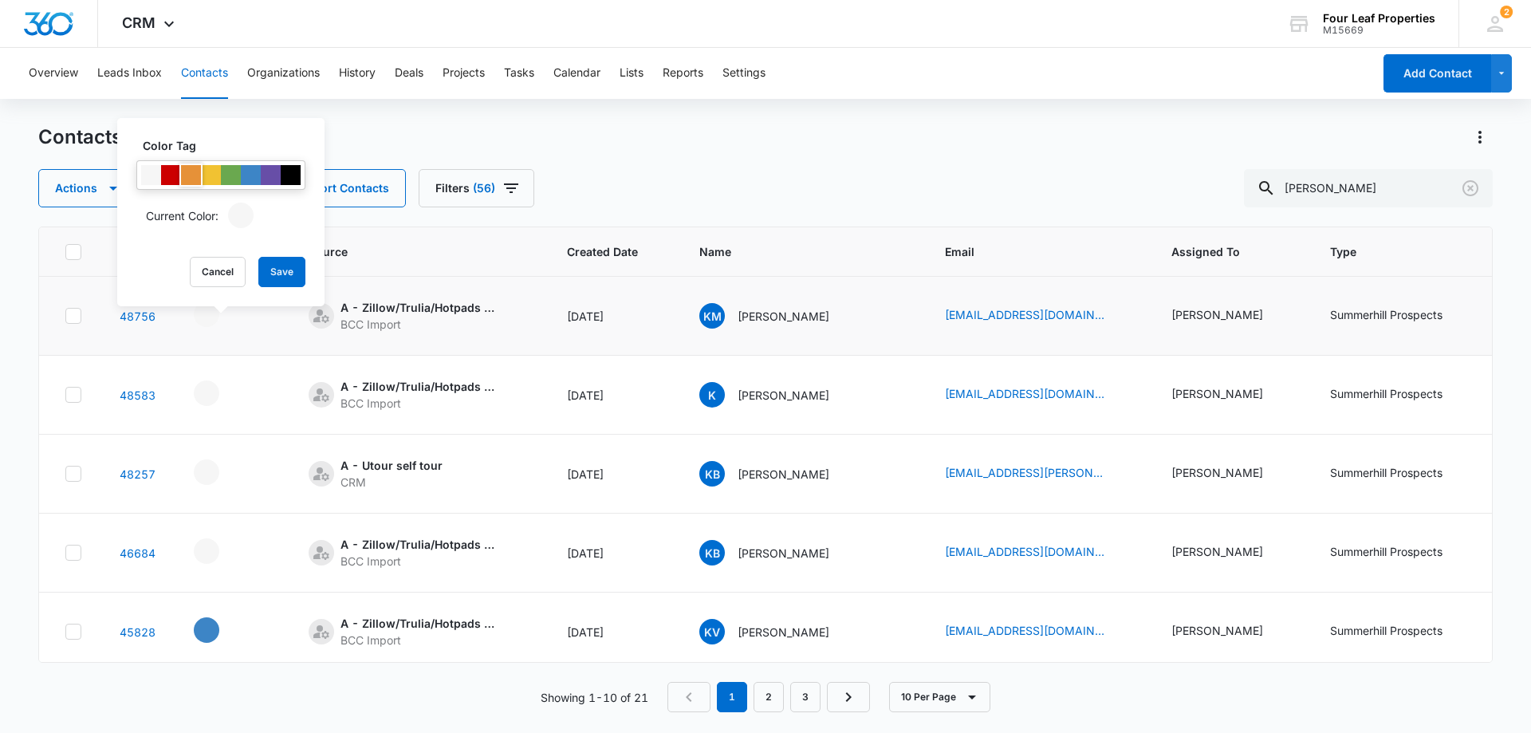
click at [187, 174] on div at bounding box center [191, 175] width 20 height 20
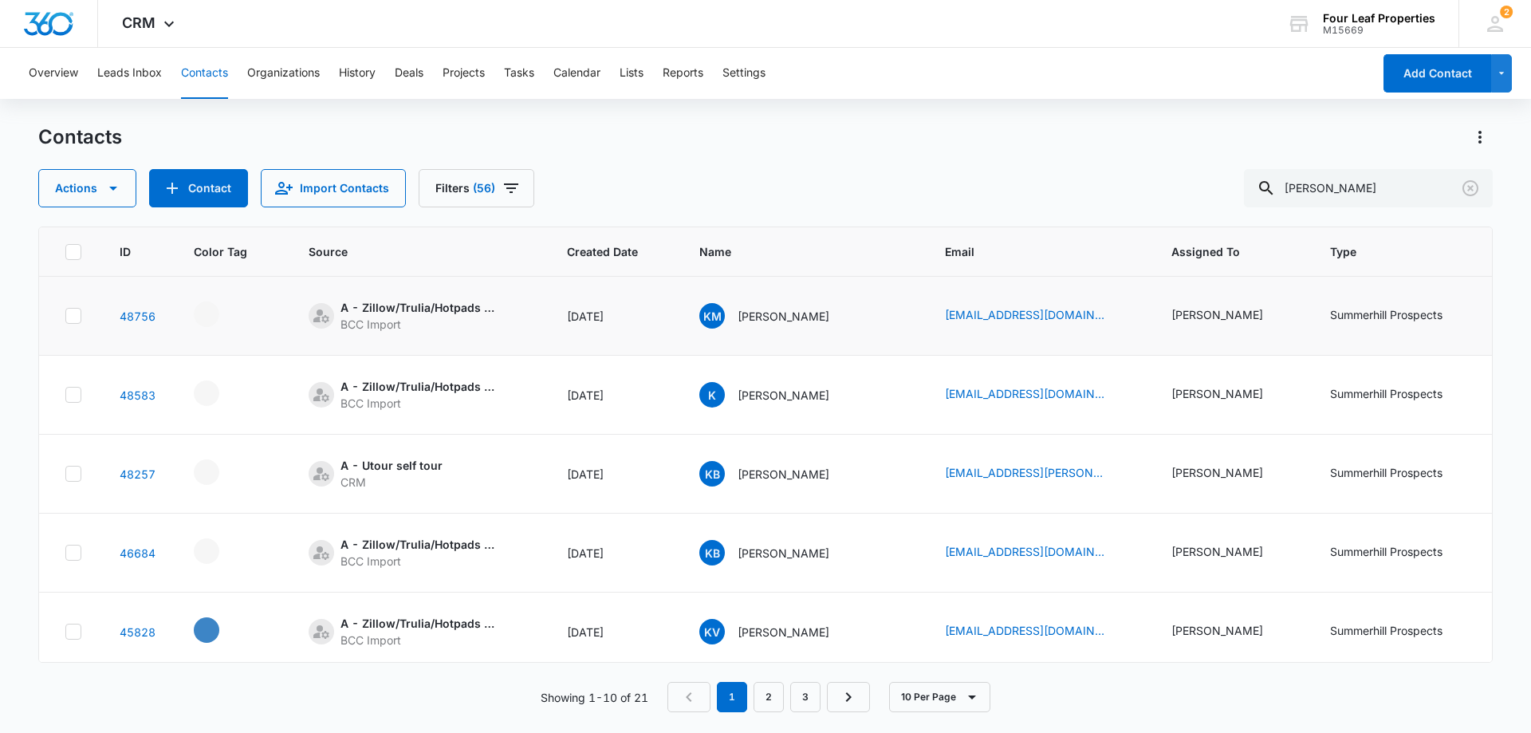
click at [1509, 317] on div "Lead" at bounding box center [1522, 314] width 26 height 17
click at [1410, 307] on div at bounding box center [1401, 303] width 26 height 26
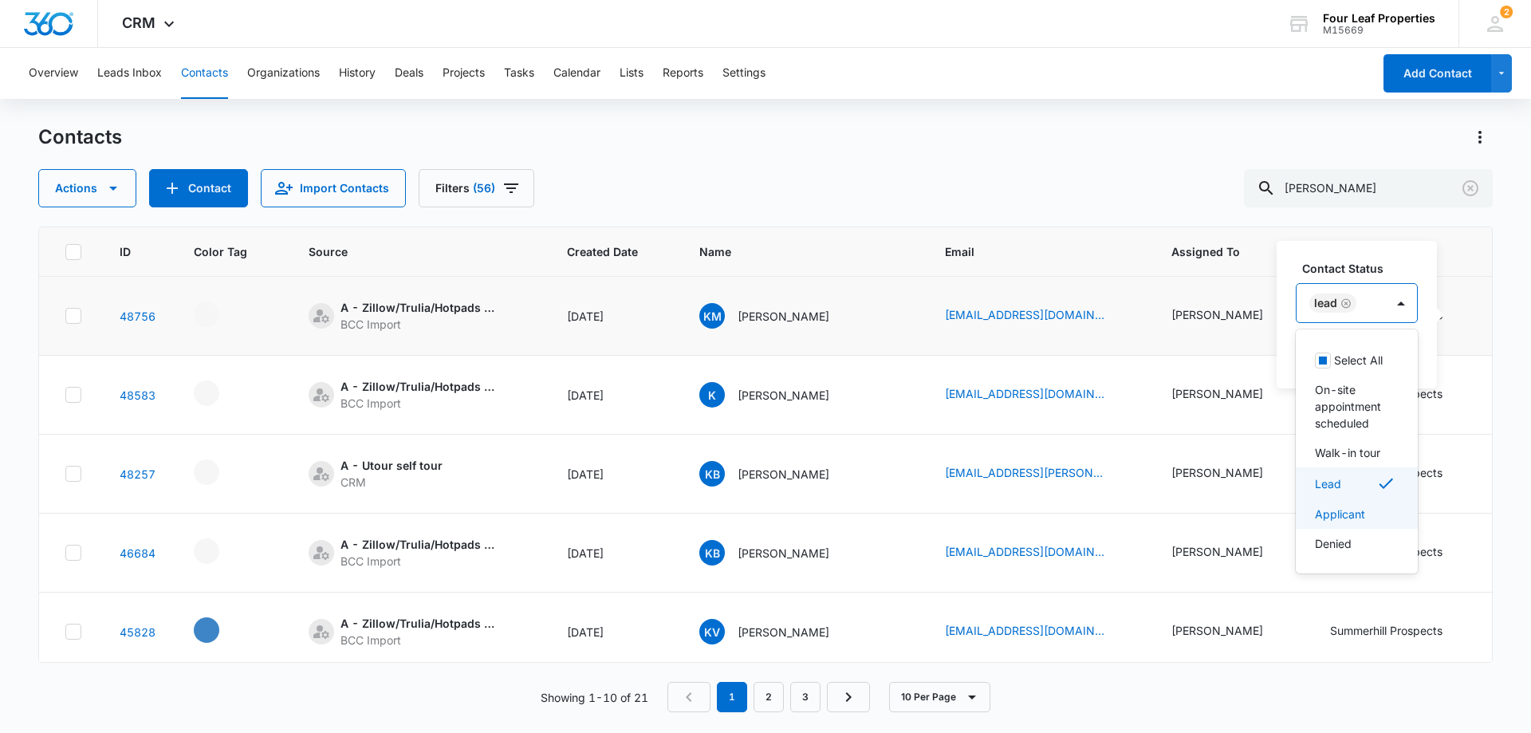
click at [1360, 509] on p "Applicant" at bounding box center [1340, 513] width 50 height 17
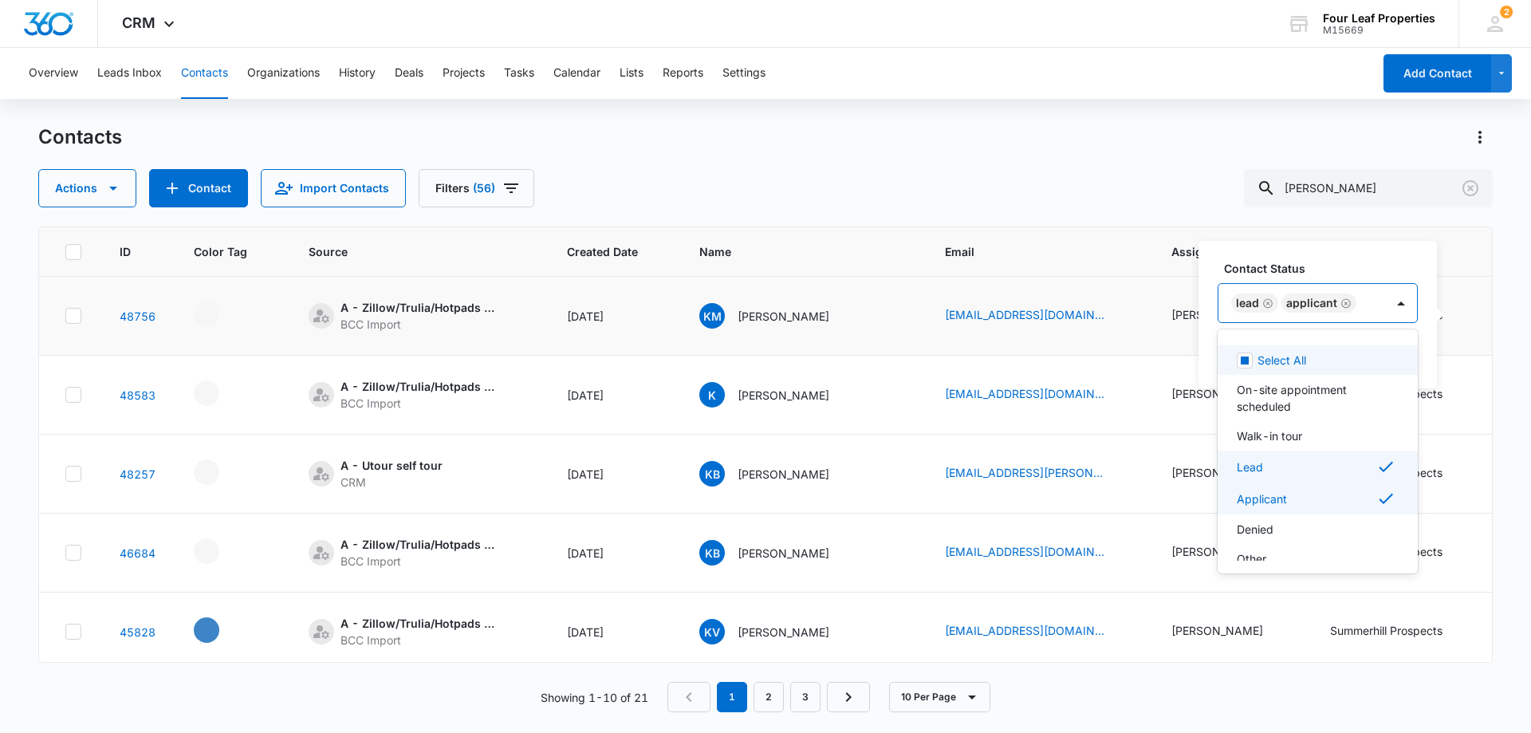
click at [1355, 266] on label "Contact Status" at bounding box center [1324, 268] width 200 height 17
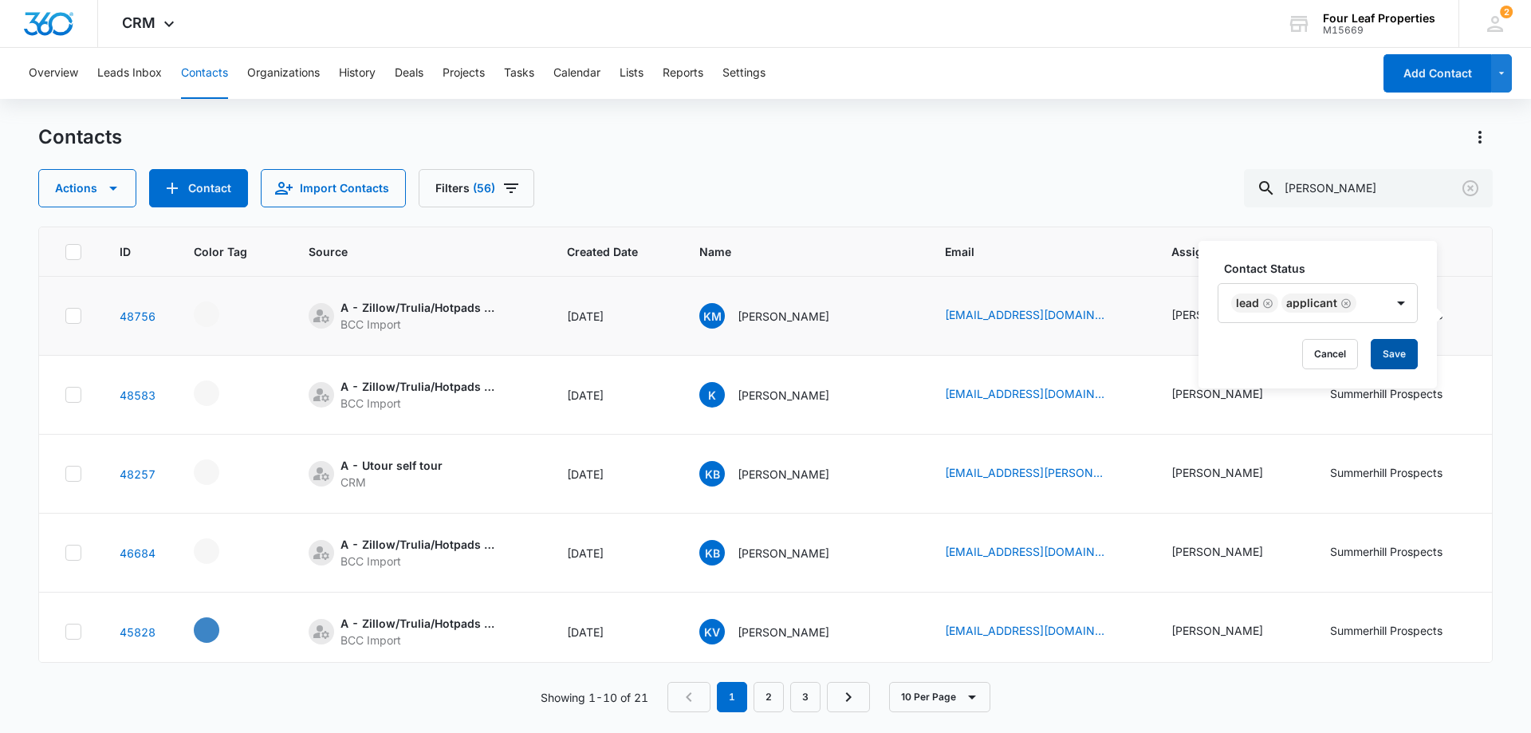
click at [1378, 351] on button "Save" at bounding box center [1394, 354] width 47 height 30
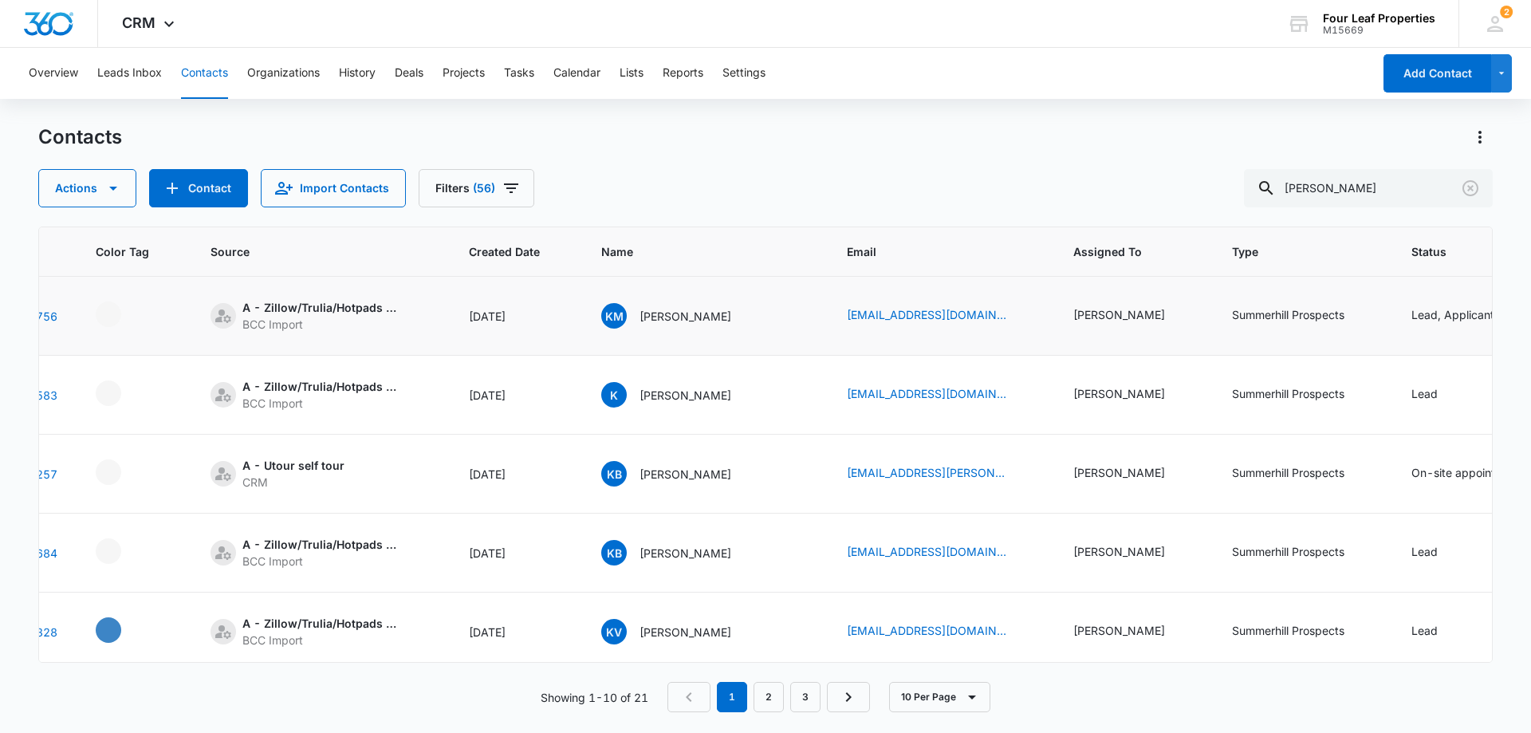
scroll to position [0, 107]
